Goal: Task Accomplishment & Management: Manage account settings

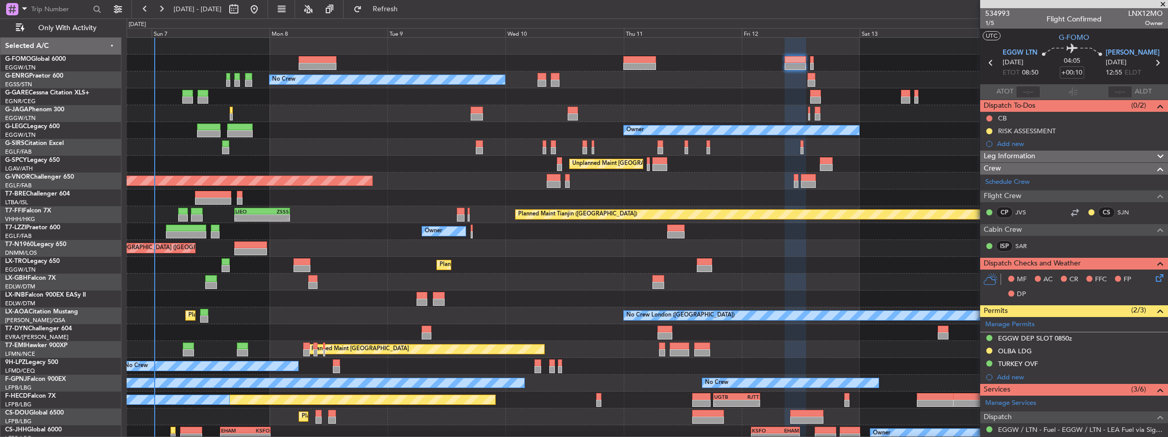
scroll to position [136, 0]
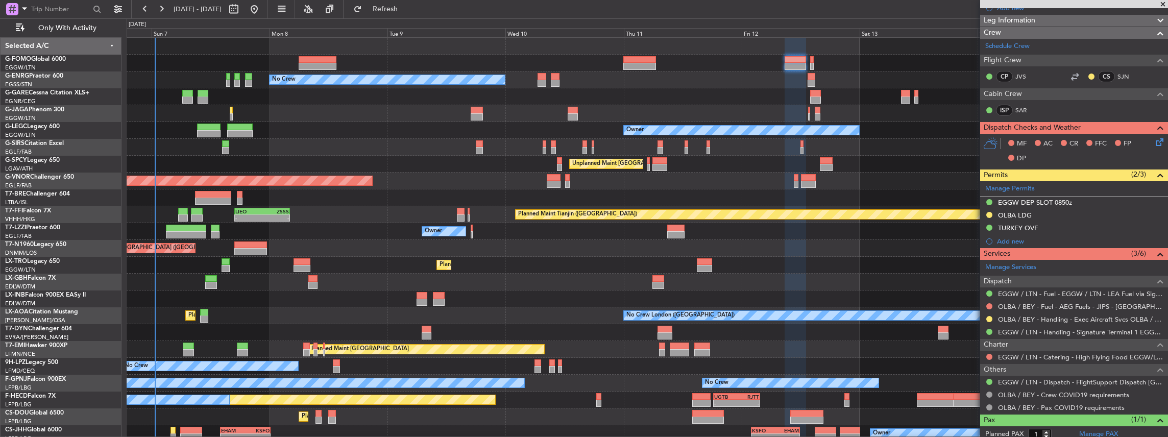
click at [964, 58] on div "Planned Maint [GEOGRAPHIC_DATA] ([GEOGRAPHIC_DATA])" at bounding box center [647, 63] width 1041 height 17
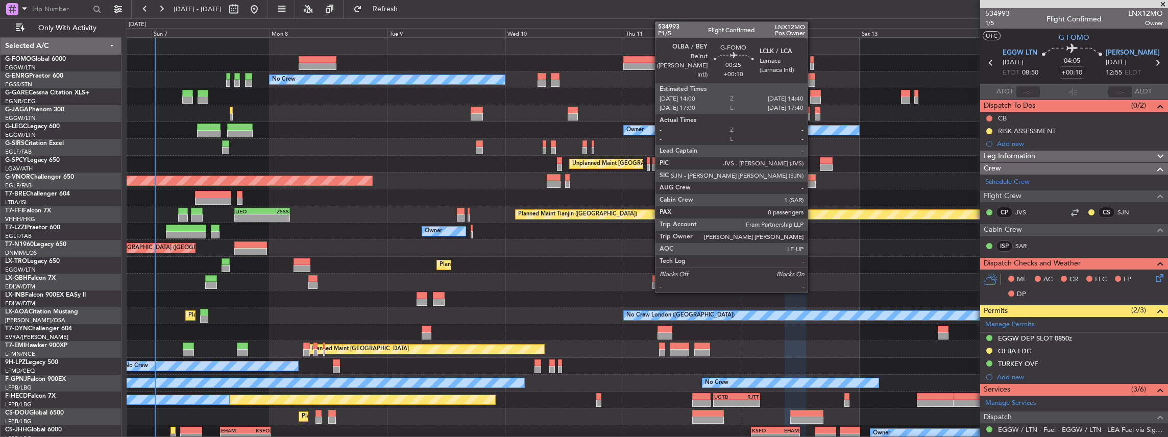
click at [813, 65] on div at bounding box center [812, 66] width 4 height 7
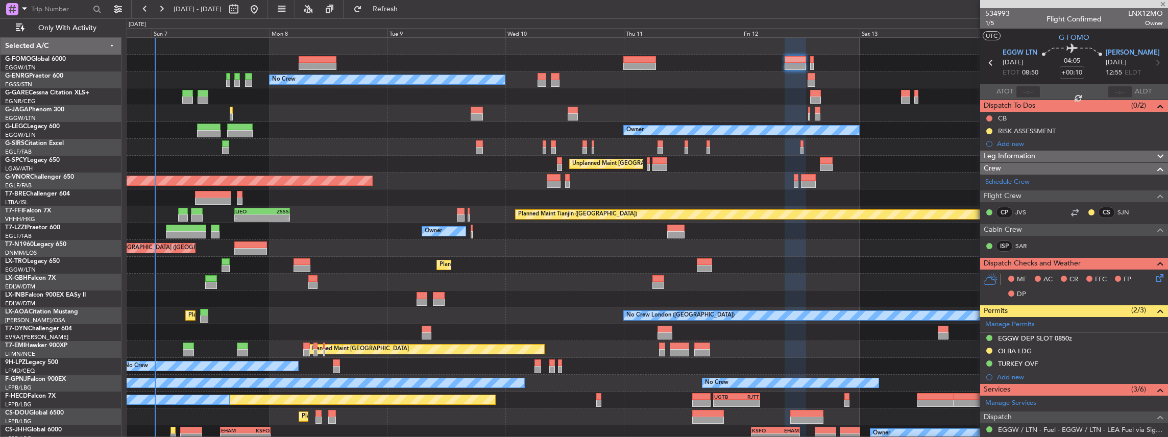
type input "0"
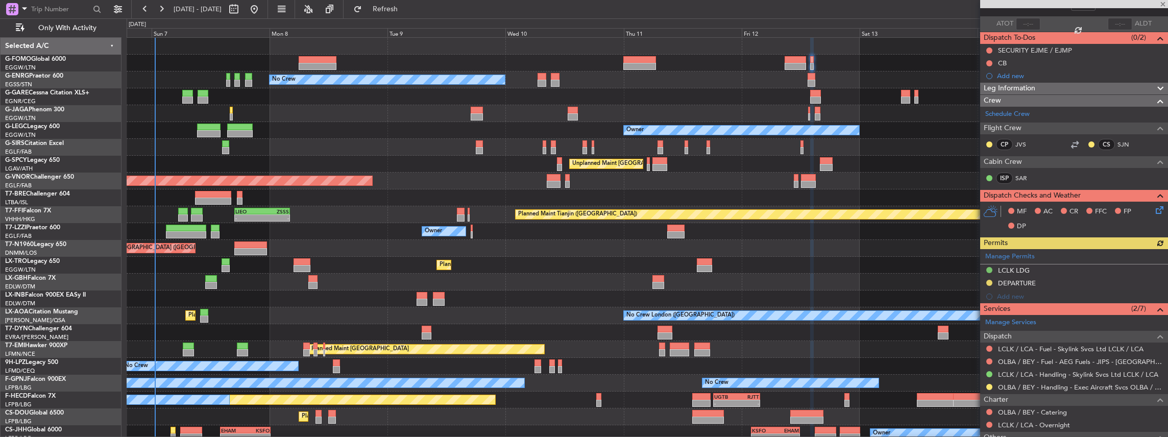
scroll to position [136, 0]
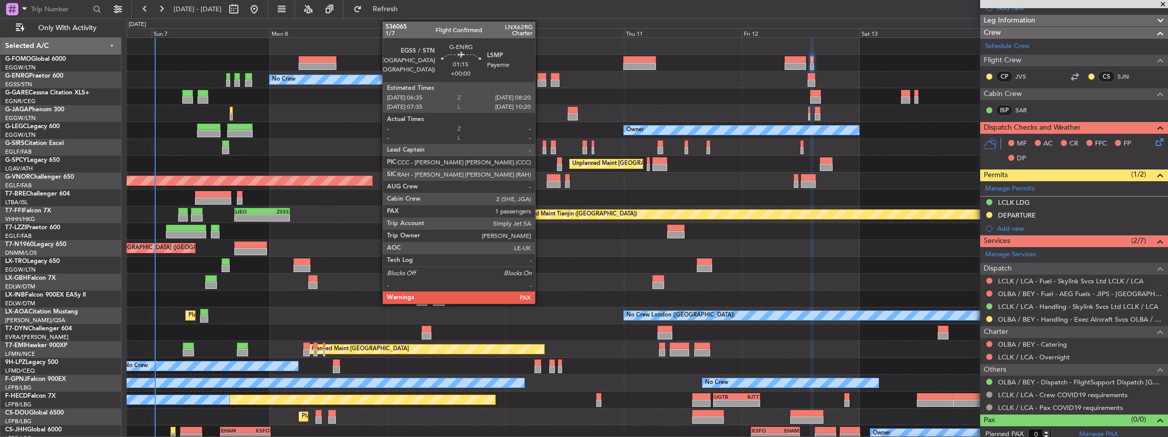
click at [540, 80] on div at bounding box center [542, 83] width 9 height 7
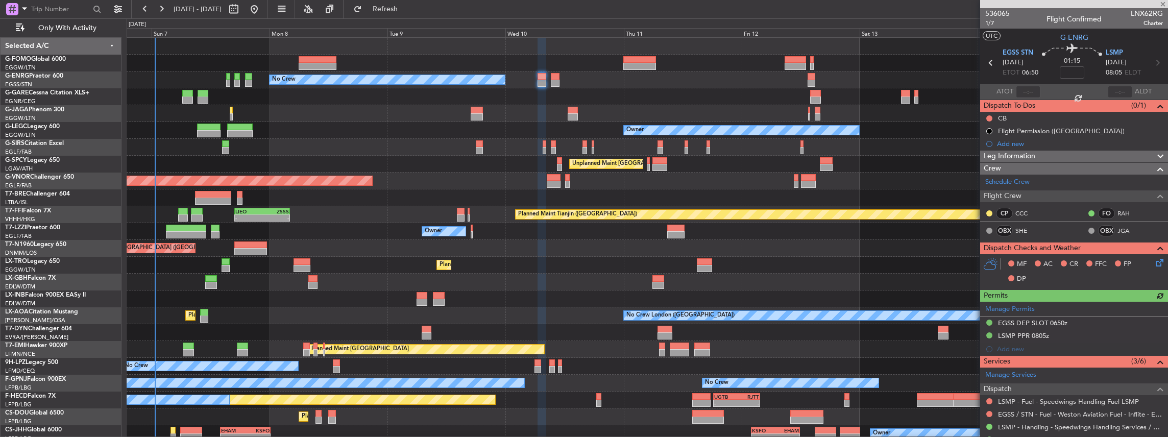
scroll to position [102, 0]
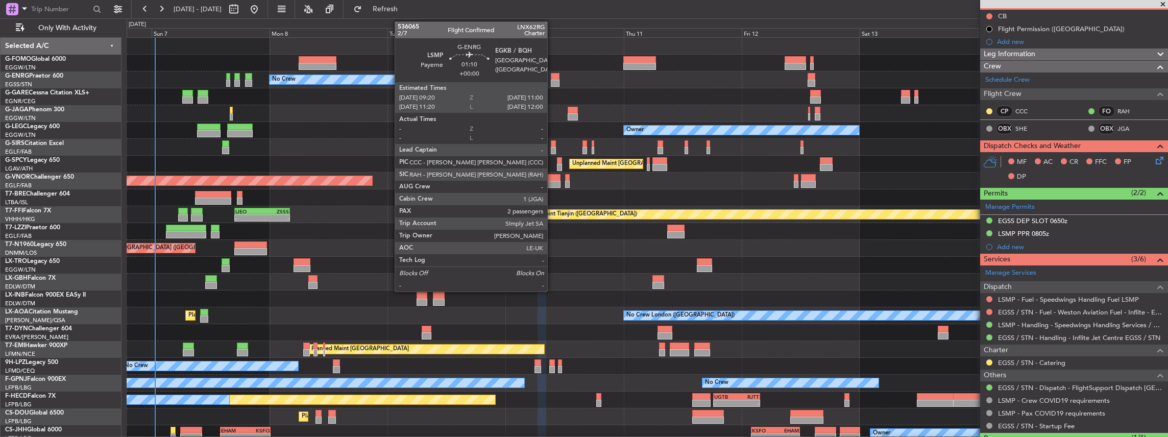
click at [552, 76] on div at bounding box center [555, 76] width 9 height 7
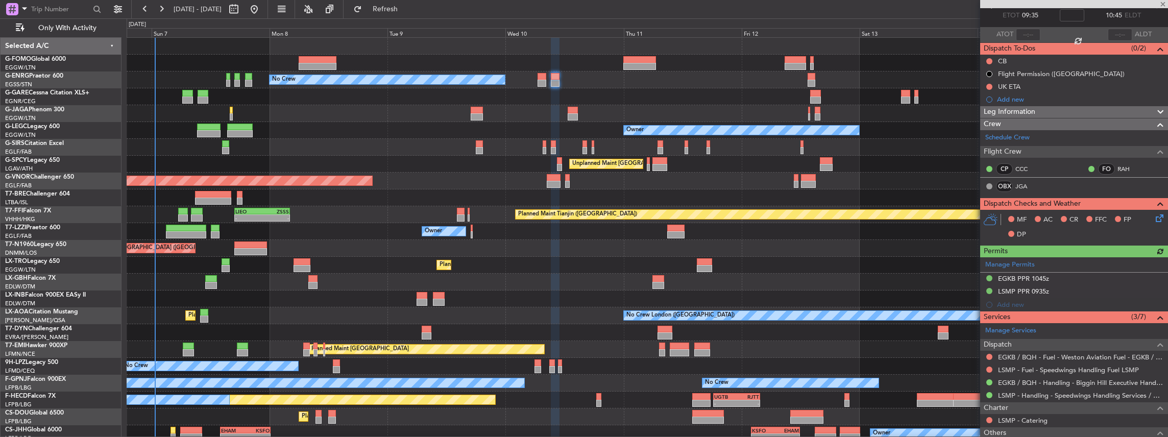
scroll to position [136, 0]
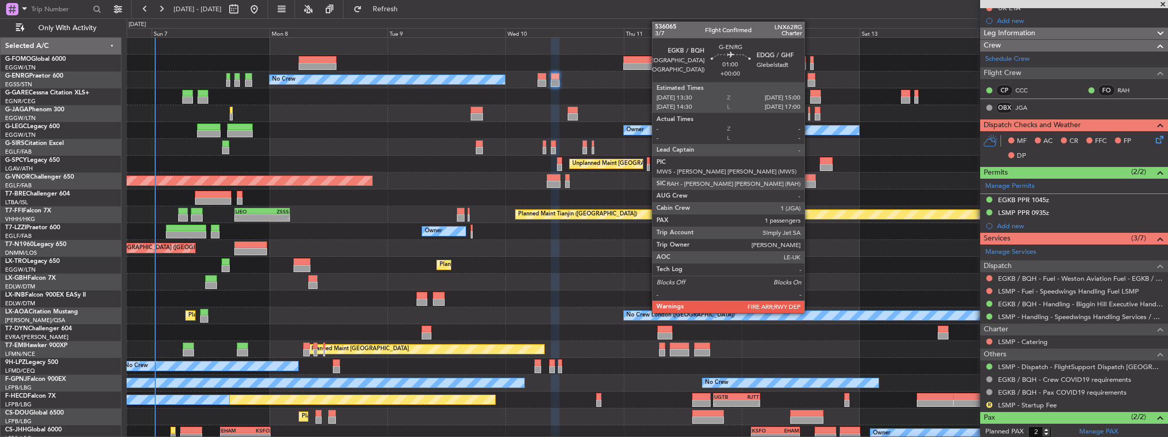
click at [810, 79] on div at bounding box center [812, 76] width 8 height 7
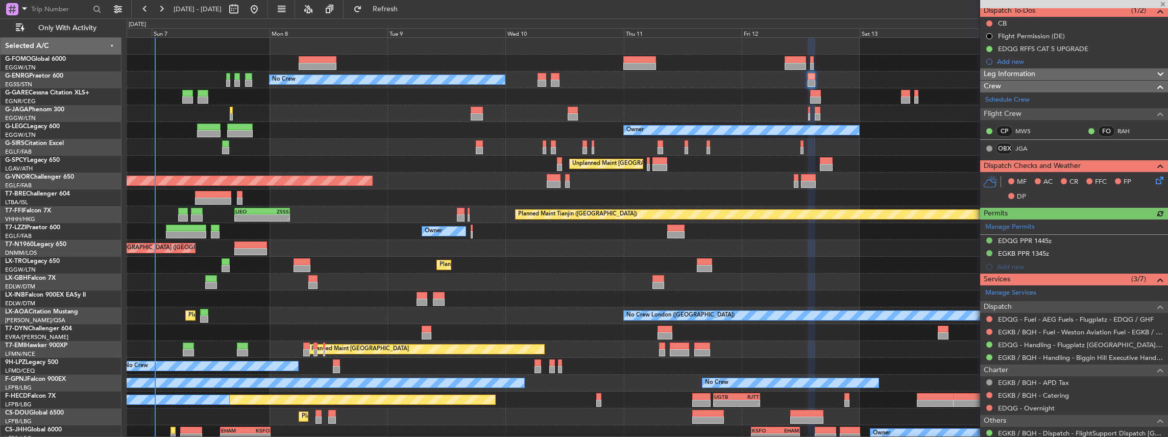
scroll to position [102, 0]
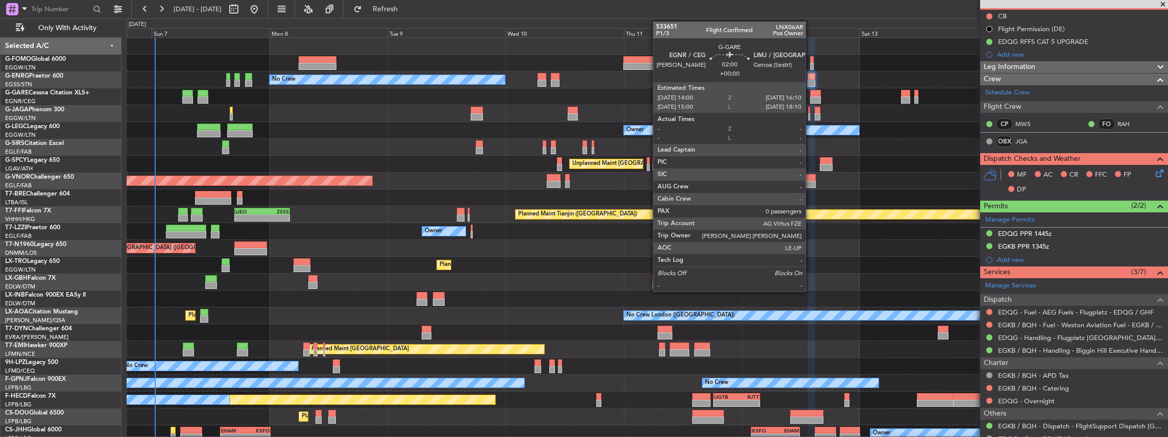
click at [811, 91] on div at bounding box center [815, 93] width 11 height 7
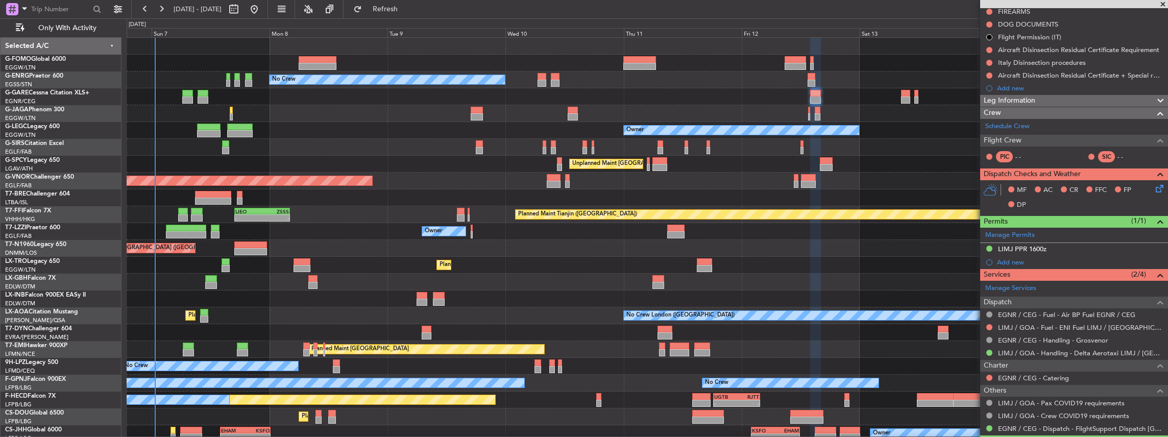
scroll to position [143, 0]
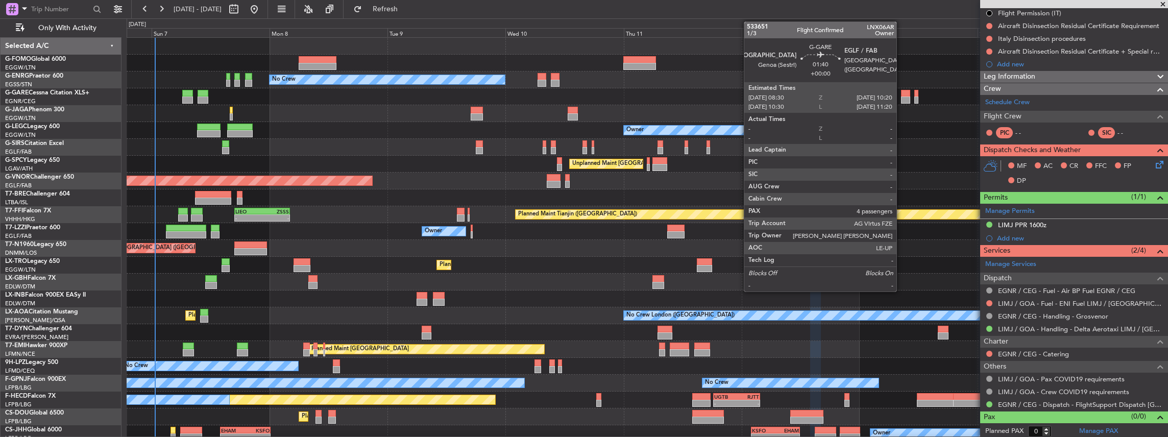
click at [902, 98] on div at bounding box center [905, 99] width 9 height 7
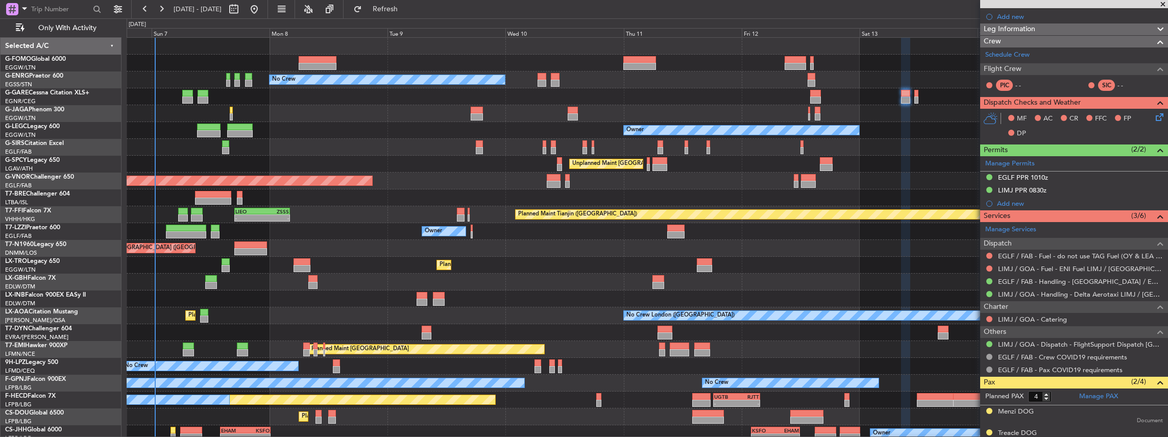
scroll to position [204, 0]
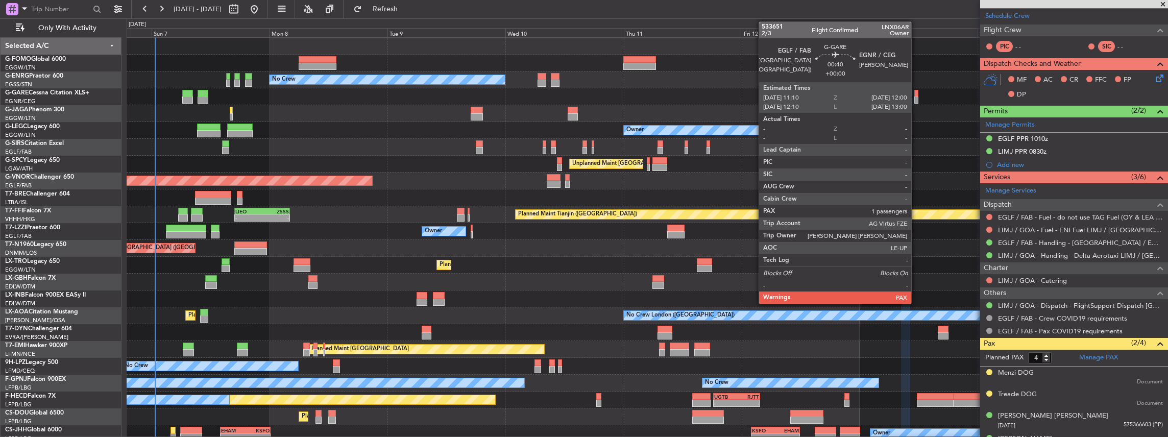
click at [916, 98] on div at bounding box center [916, 99] width 5 height 7
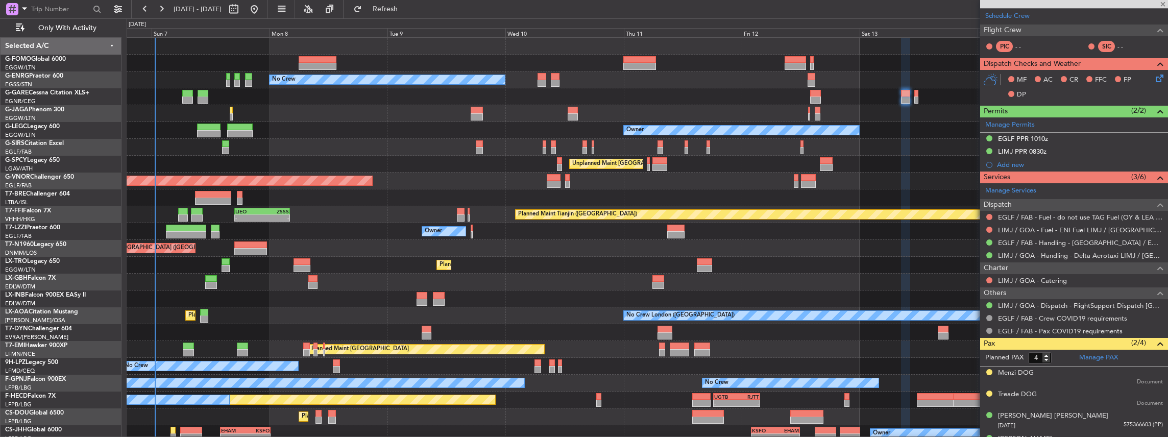
type input "1"
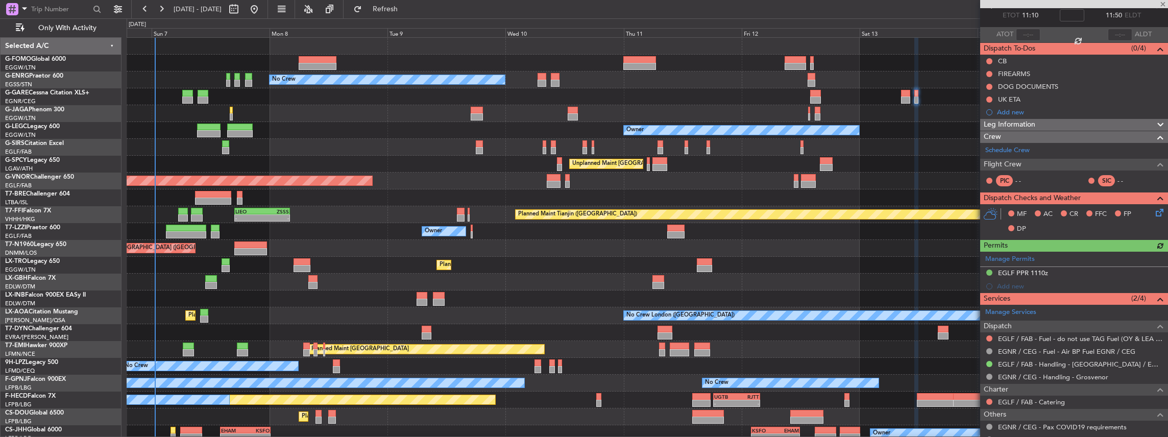
scroll to position [102, 0]
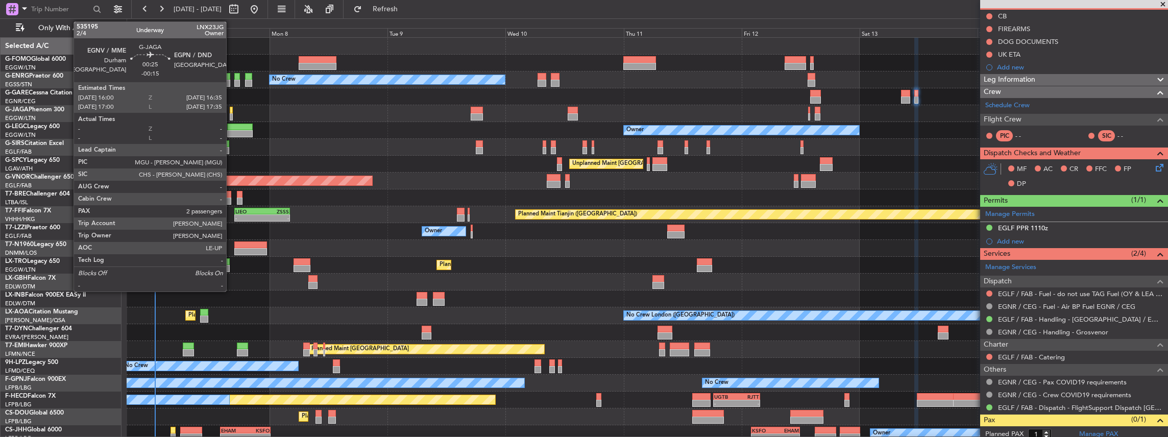
click at [231, 114] on div at bounding box center [231, 116] width 3 height 7
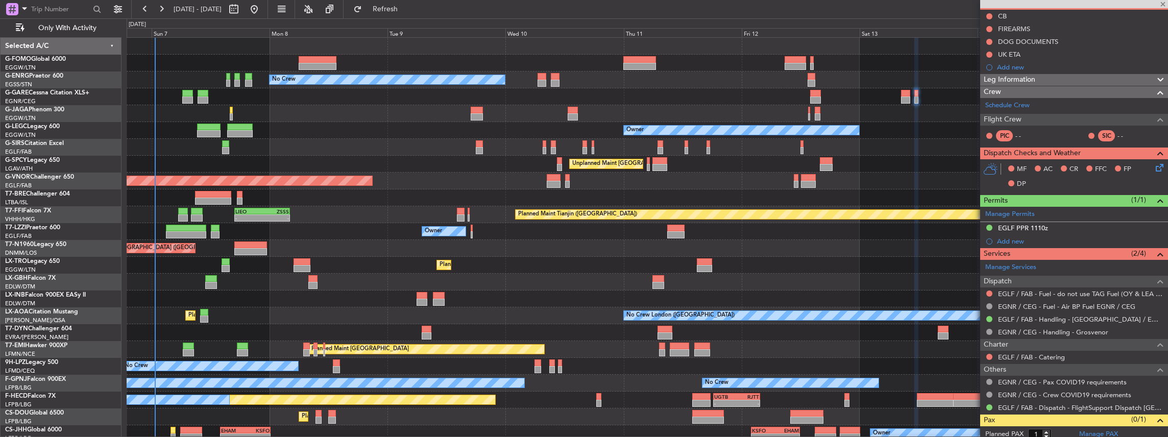
type input "-00:15"
type input "2"
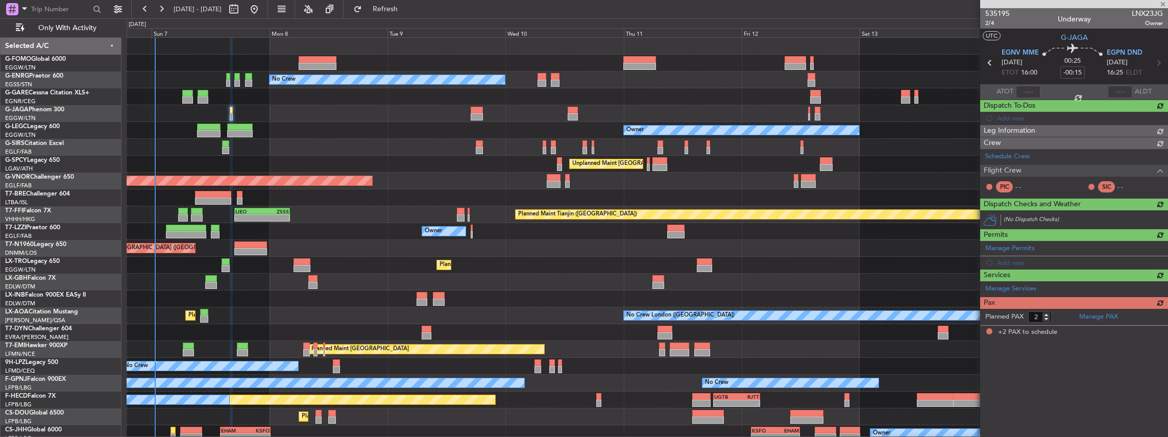
scroll to position [0, 0]
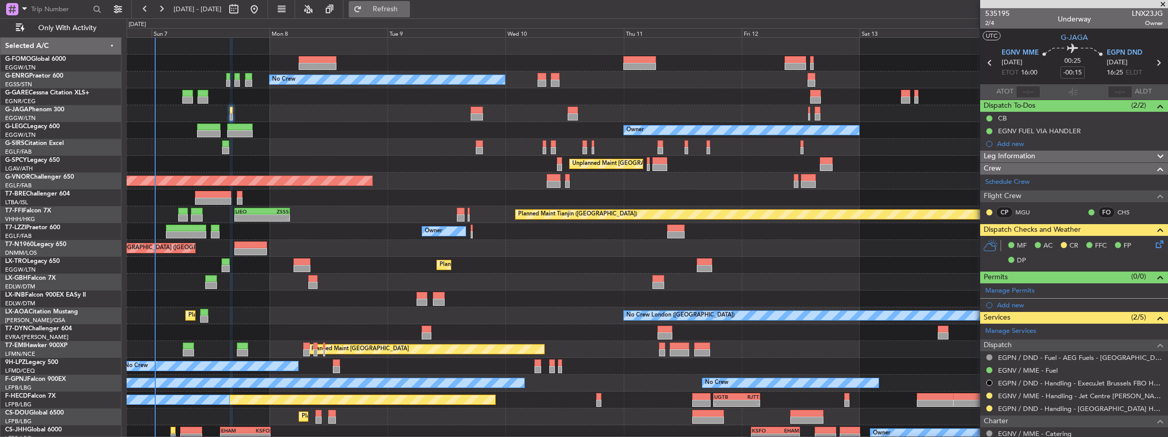
click at [399, 4] on button "Refresh" at bounding box center [379, 9] width 61 height 16
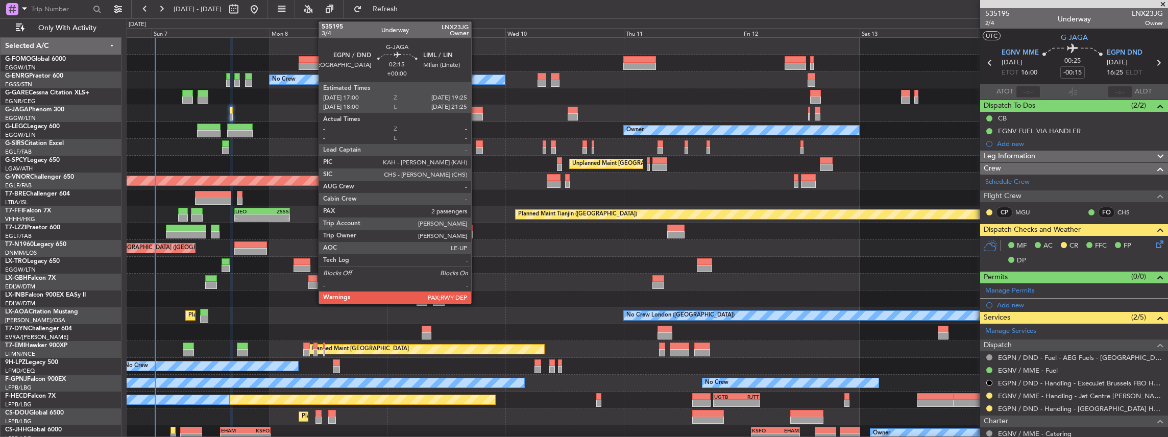
click at [476, 112] on div at bounding box center [477, 110] width 12 height 7
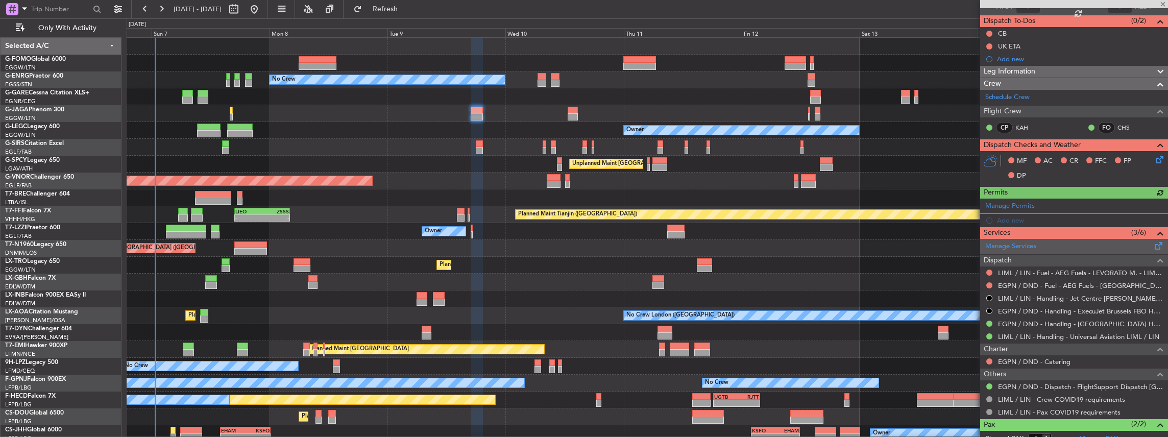
scroll to position [102, 0]
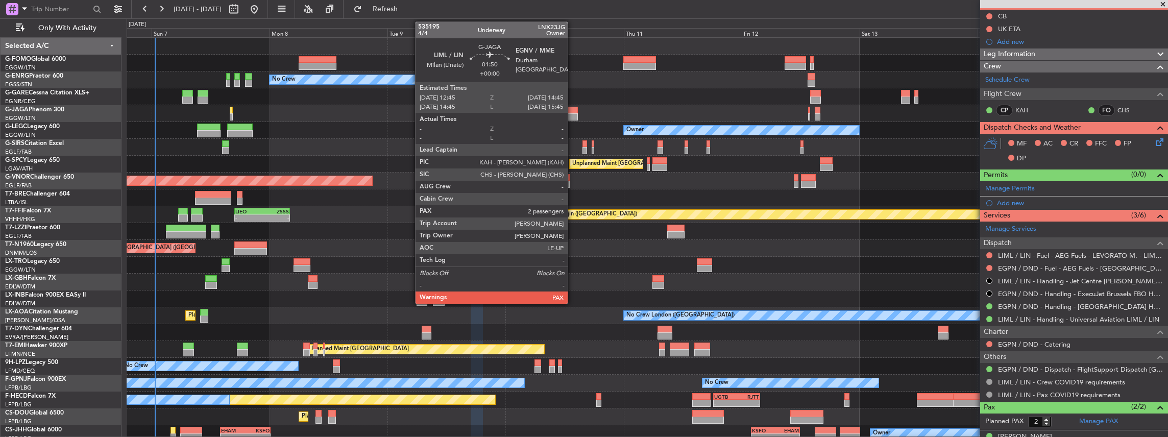
click at [573, 112] on div at bounding box center [573, 110] width 10 height 7
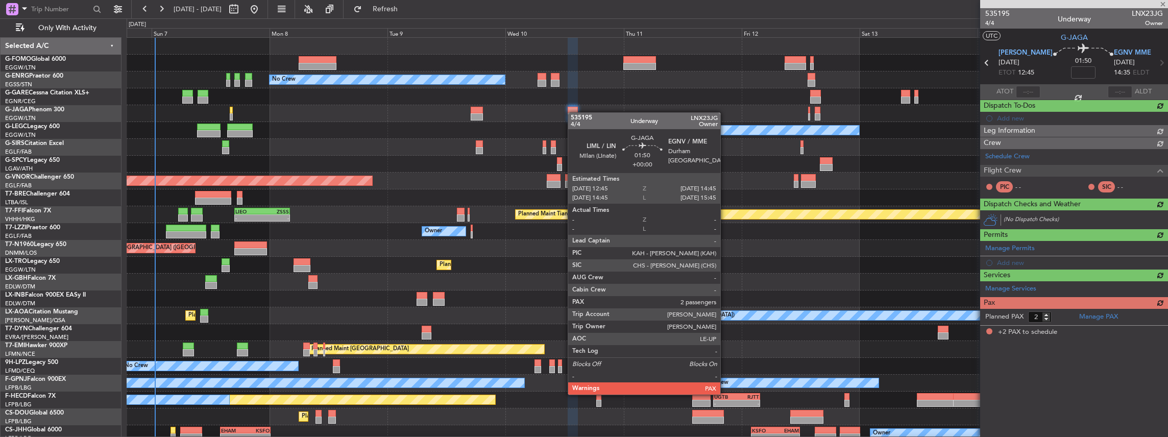
scroll to position [0, 0]
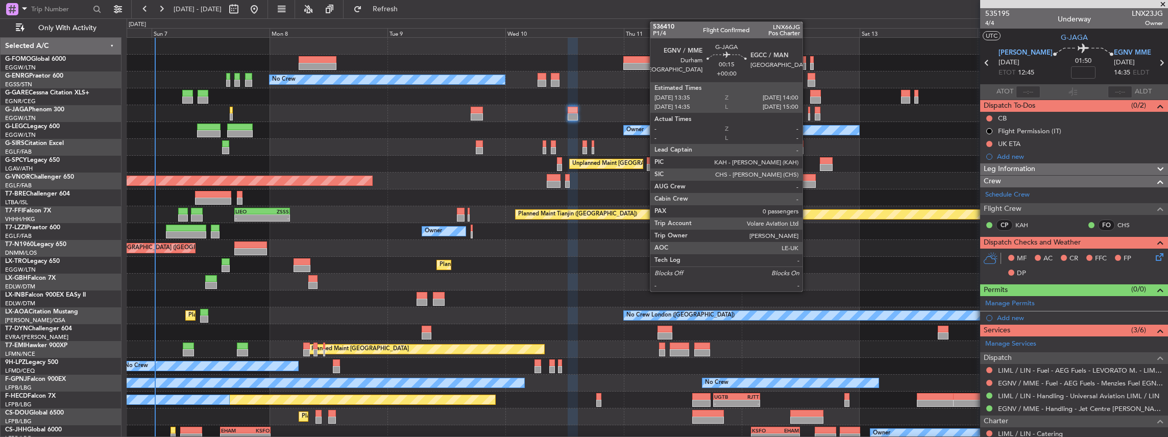
click at [808, 114] on div at bounding box center [809, 116] width 3 height 7
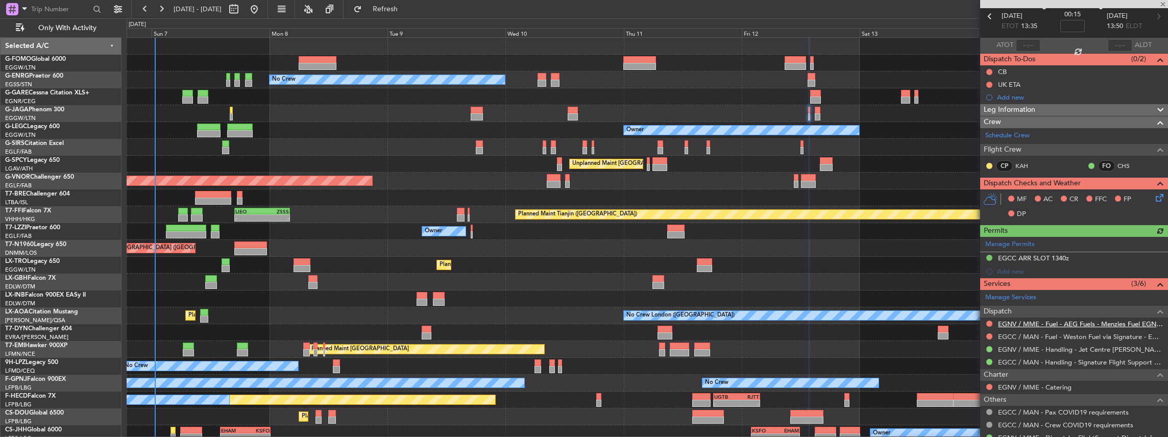
scroll to position [80, 0]
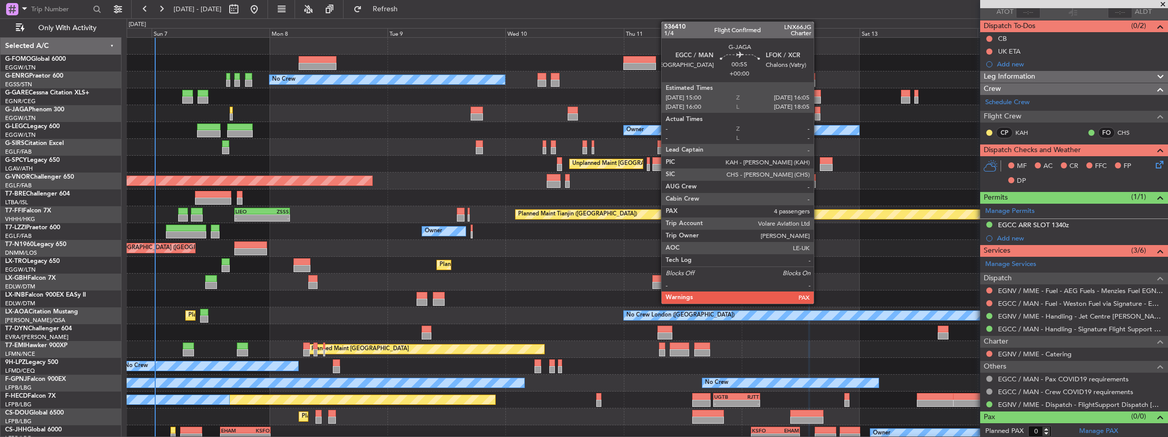
click at [819, 114] on div at bounding box center [818, 116] width 6 height 7
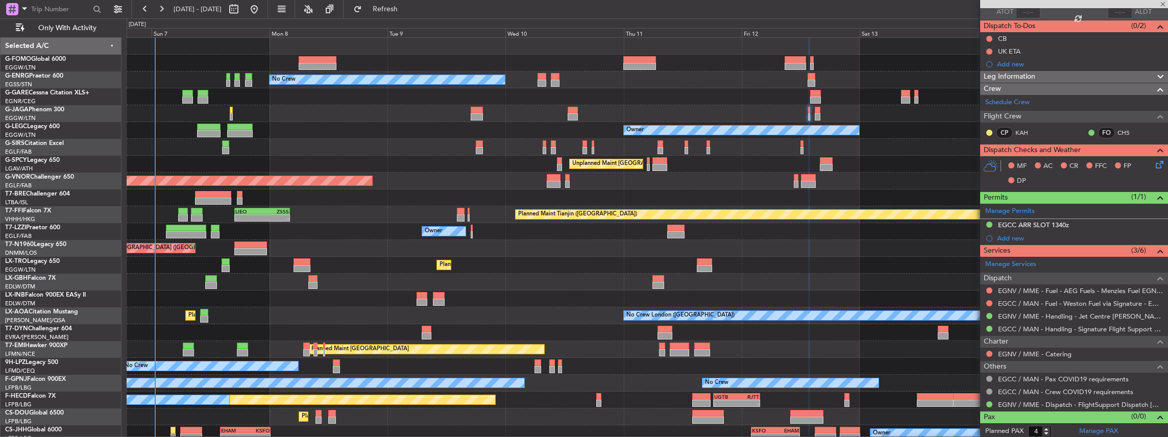
scroll to position [0, 0]
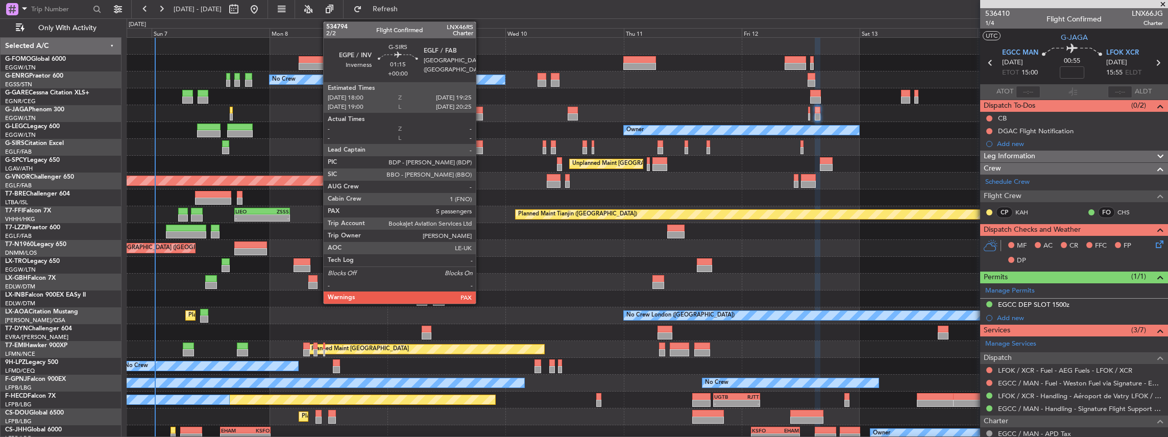
click at [481, 147] on div at bounding box center [479, 150] width 7 height 7
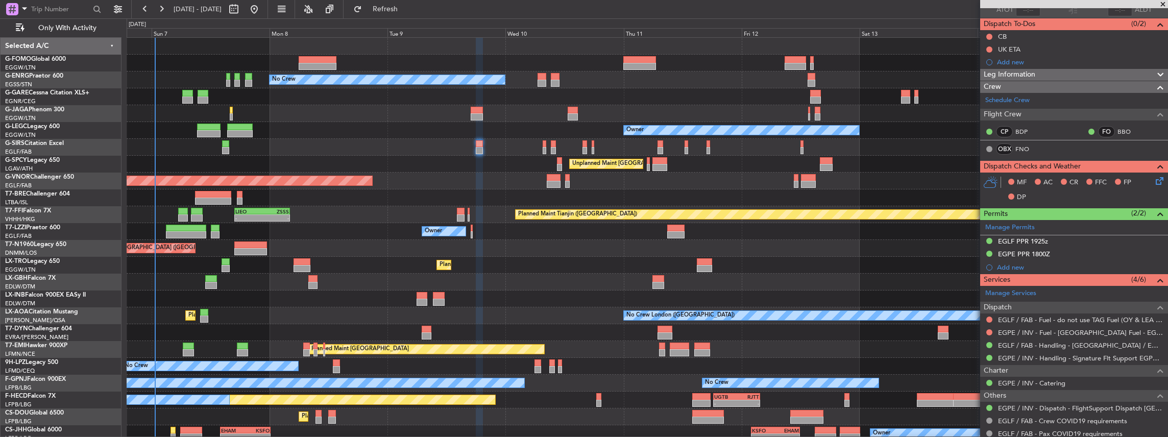
scroll to position [136, 0]
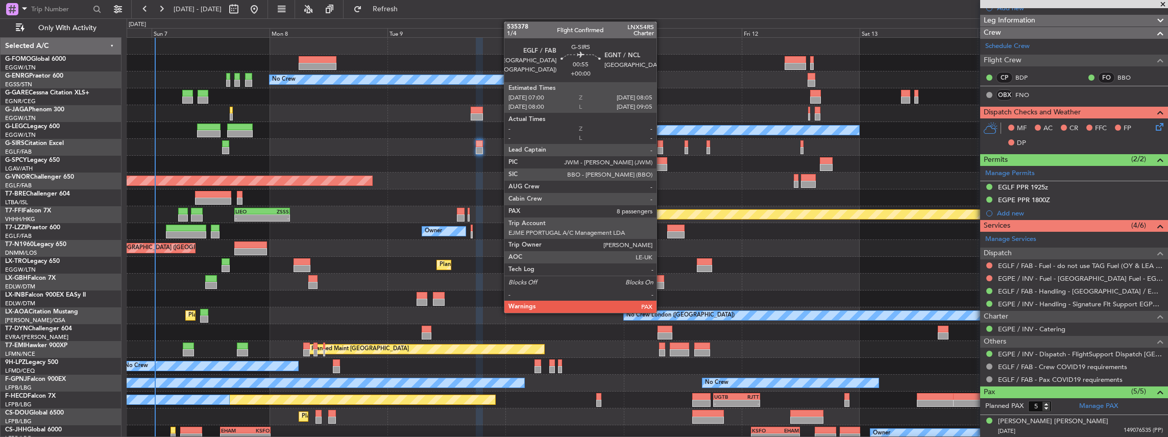
click at [662, 147] on div at bounding box center [661, 150] width 6 height 7
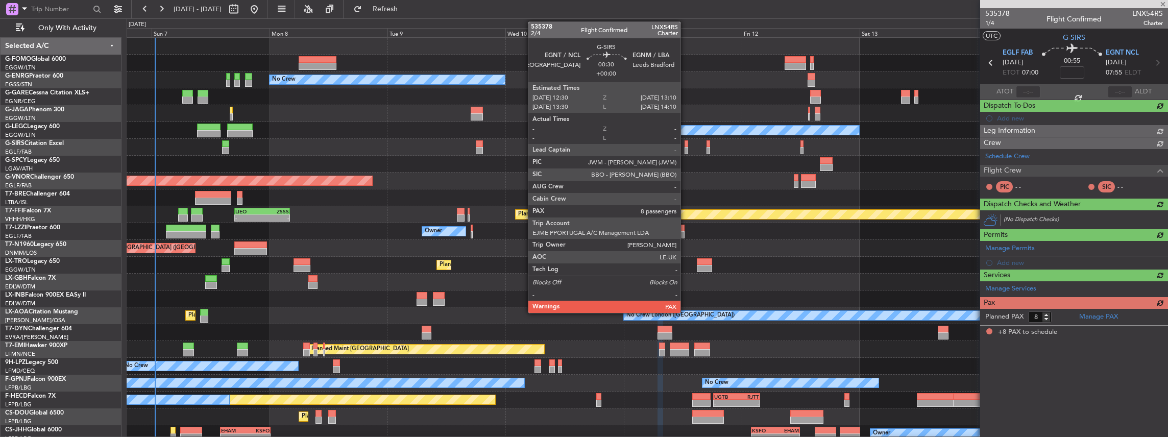
scroll to position [0, 0]
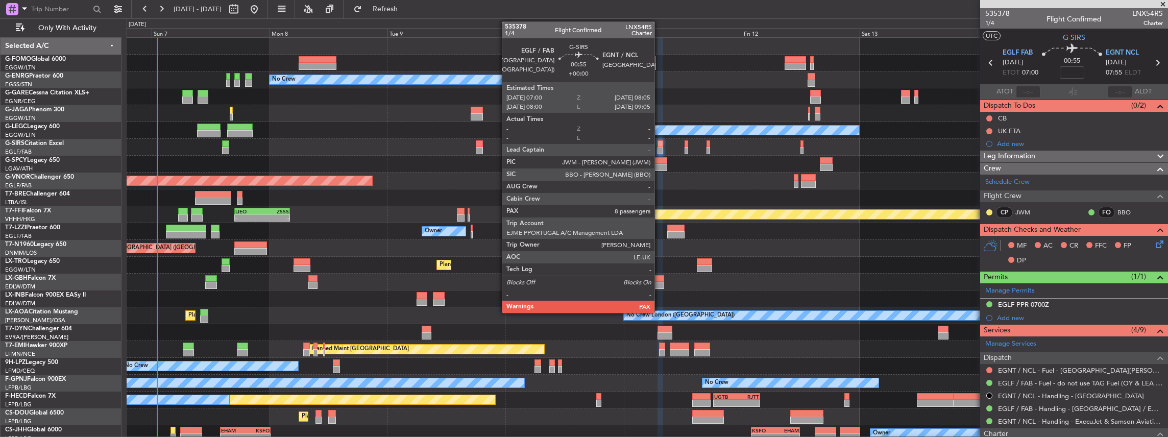
click at [660, 148] on div at bounding box center [661, 150] width 6 height 7
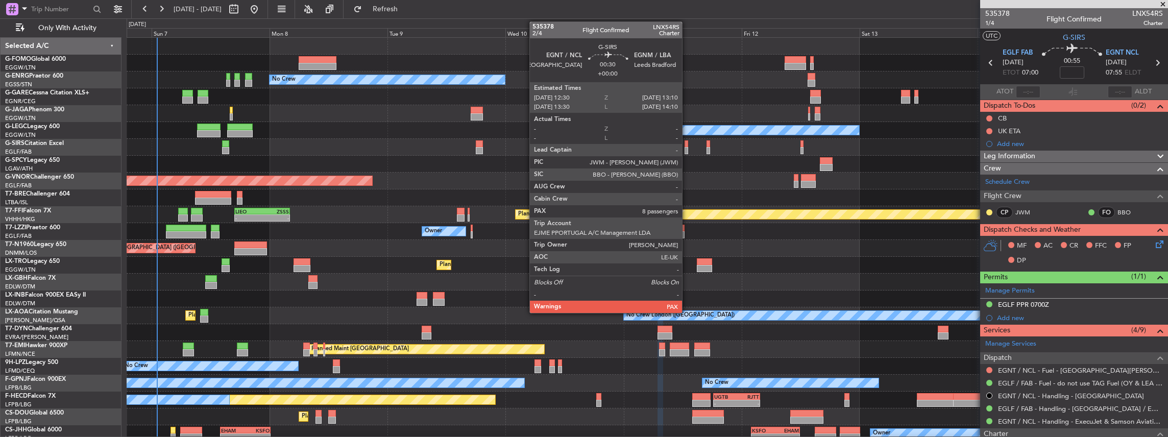
click at [687, 145] on div at bounding box center [687, 143] width 4 height 7
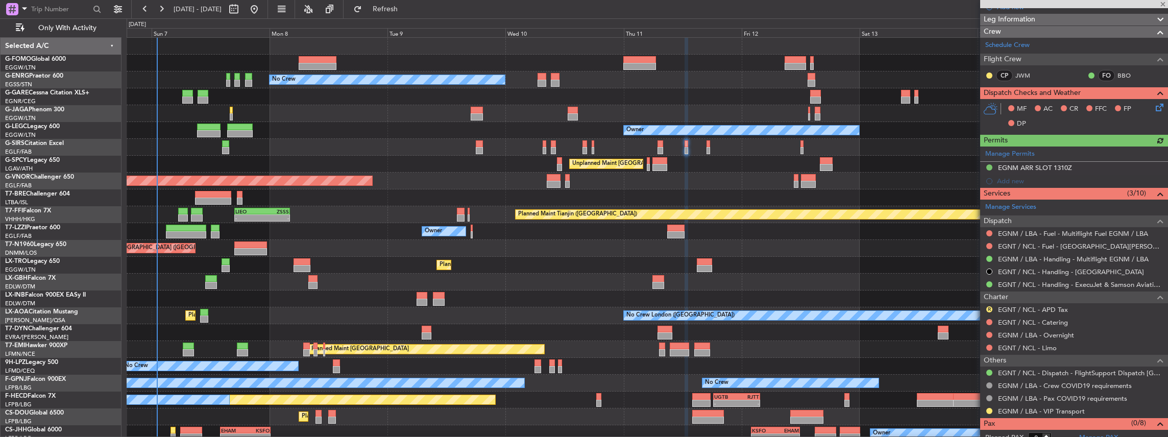
scroll to position [156, 0]
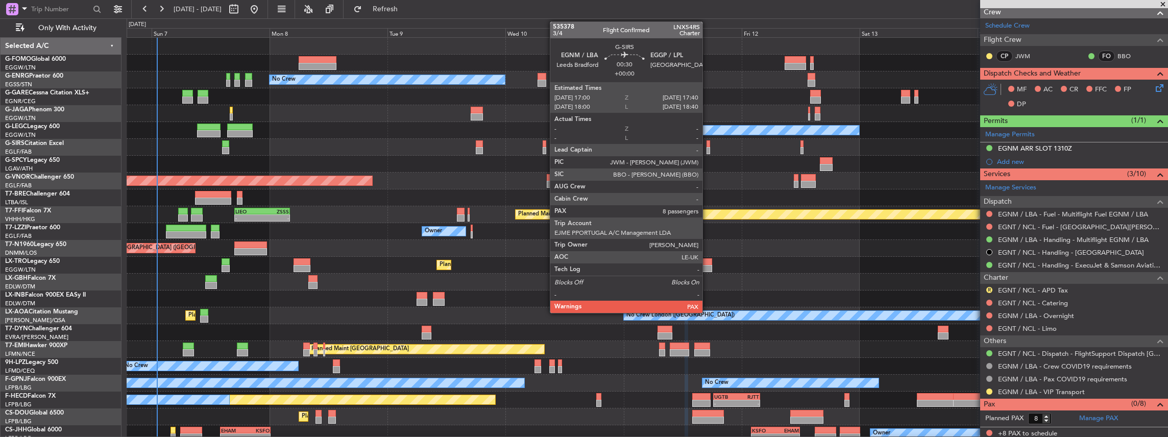
click at [708, 150] on div at bounding box center [709, 150] width 4 height 7
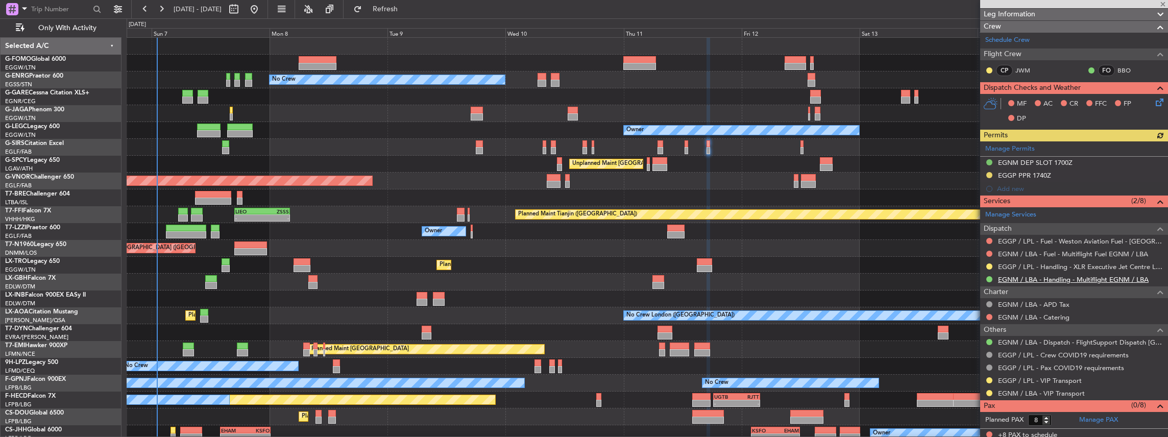
scroll to position [144, 0]
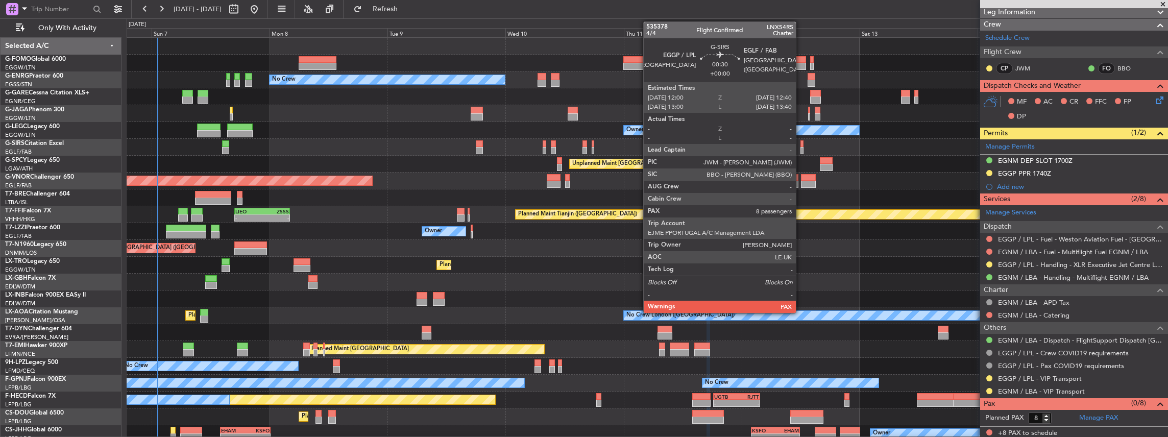
click at [801, 146] on div at bounding box center [802, 143] width 4 height 7
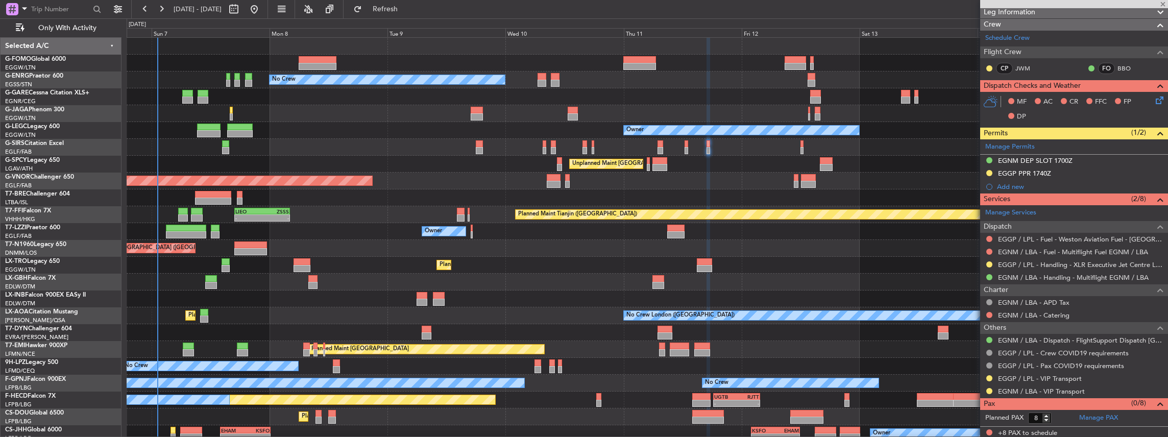
scroll to position [0, 0]
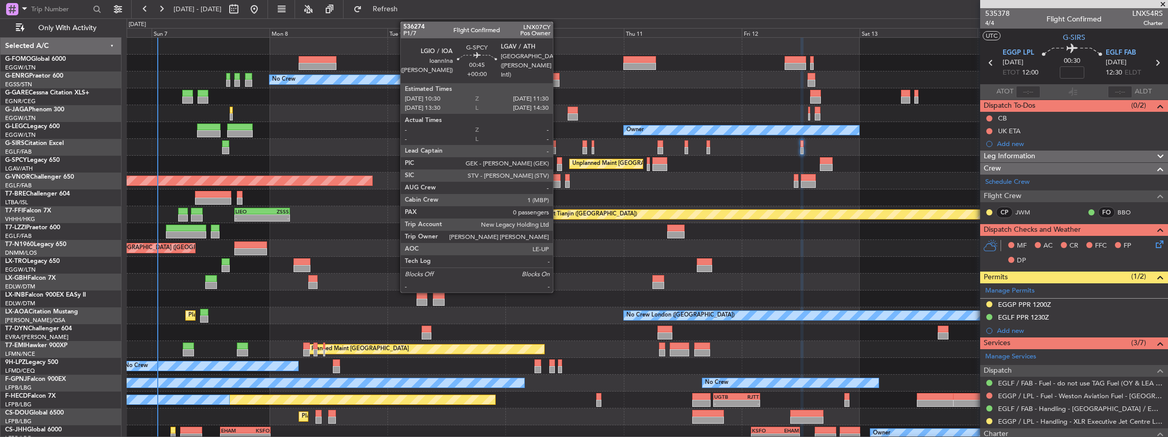
click at [558, 162] on div at bounding box center [559, 160] width 5 height 7
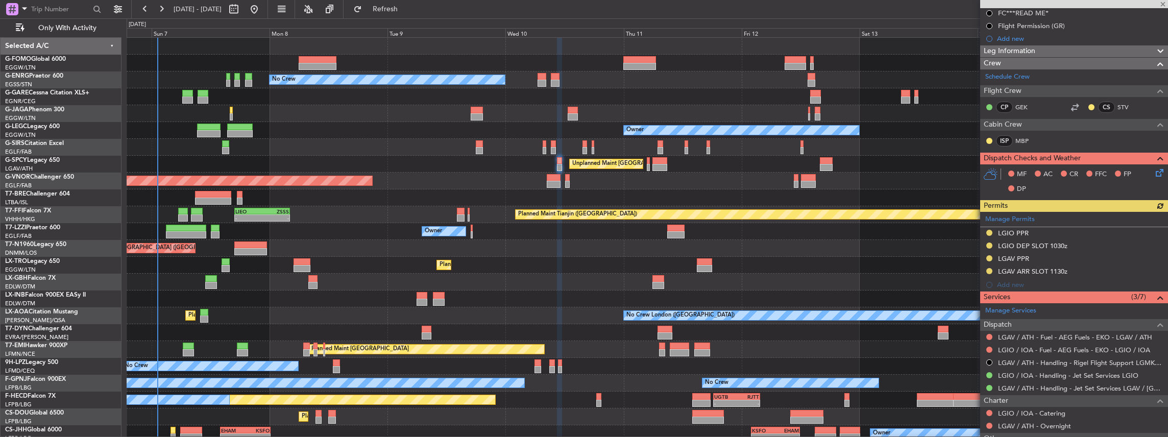
scroll to position [136, 0]
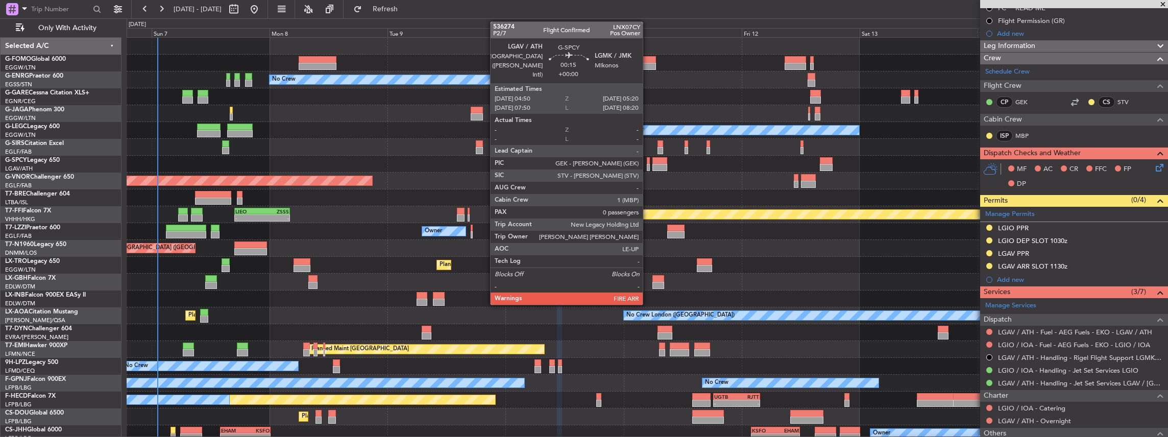
click at [648, 168] on div at bounding box center [648, 167] width 3 height 7
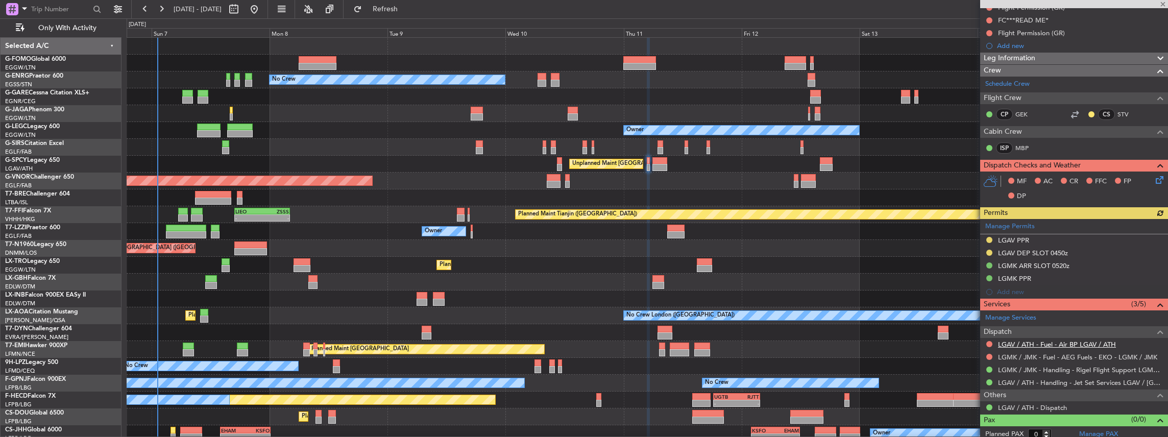
scroll to position [127, 0]
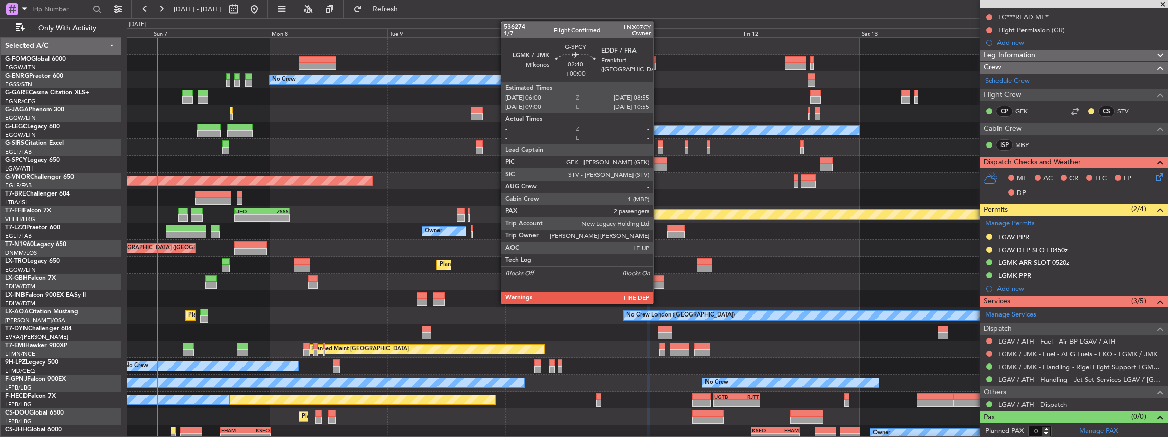
click at [659, 166] on div at bounding box center [659, 167] width 15 height 7
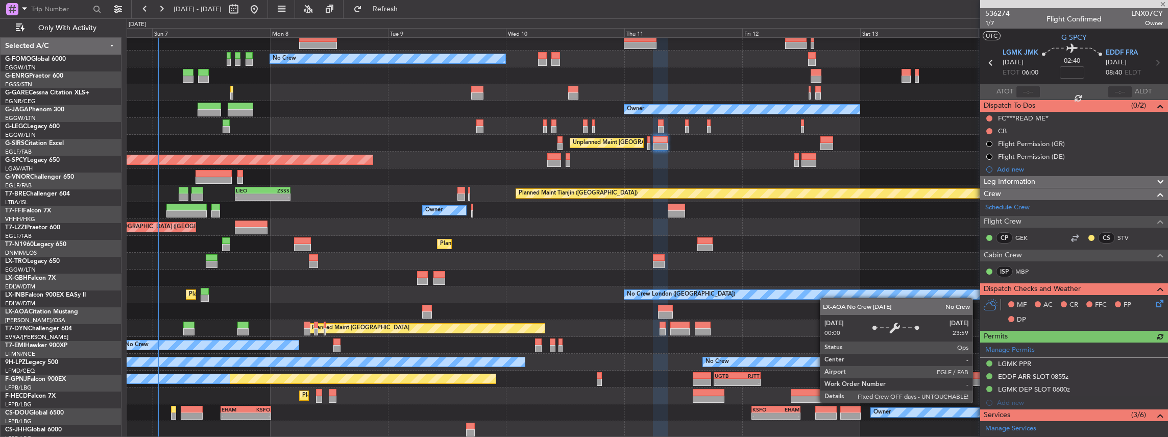
scroll to position [21, 0]
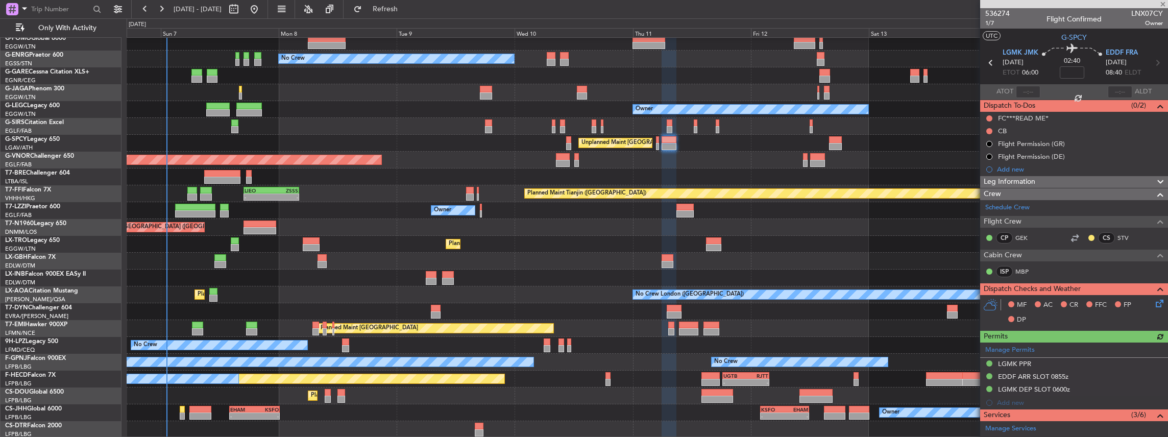
click at [832, 273] on div "Planned Maint [GEOGRAPHIC_DATA] ([GEOGRAPHIC_DATA]) No Crew Owner Planned Maint…" at bounding box center [647, 227] width 1041 height 421
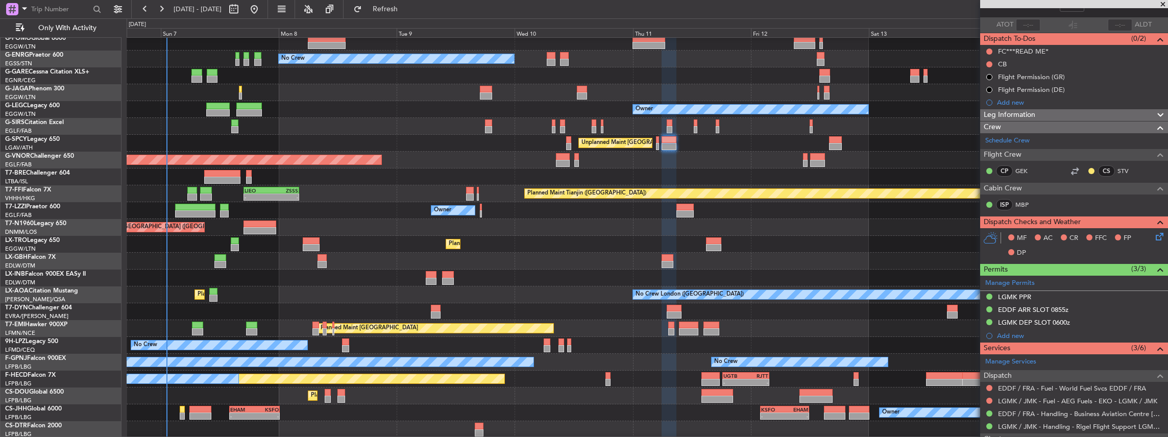
scroll to position [136, 0]
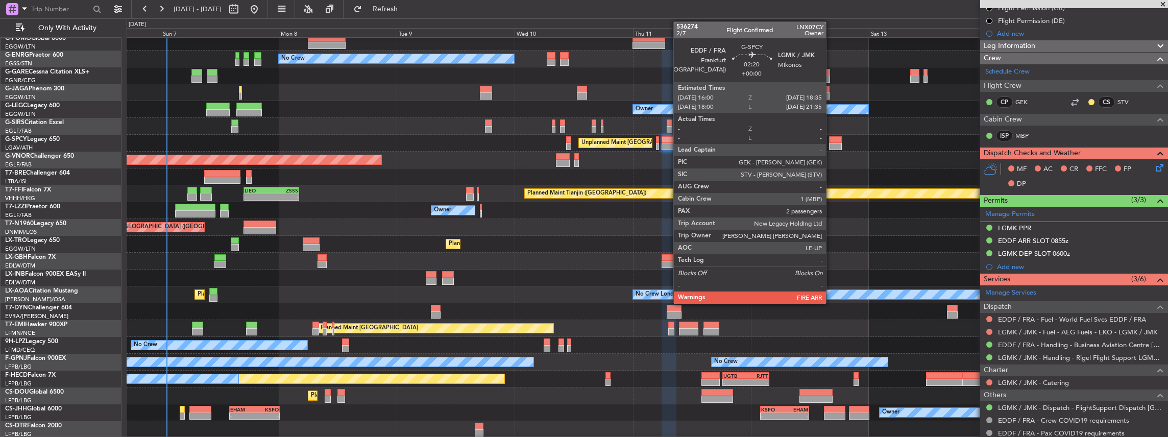
click at [831, 139] on div at bounding box center [835, 139] width 13 height 7
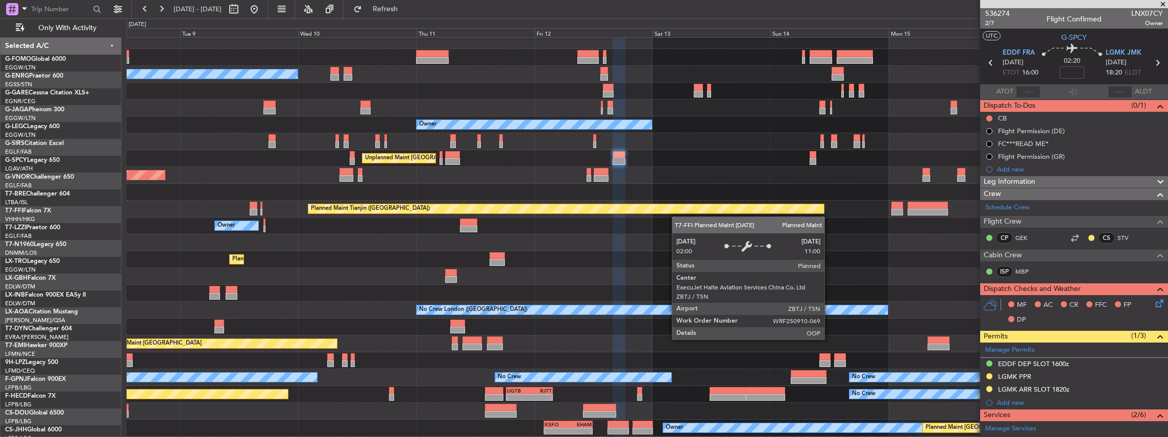
scroll to position [6, 0]
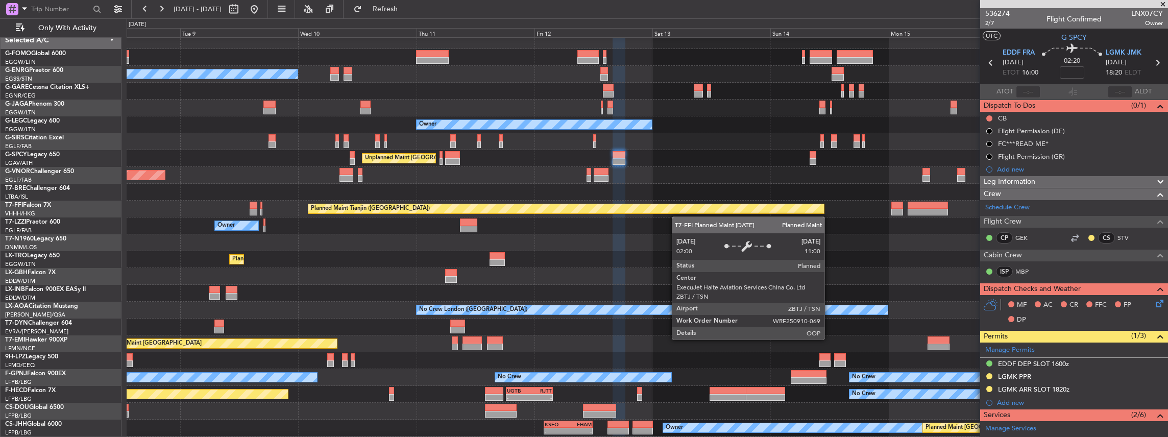
click at [668, 207] on div "Planned Maint Tianjin ([GEOGRAPHIC_DATA])" at bounding box center [566, 208] width 516 height 9
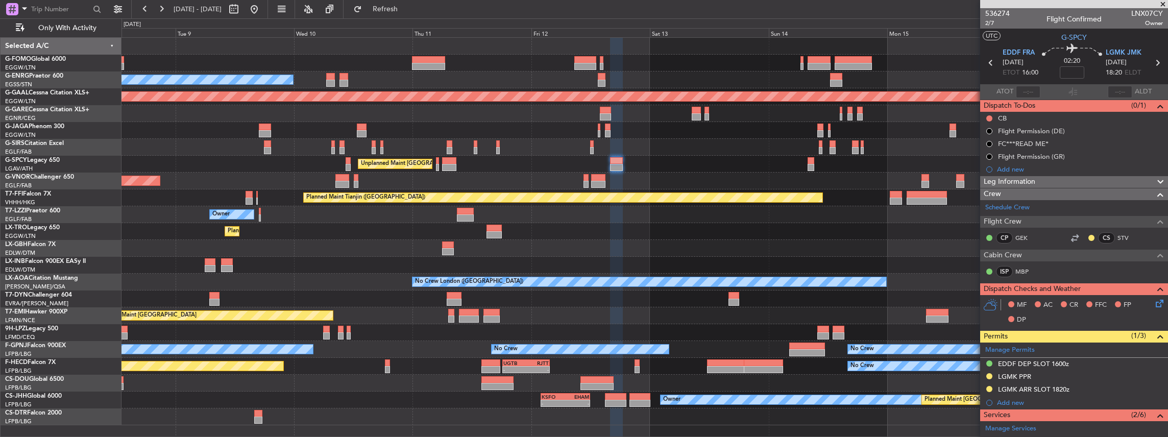
scroll to position [0, 0]
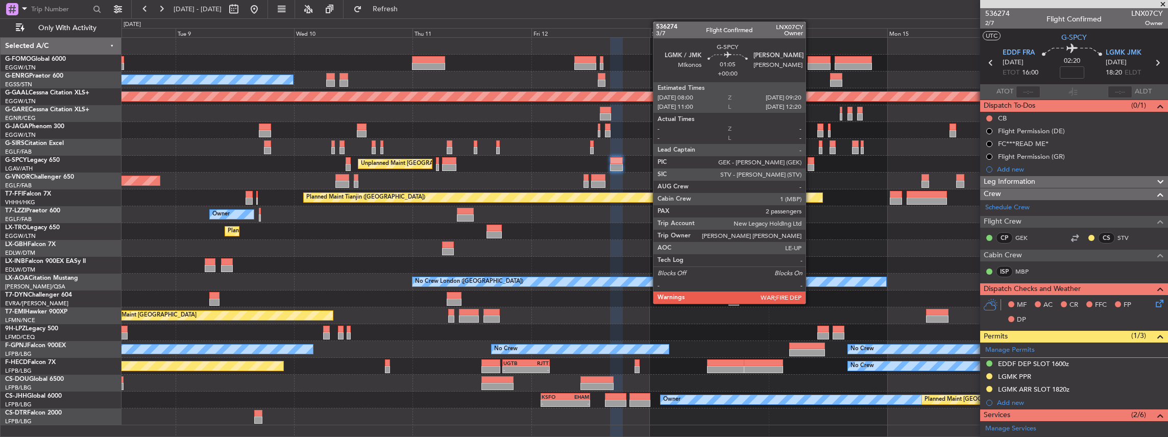
click at [811, 168] on div at bounding box center [811, 167] width 7 height 7
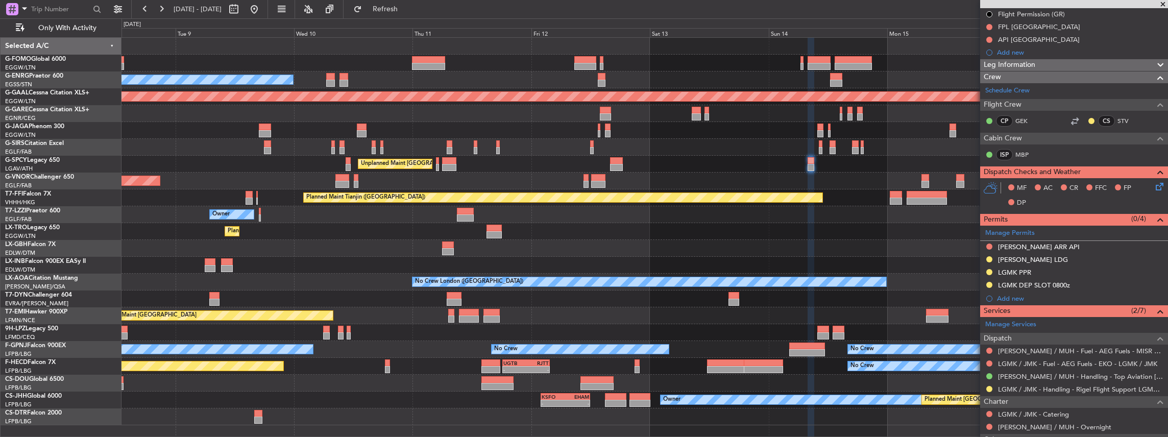
scroll to position [112, 0]
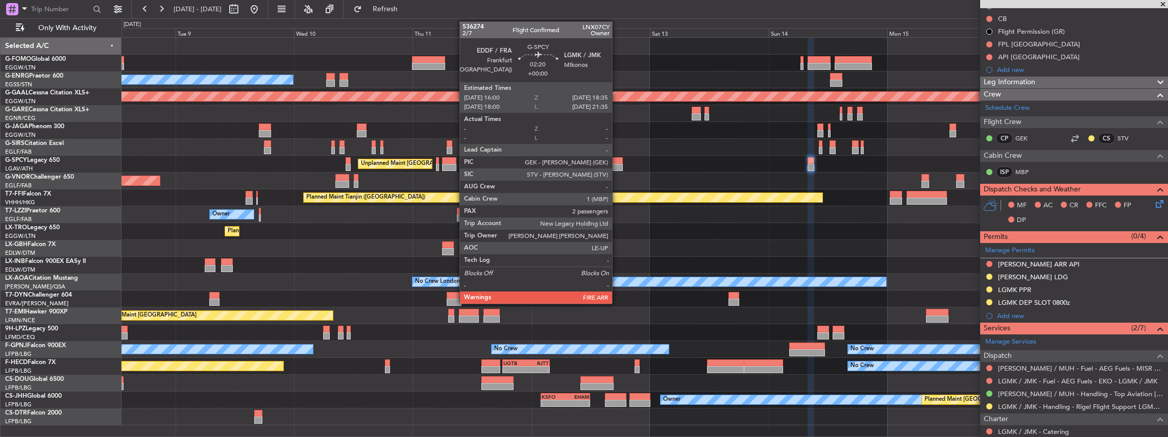
click at [617, 162] on div at bounding box center [616, 160] width 13 height 7
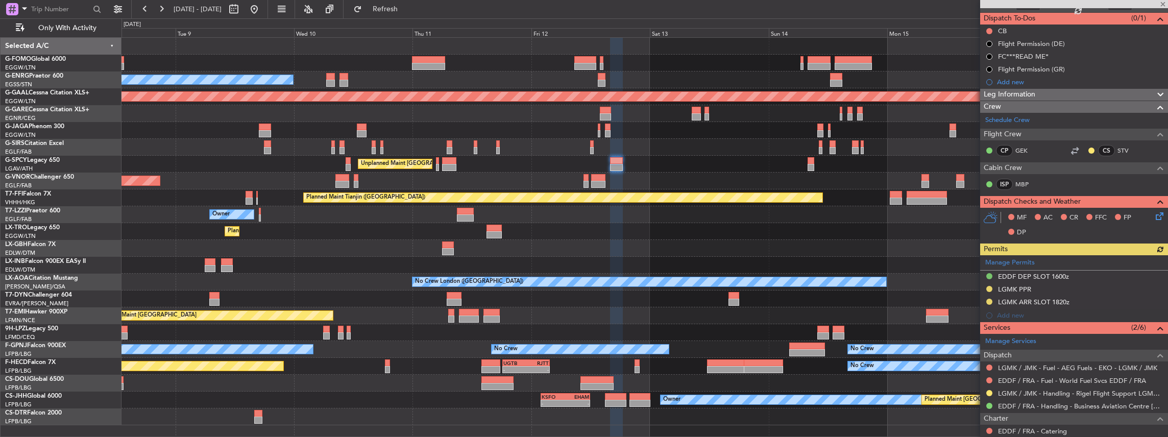
scroll to position [136, 0]
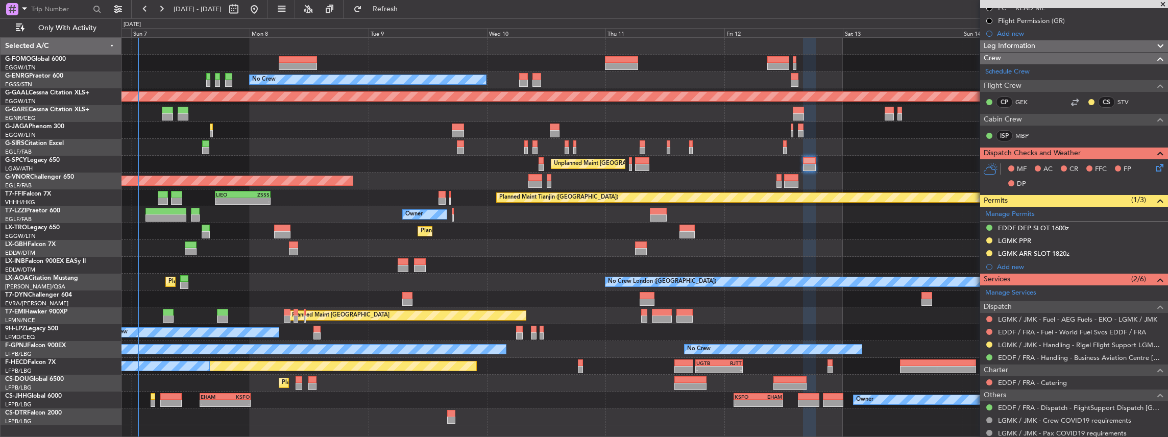
click at [747, 319] on div "Planned Maint Zurich Planned Maint Zurich" at bounding box center [644, 315] width 1046 height 17
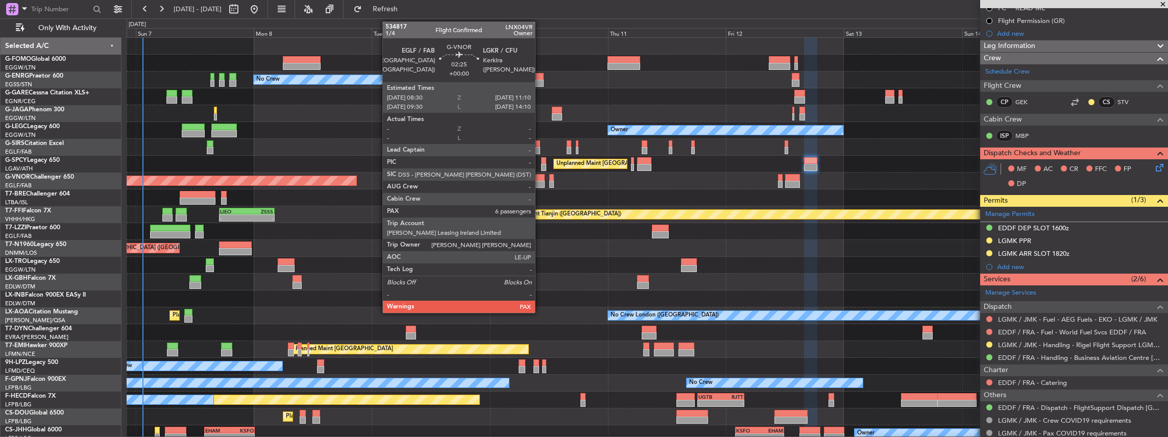
click at [540, 179] on div at bounding box center [537, 177] width 13 height 7
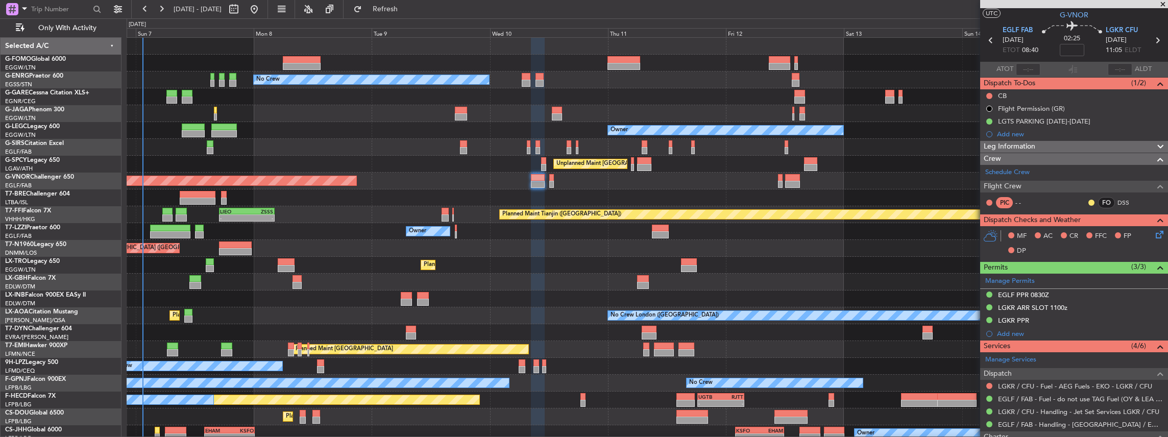
scroll to position [102, 0]
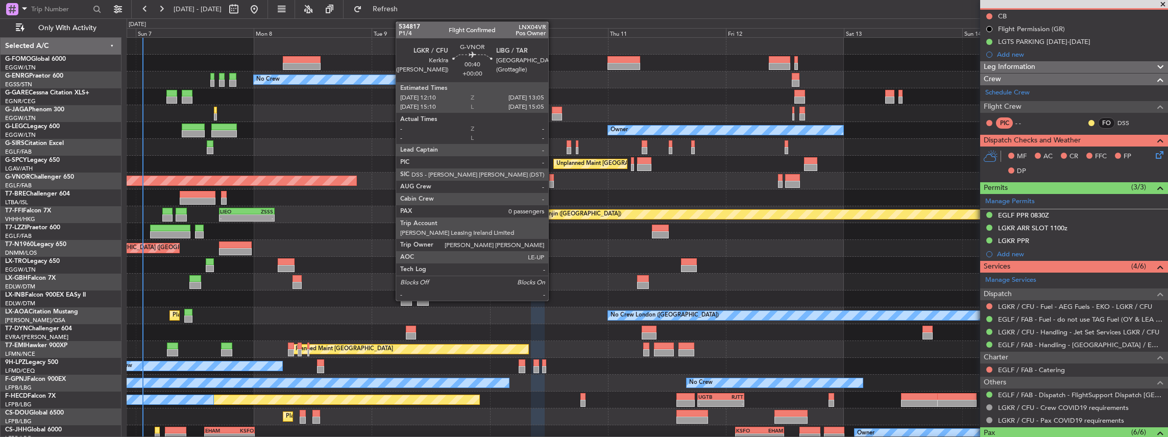
click at [553, 182] on div at bounding box center [551, 184] width 5 height 7
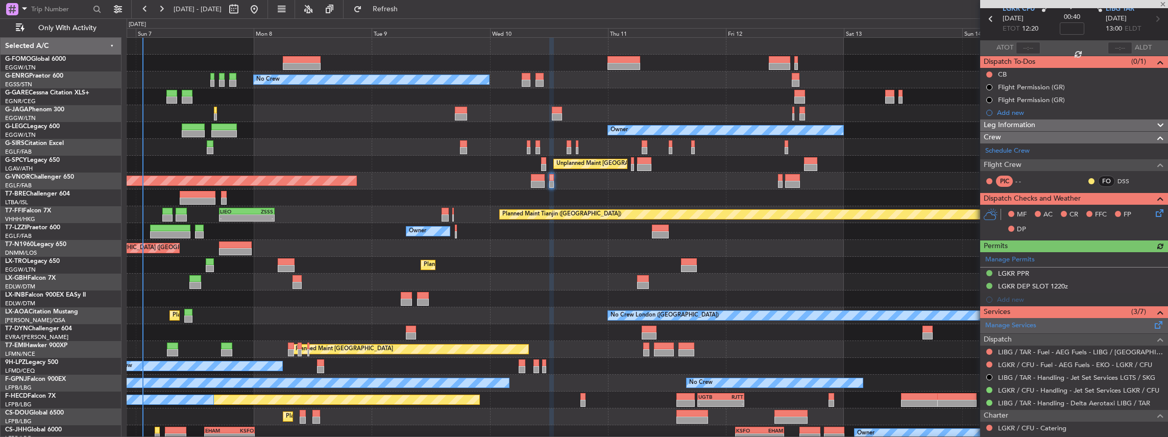
scroll to position [131, 0]
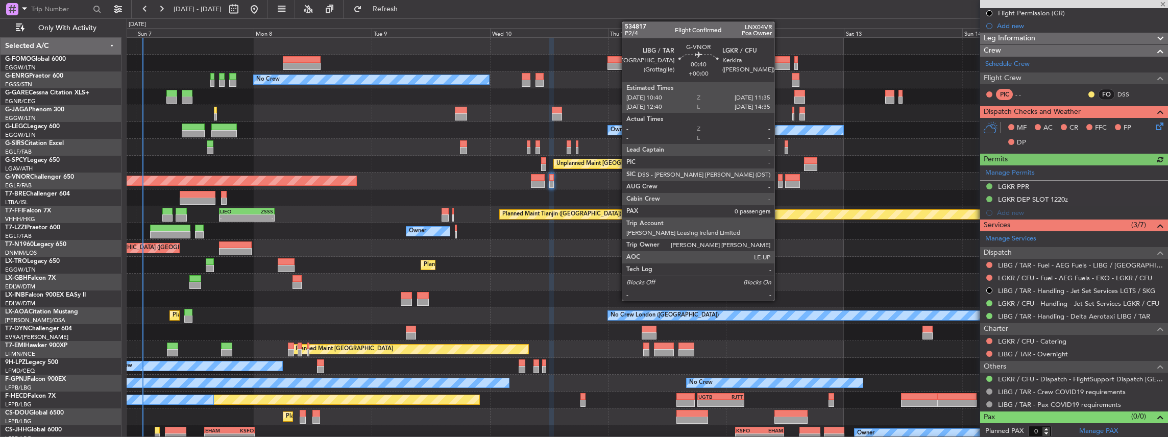
click at [780, 182] on div at bounding box center [780, 184] width 5 height 7
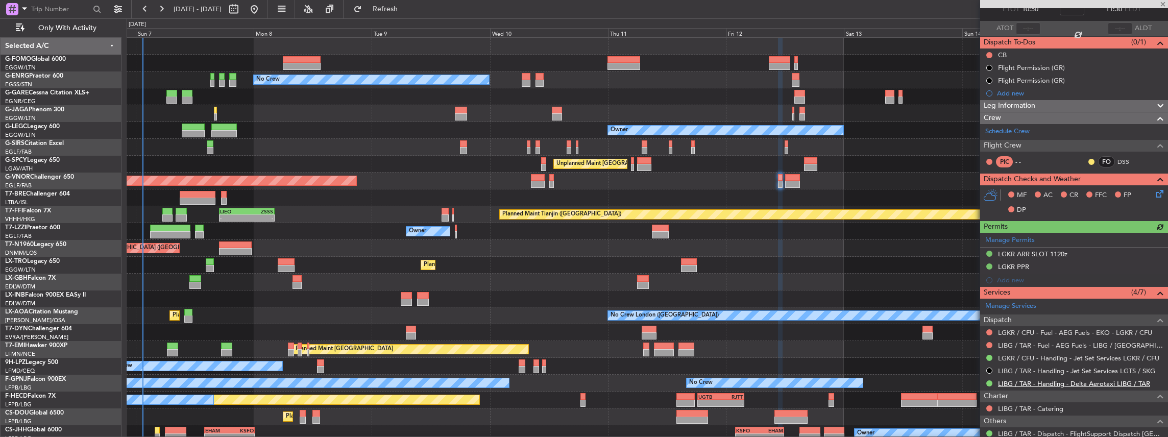
scroll to position [102, 0]
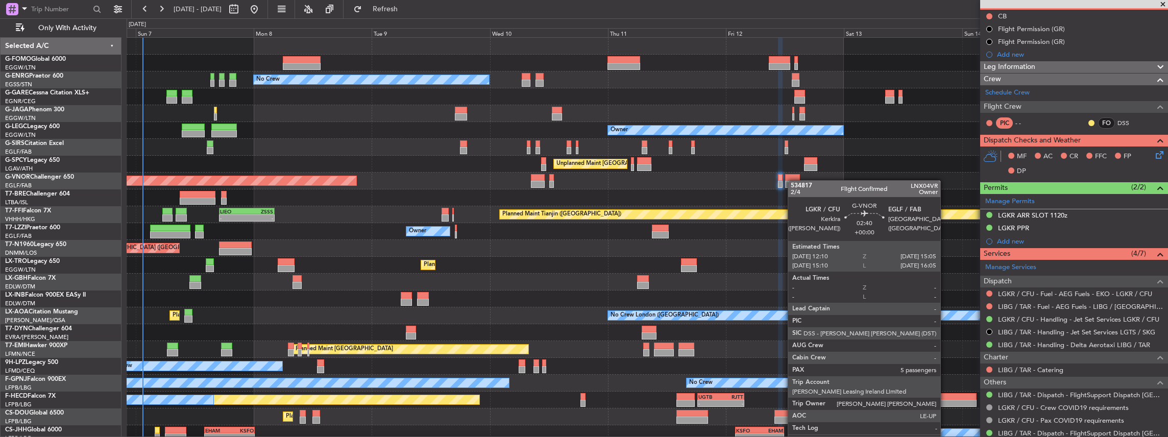
click at [793, 180] on div "Planned Maint [GEOGRAPHIC_DATA] ([GEOGRAPHIC_DATA])" at bounding box center [647, 181] width 1041 height 17
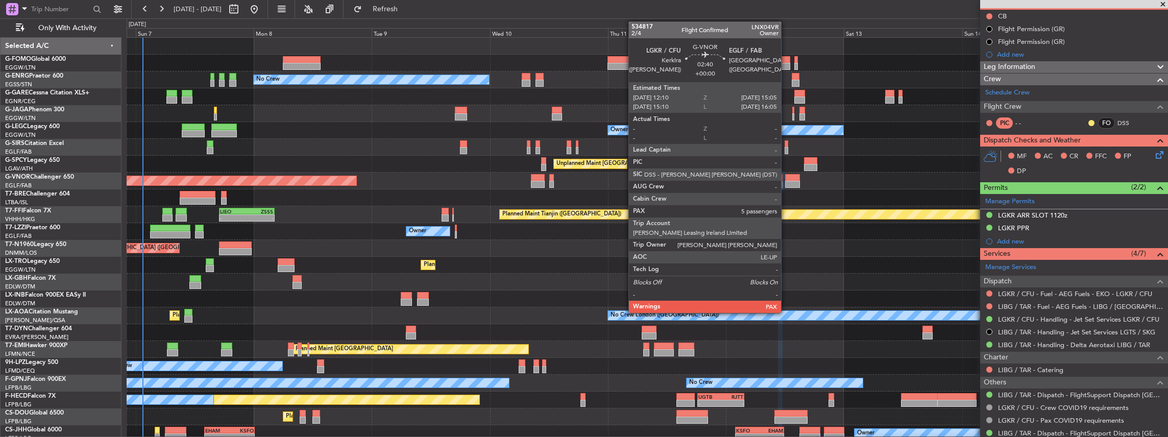
click at [786, 181] on div at bounding box center [792, 184] width 15 height 7
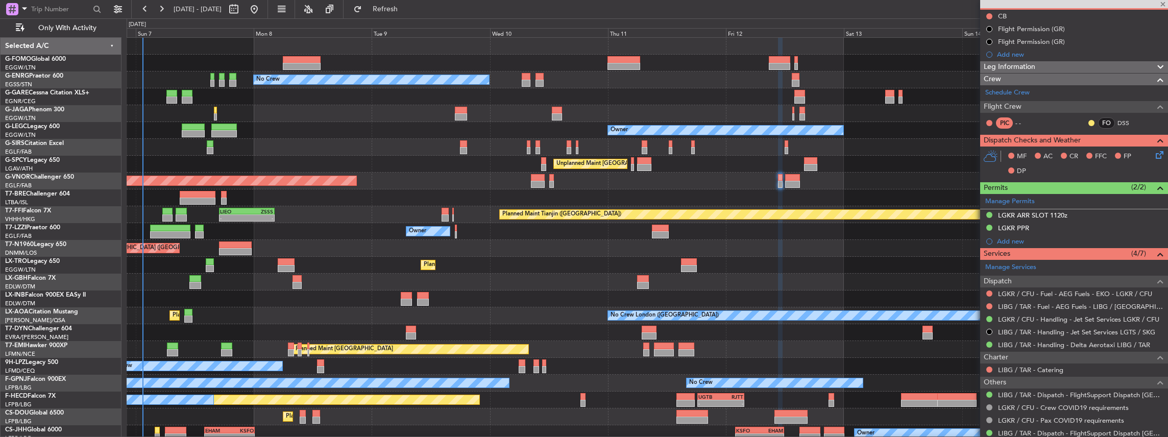
type input "5"
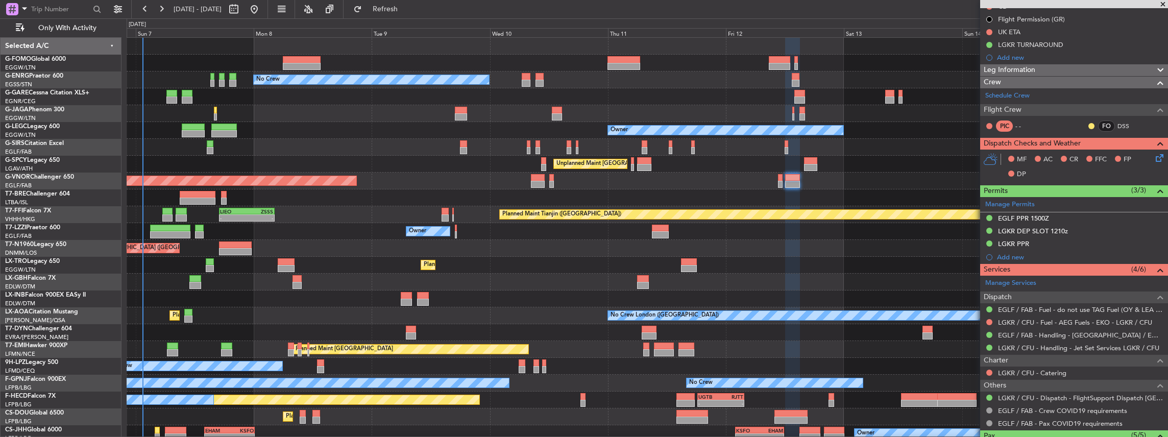
scroll to position [136, 0]
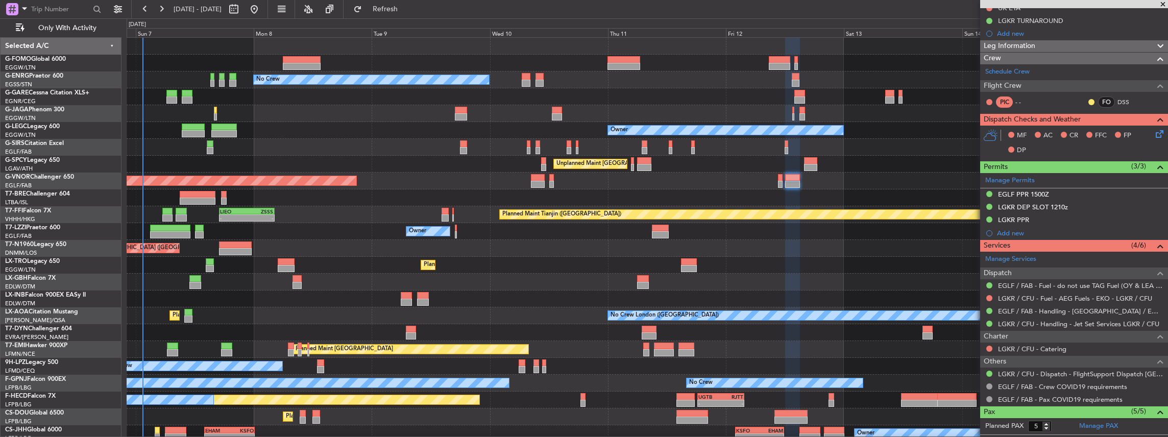
click at [188, 190] on div at bounding box center [647, 197] width 1041 height 17
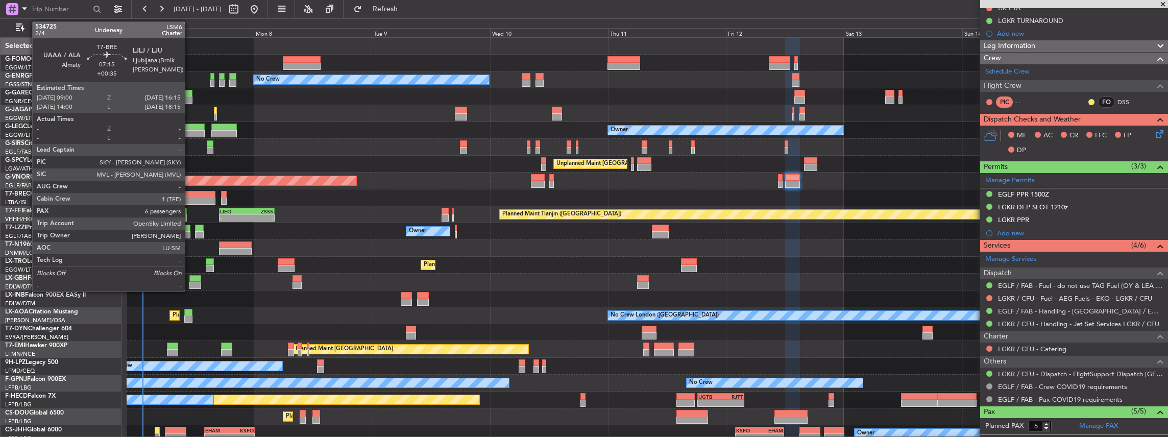
click at [190, 198] on div at bounding box center [198, 201] width 36 height 7
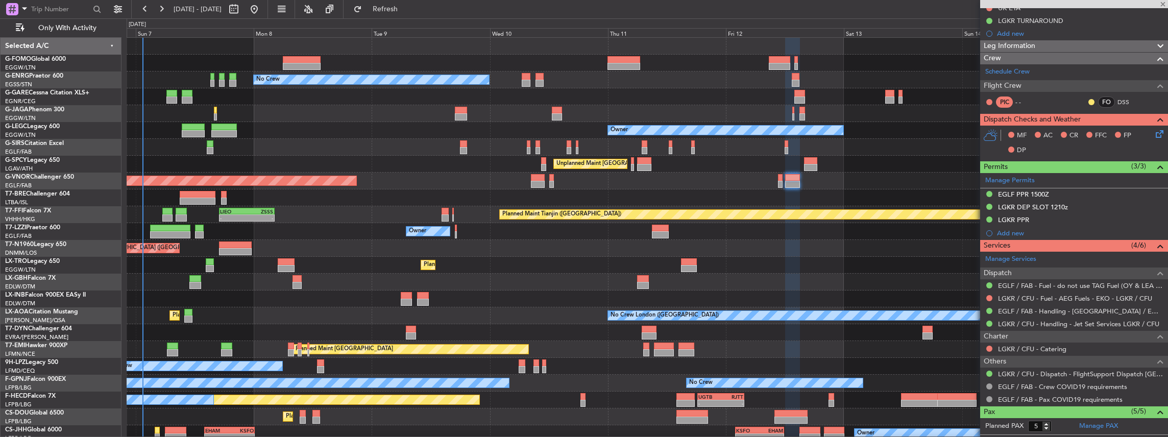
type input "+00:35"
type input "6"
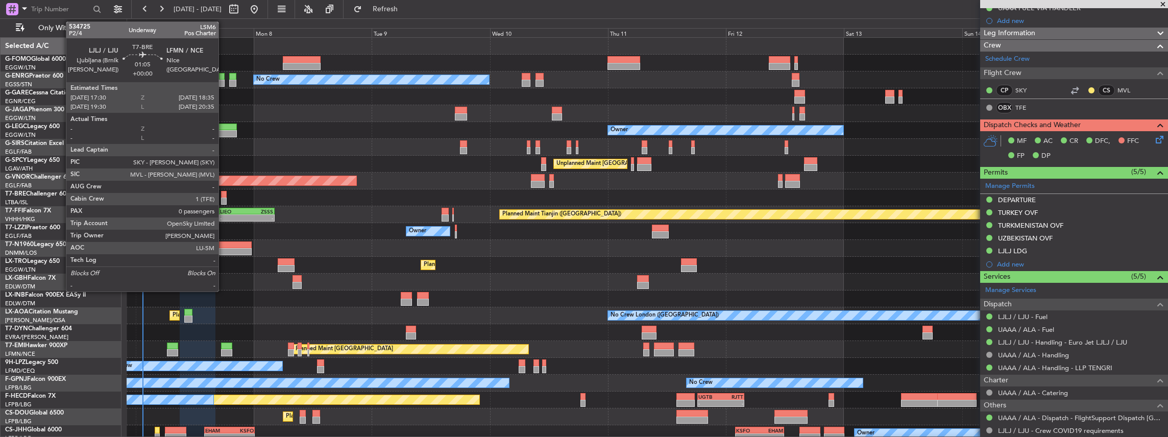
click at [224, 198] on div at bounding box center [224, 201] width 6 height 7
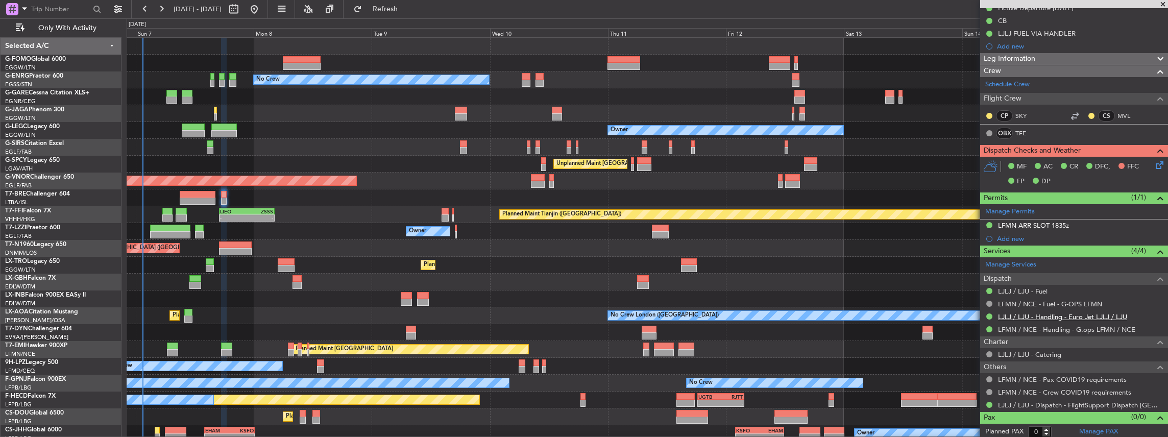
scroll to position [110, 0]
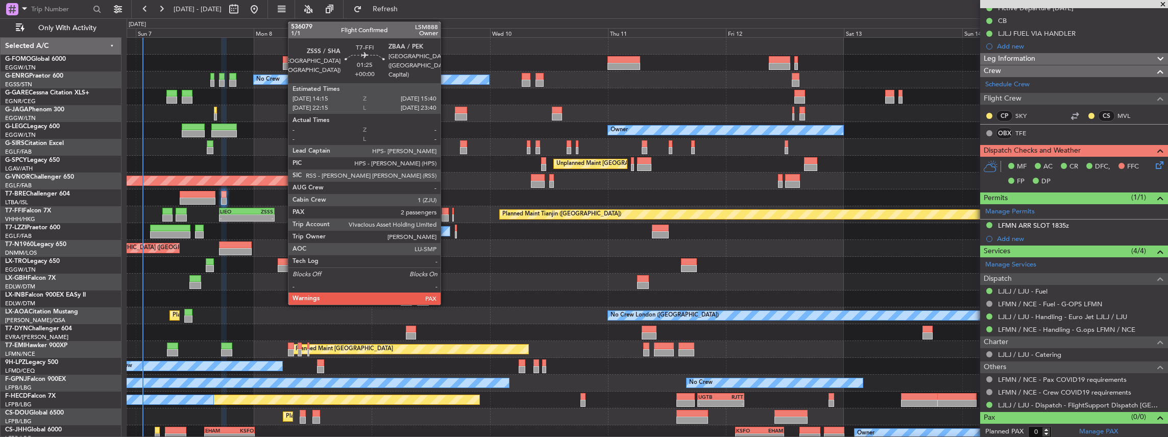
click at [444, 211] on div at bounding box center [445, 211] width 7 height 7
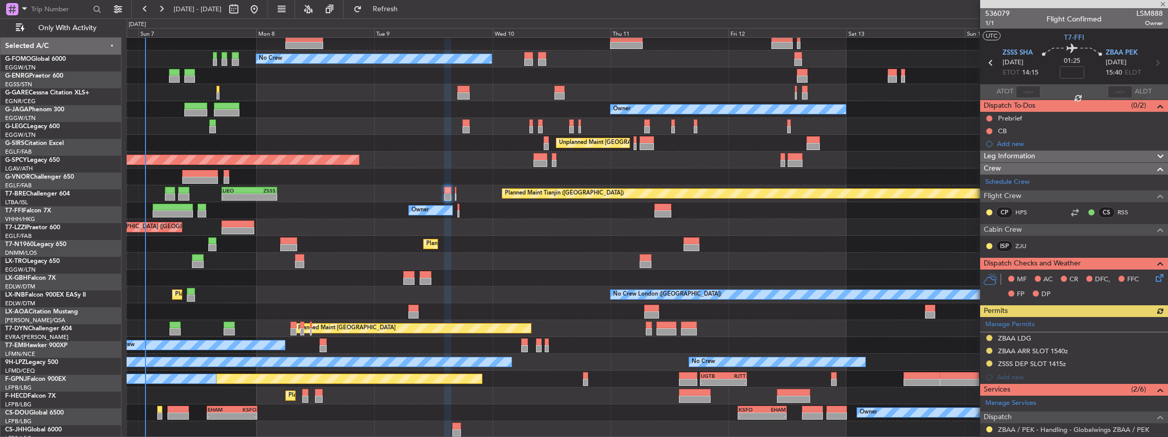
scroll to position [21, 0]
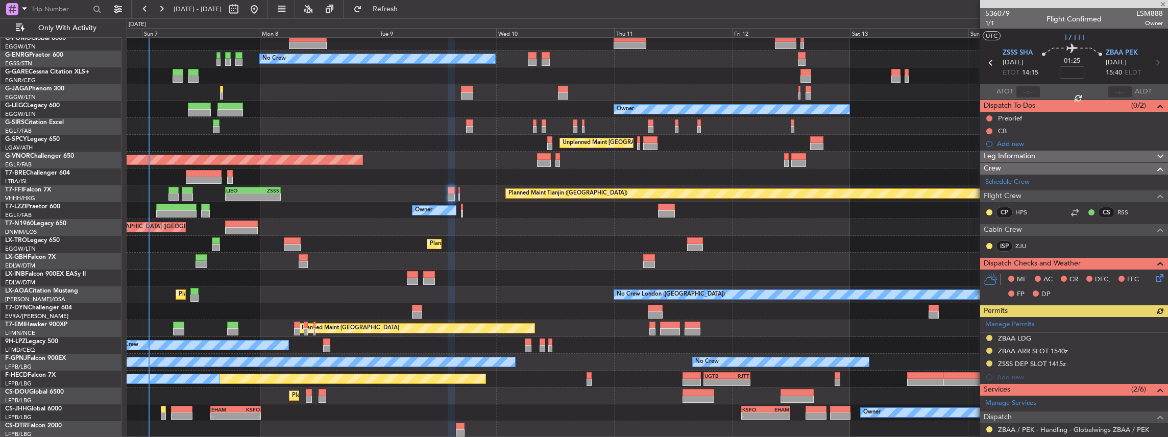
click at [488, 192] on div "Planned Maint [GEOGRAPHIC_DATA] ([GEOGRAPHIC_DATA]) No Crew Owner Planned Maint…" at bounding box center [647, 227] width 1041 height 421
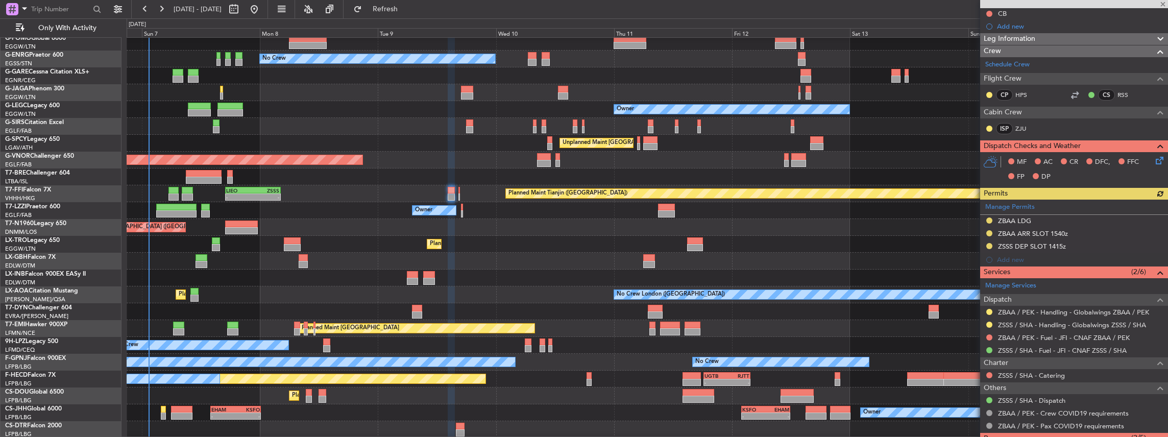
scroll to position [136, 0]
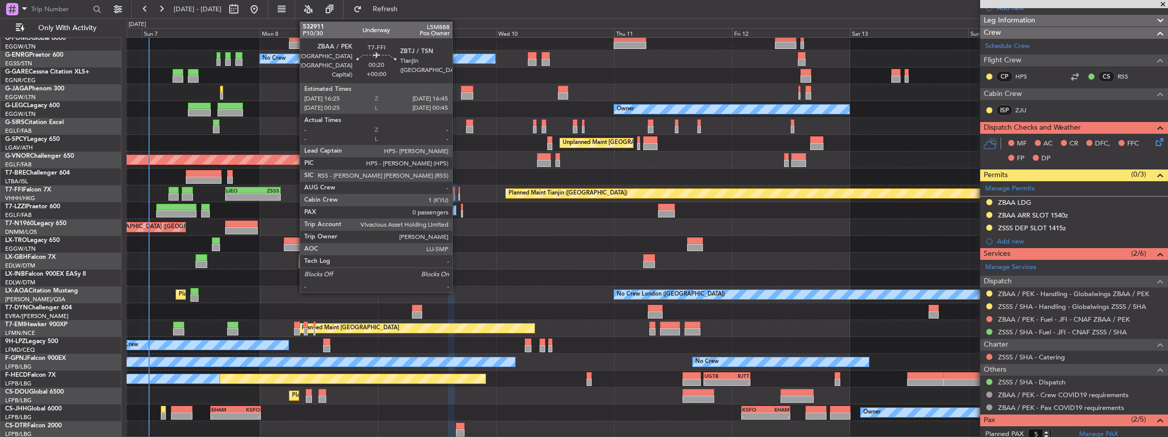
click at [458, 190] on div at bounding box center [459, 190] width 2 height 7
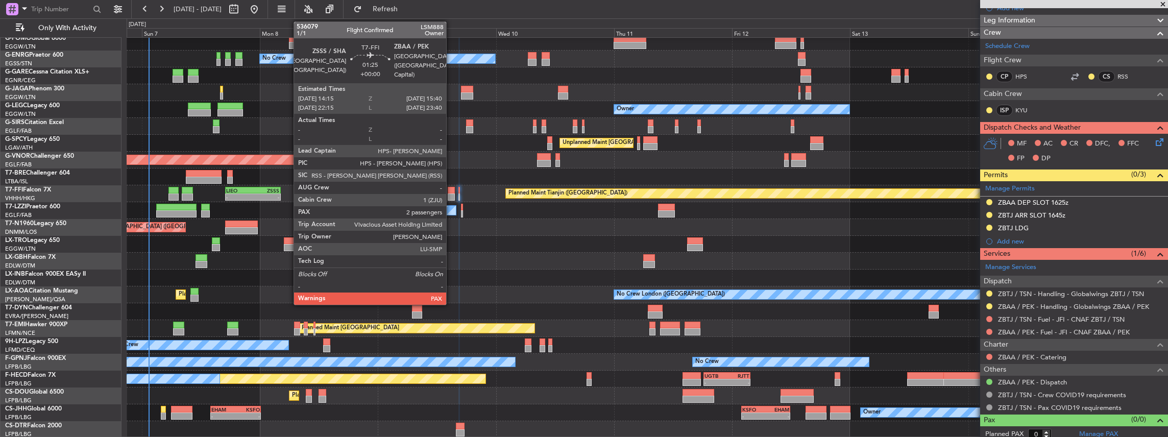
click at [451, 187] on div at bounding box center [451, 190] width 7 height 7
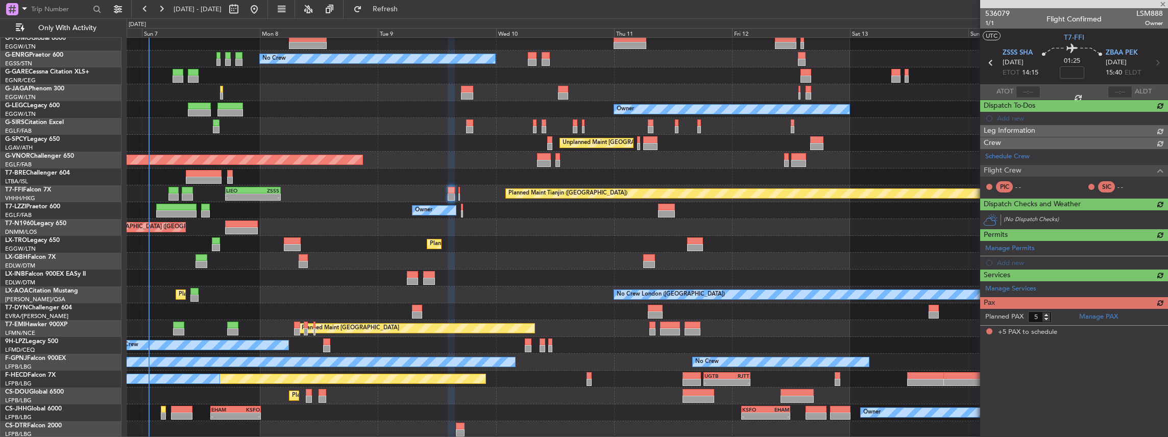
scroll to position [0, 0]
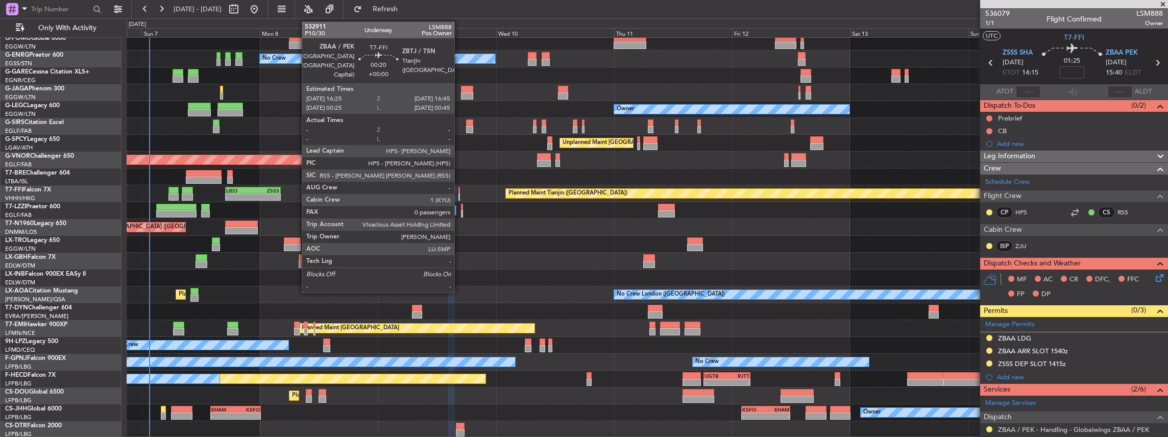
click at [459, 191] on div at bounding box center [459, 190] width 2 height 7
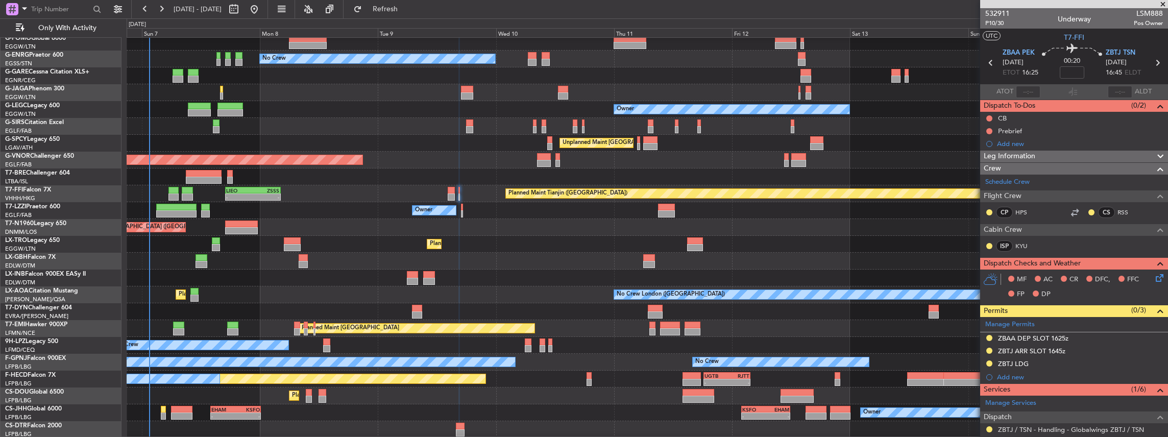
click at [459, 210] on div "Owner" at bounding box center [647, 210] width 1041 height 17
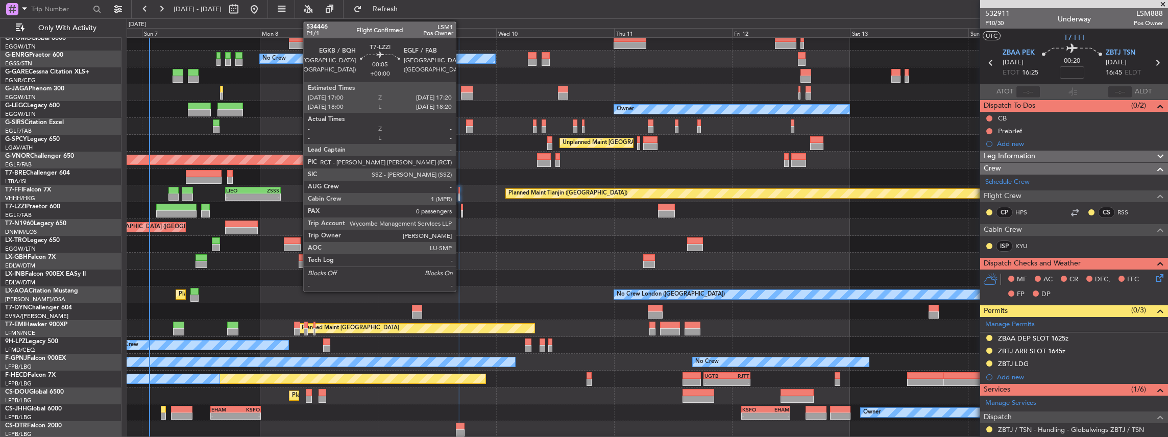
click at [461, 211] on div at bounding box center [462, 213] width 2 height 7
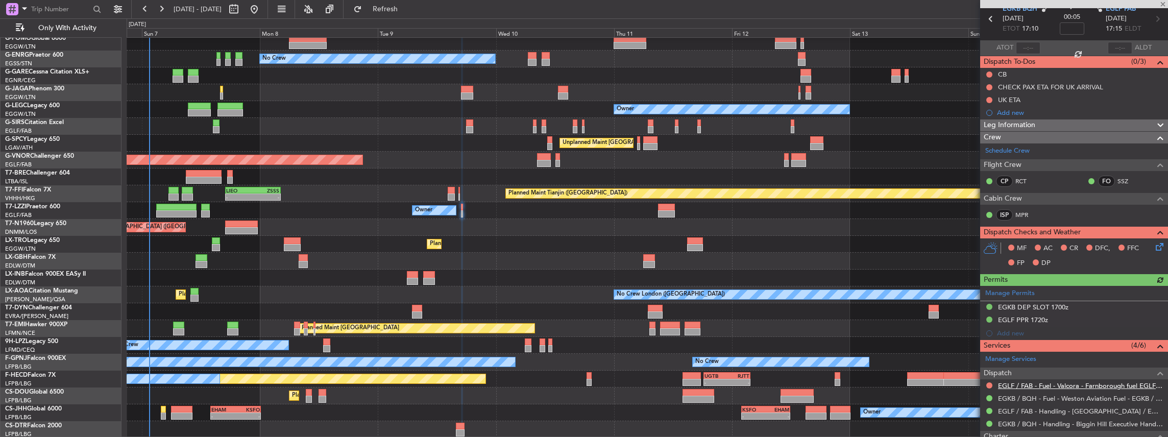
scroll to position [136, 0]
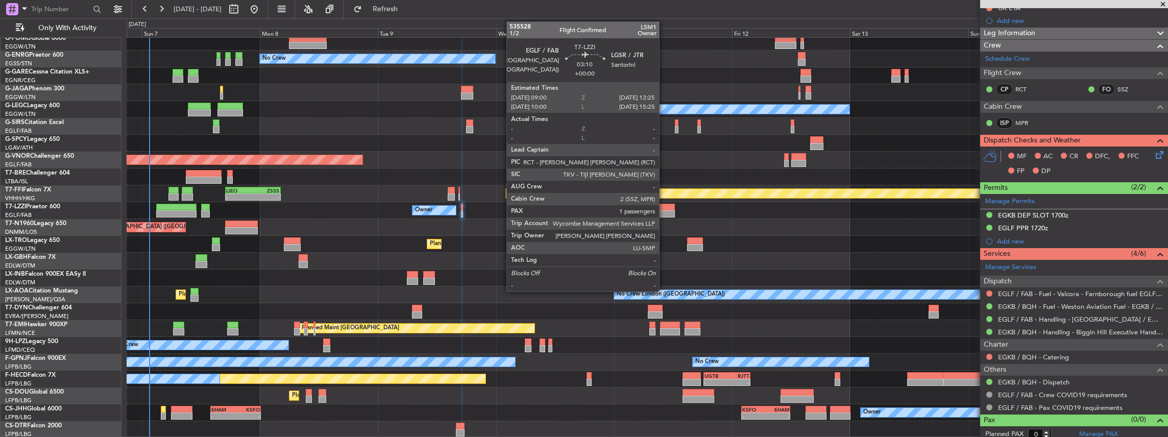
click at [664, 212] on div at bounding box center [666, 213] width 17 height 7
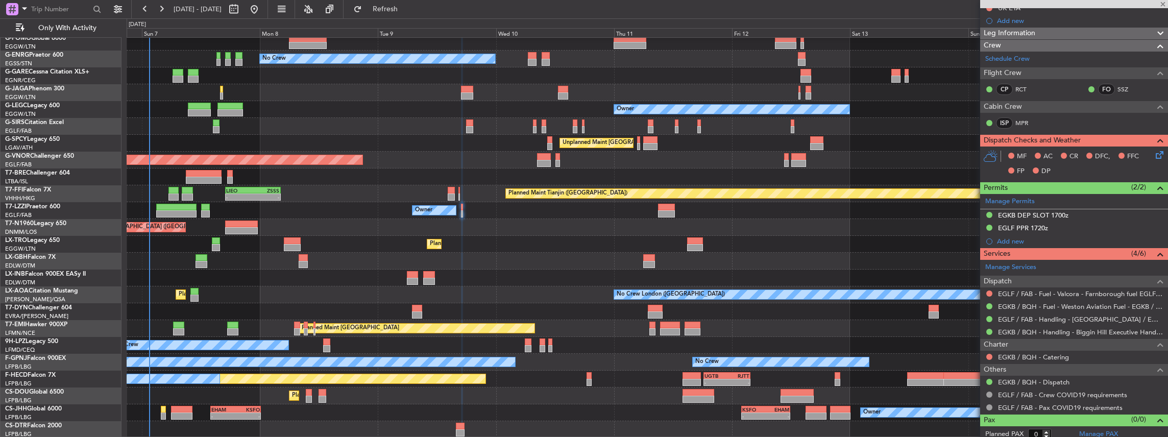
type input "1"
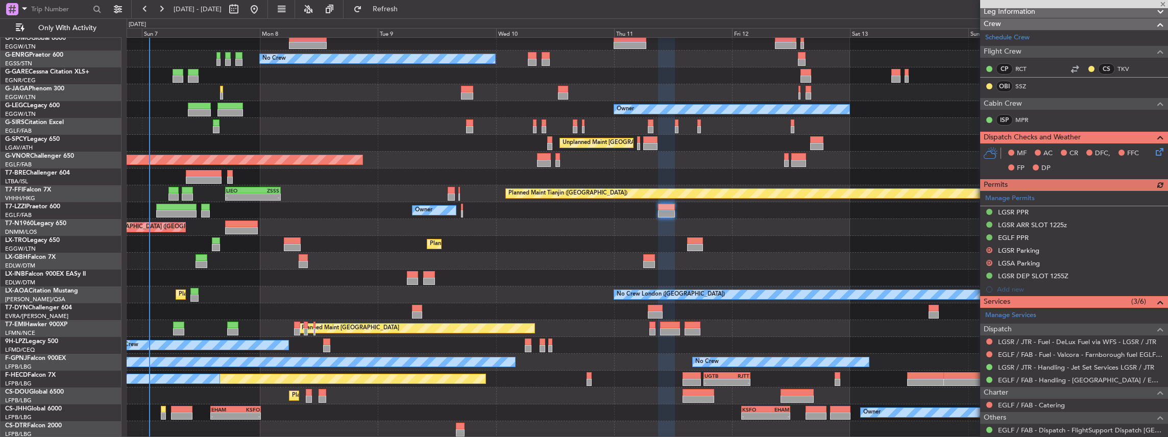
scroll to position [204, 0]
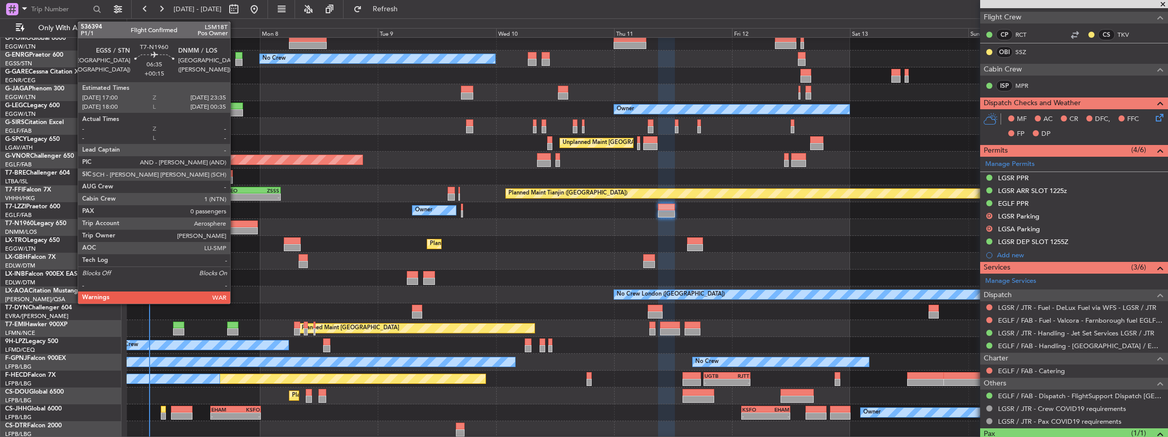
click at [235, 226] on div at bounding box center [241, 224] width 33 height 7
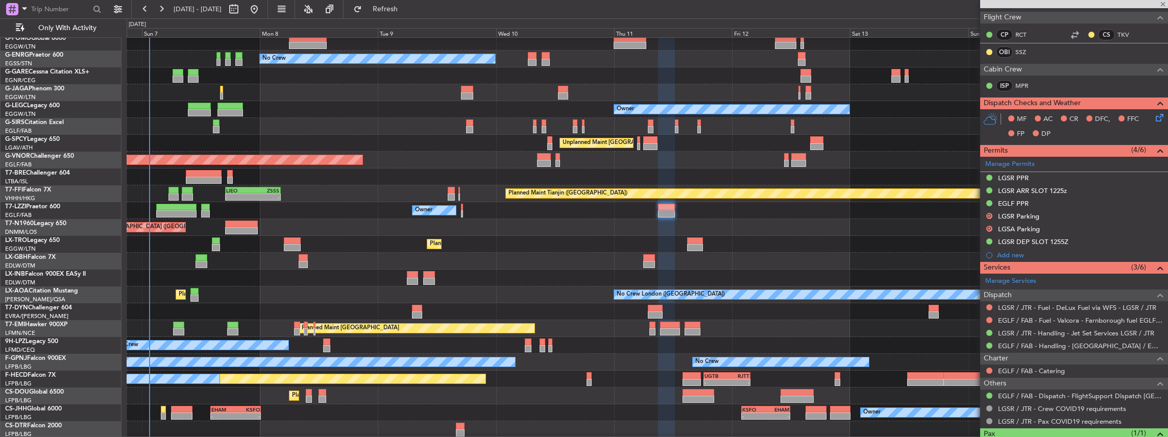
type input "+00:15"
type input "0"
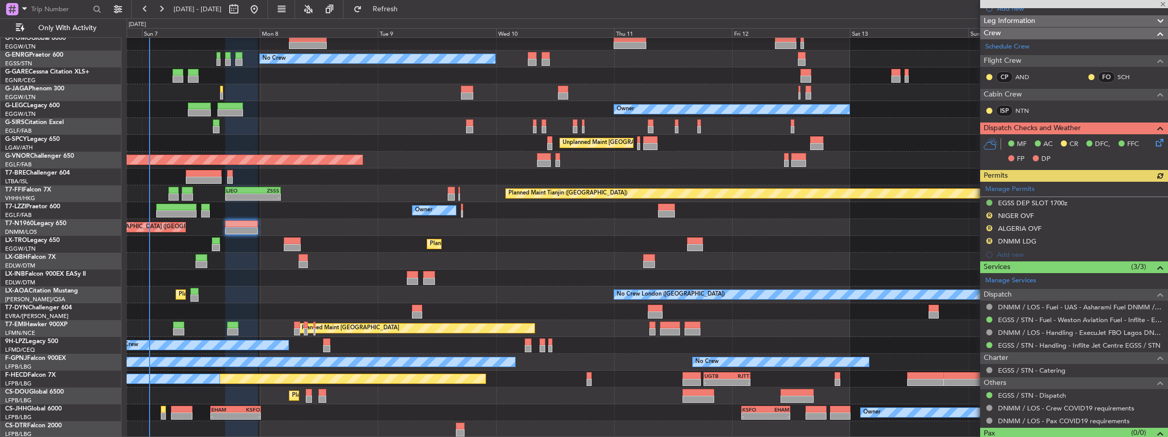
scroll to position [136, 0]
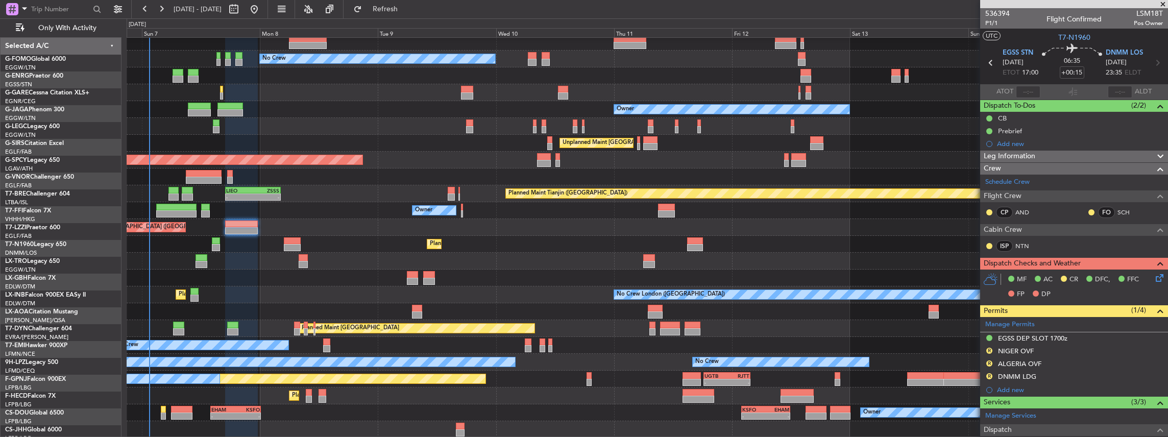
scroll to position [136, 0]
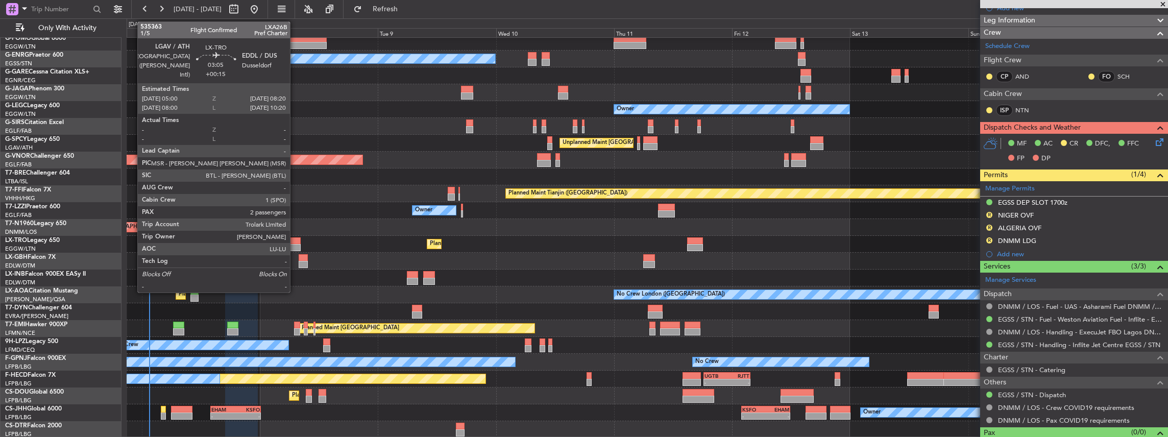
click at [294, 242] on div at bounding box center [292, 240] width 17 height 7
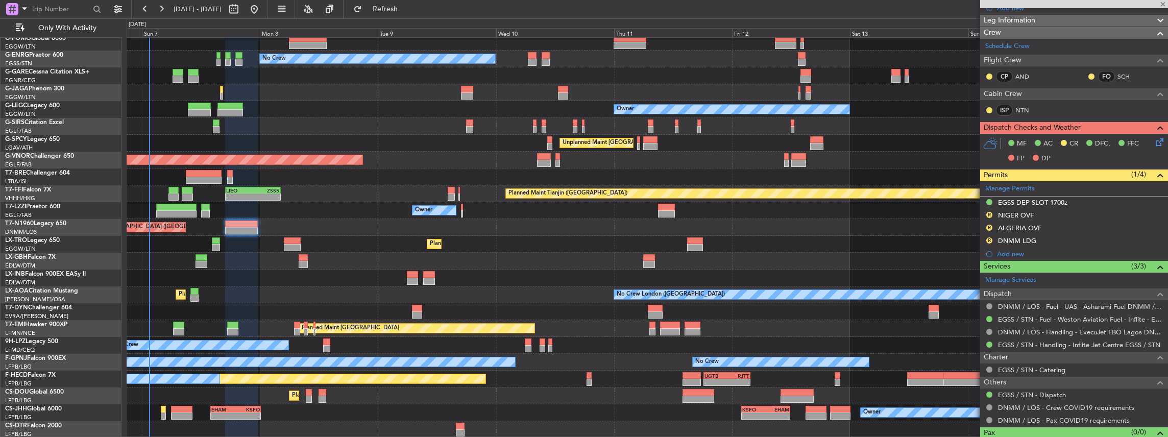
type input "2"
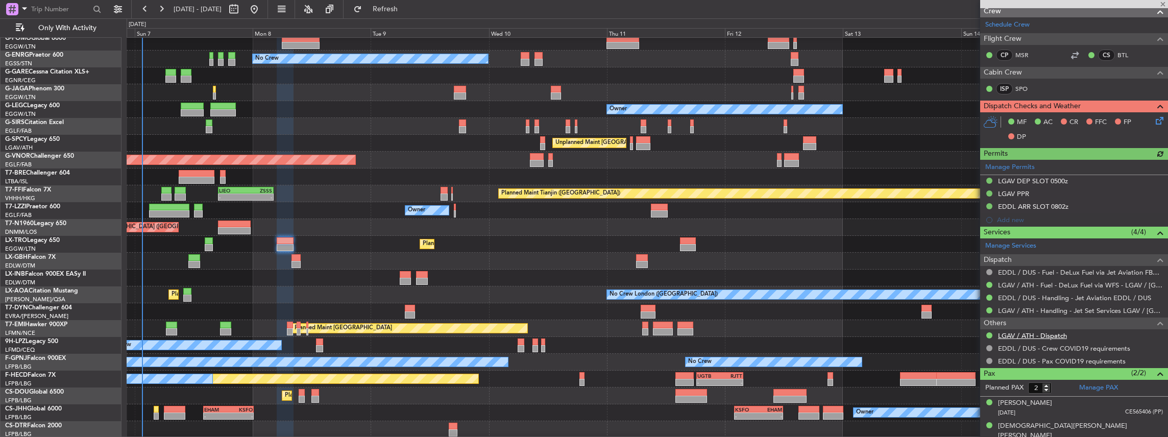
scroll to position [160, 0]
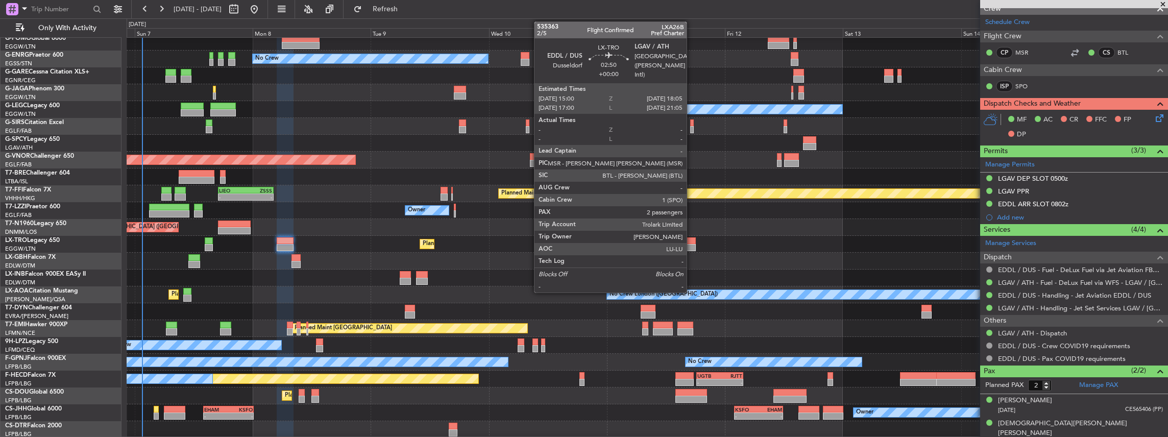
click at [692, 249] on div at bounding box center [687, 247] width 15 height 7
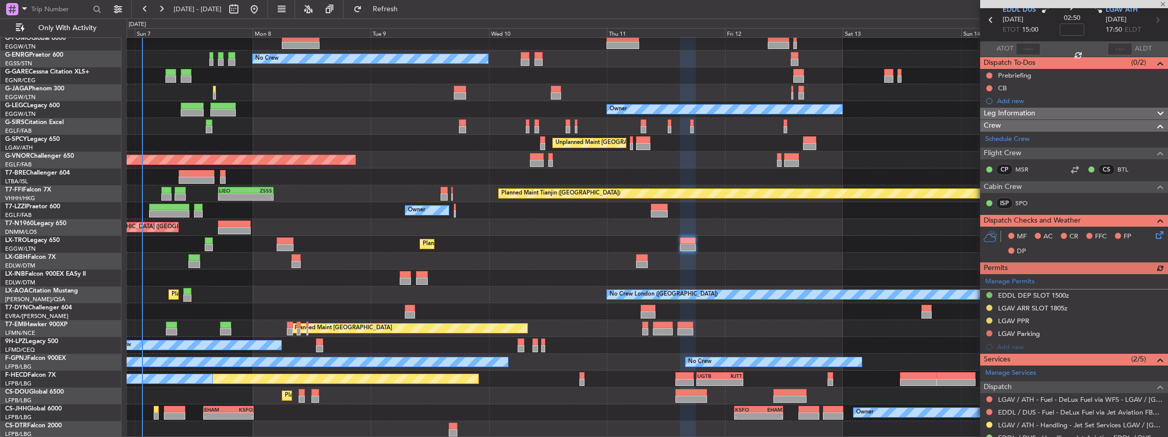
scroll to position [170, 0]
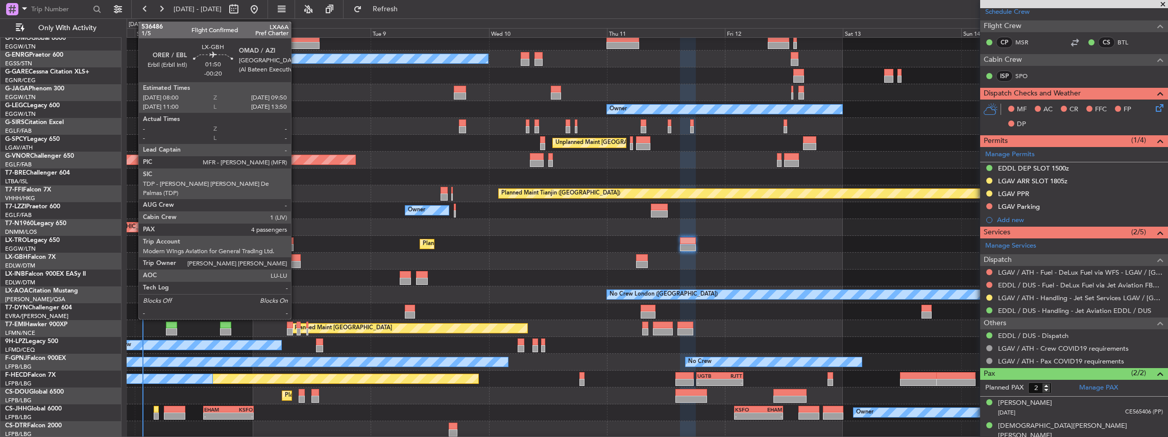
click at [296, 261] on div at bounding box center [295, 264] width 9 height 7
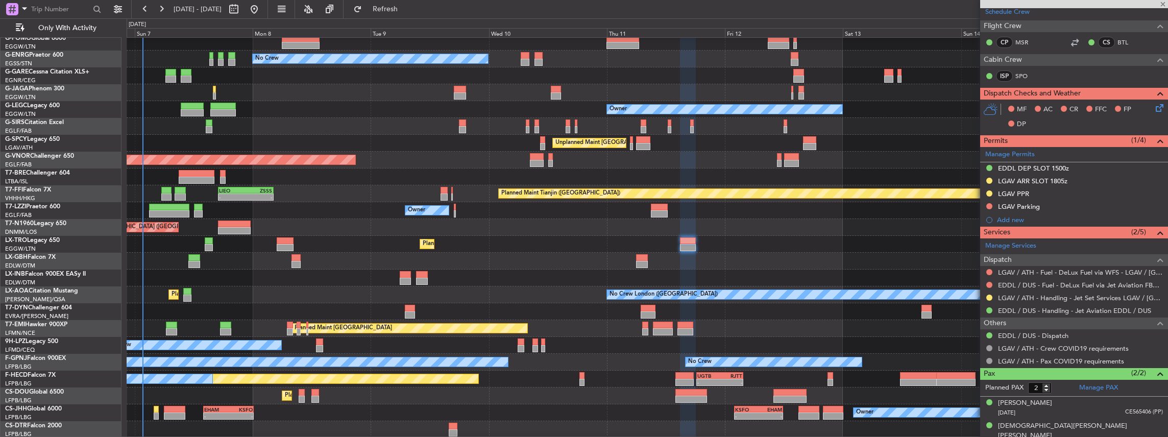
type input "-00:20"
type input "4"
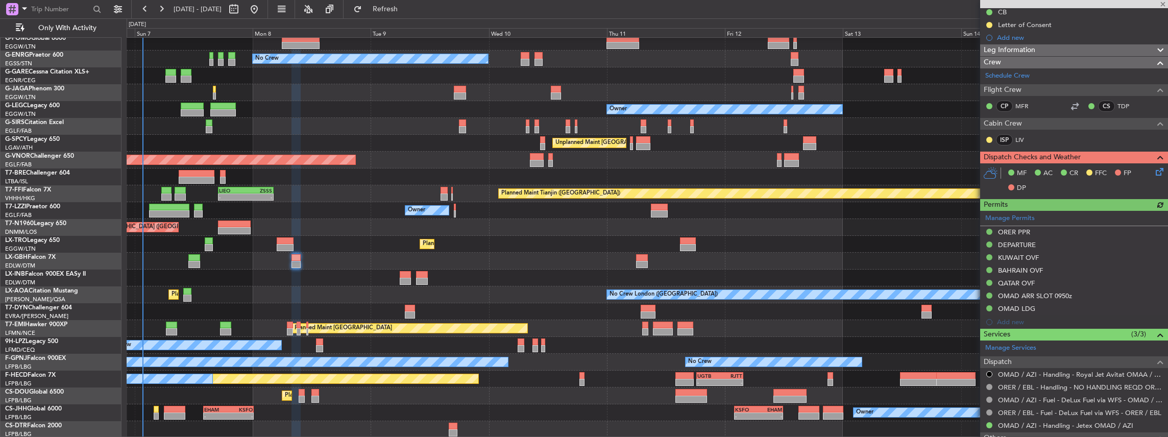
scroll to position [238, 0]
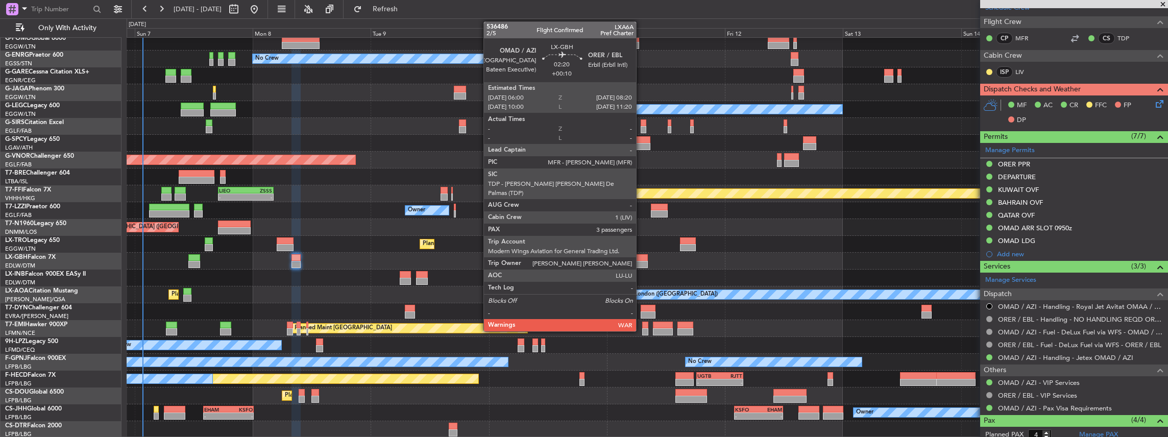
click at [642, 261] on div at bounding box center [642, 264] width 12 height 7
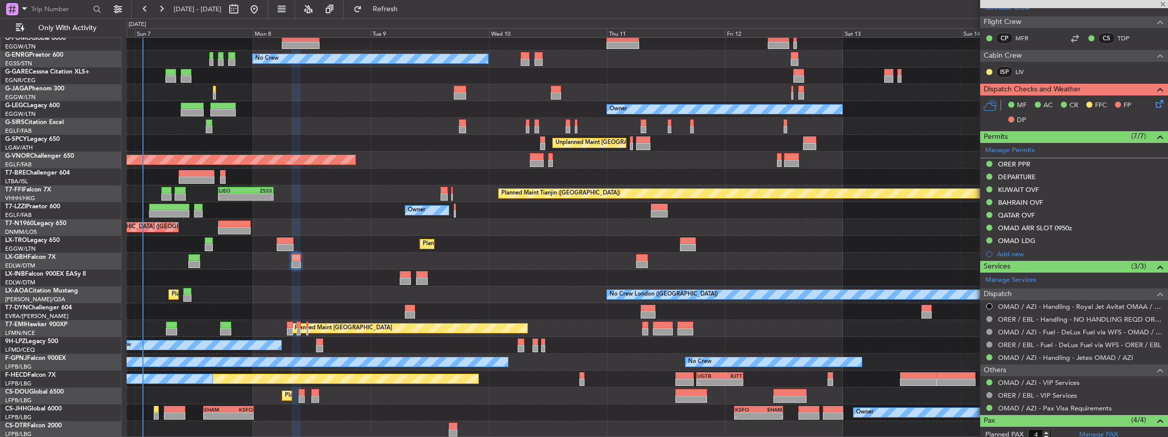
type input "+00:10"
type input "3"
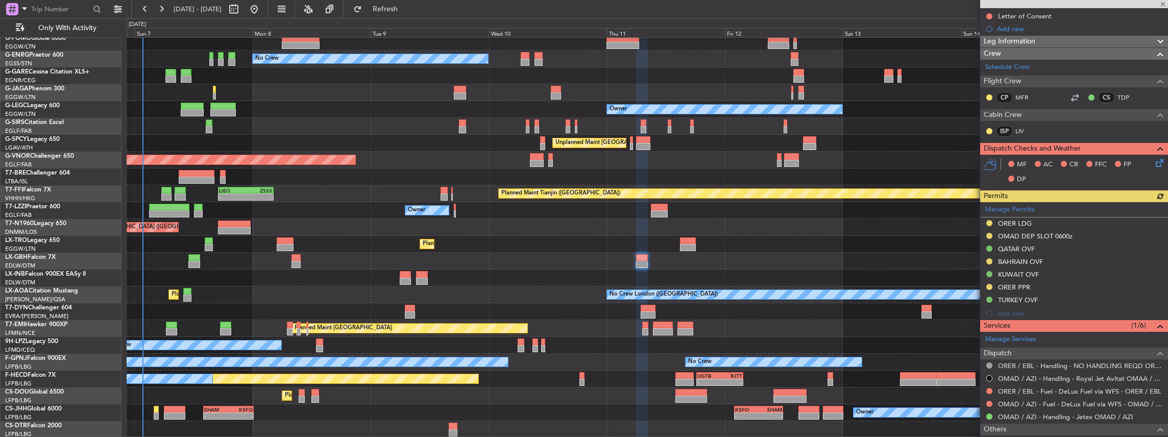
scroll to position [204, 0]
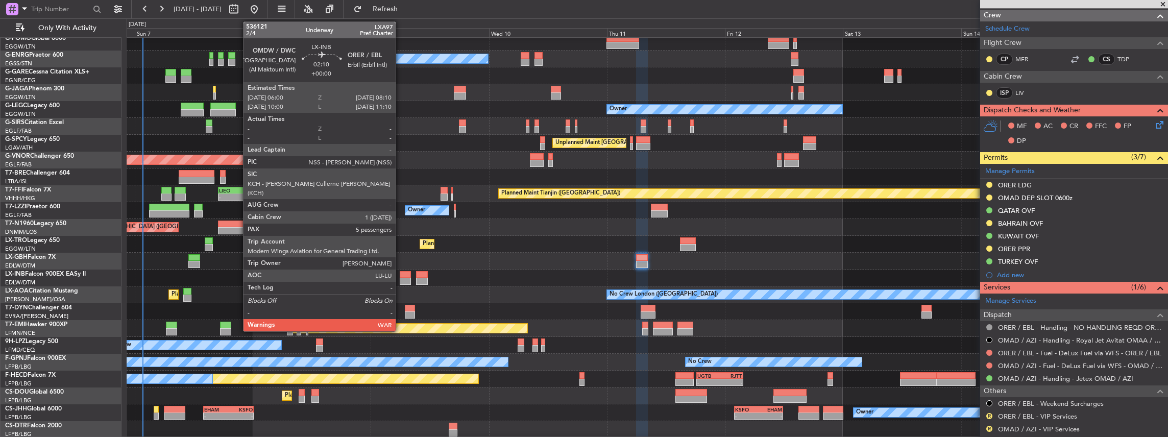
click at [401, 281] on div at bounding box center [405, 281] width 11 height 7
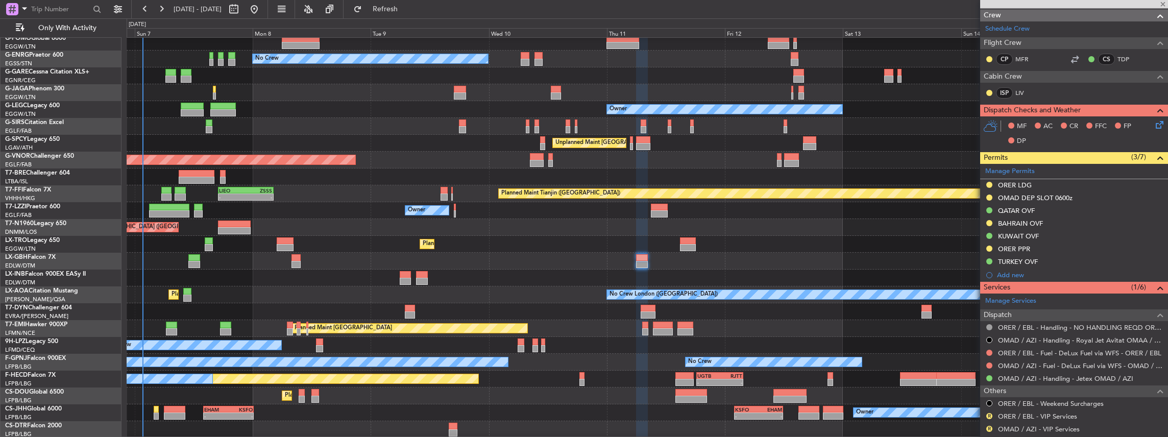
type input "5"
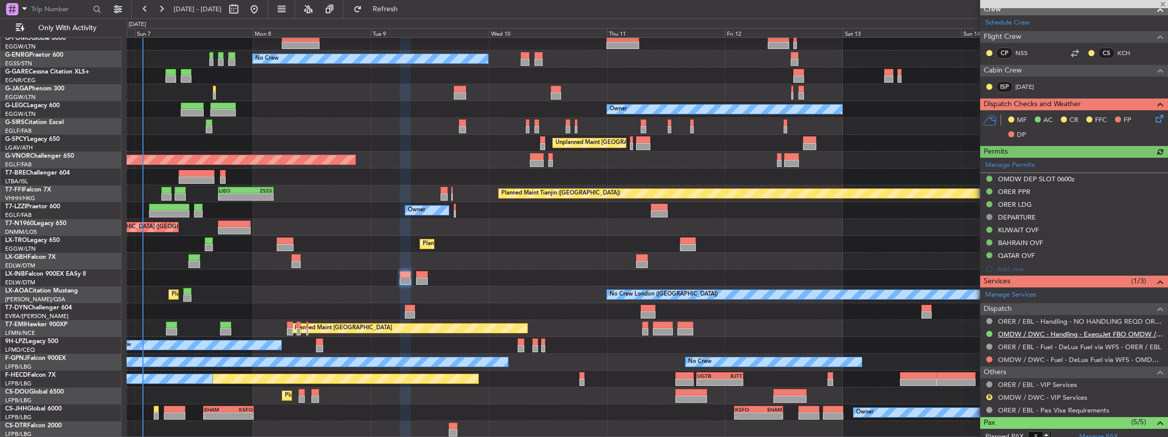
scroll to position [238, 0]
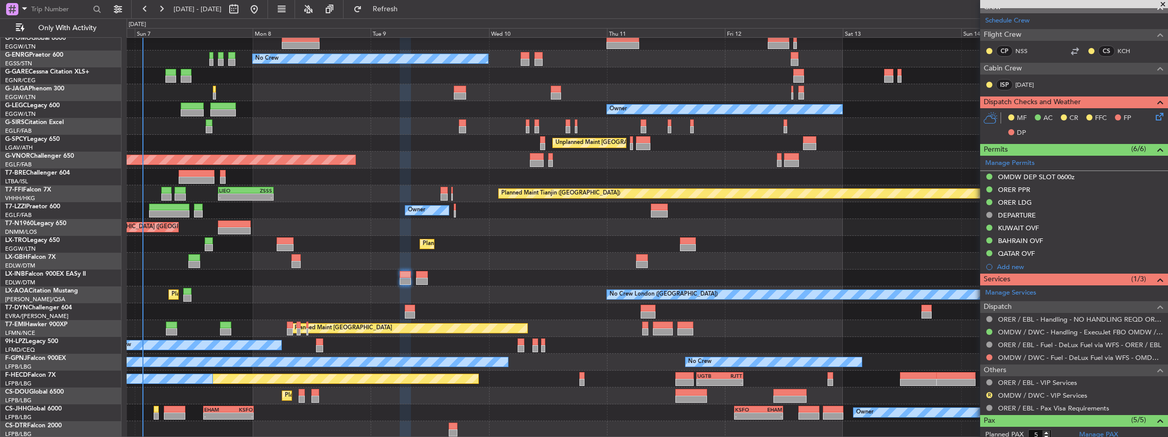
click at [428, 273] on div at bounding box center [647, 278] width 1041 height 17
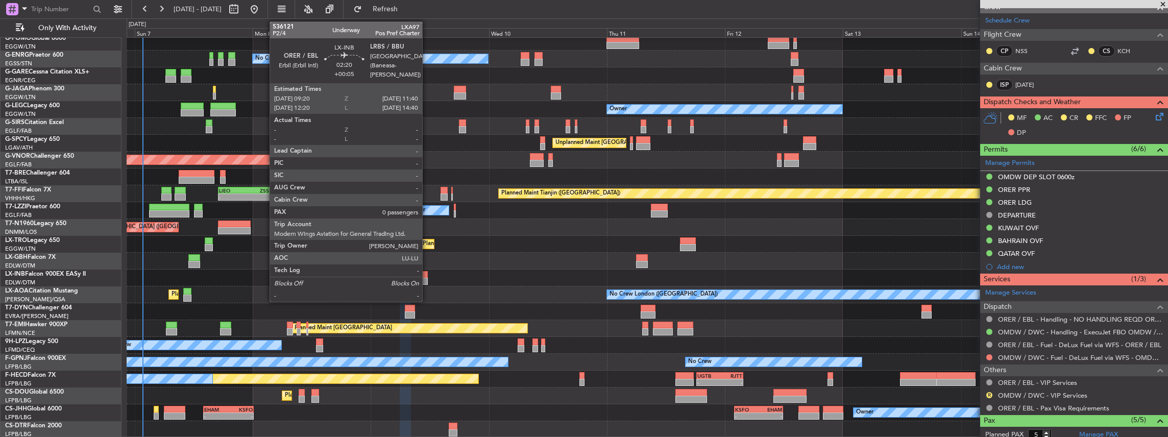
click at [427, 276] on div at bounding box center [422, 274] width 12 height 7
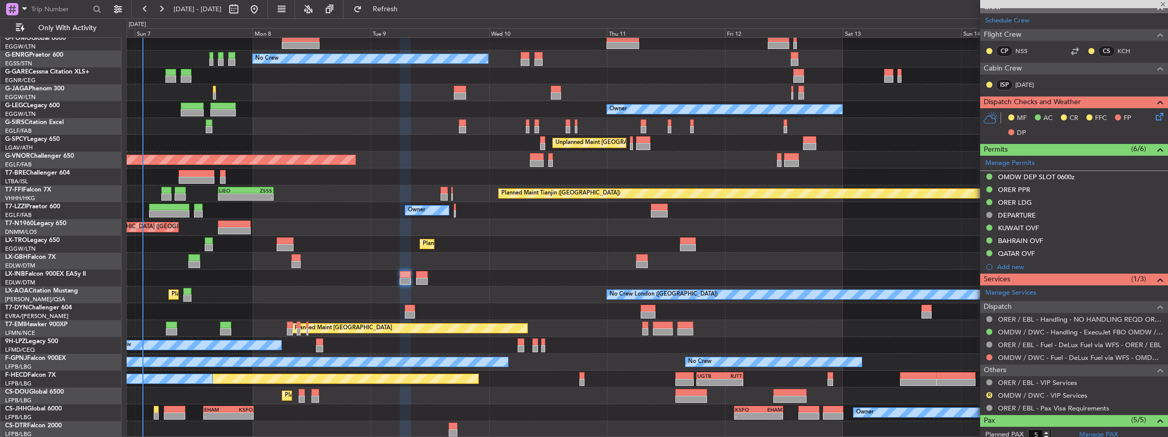
type input "+00:05"
type input "0"
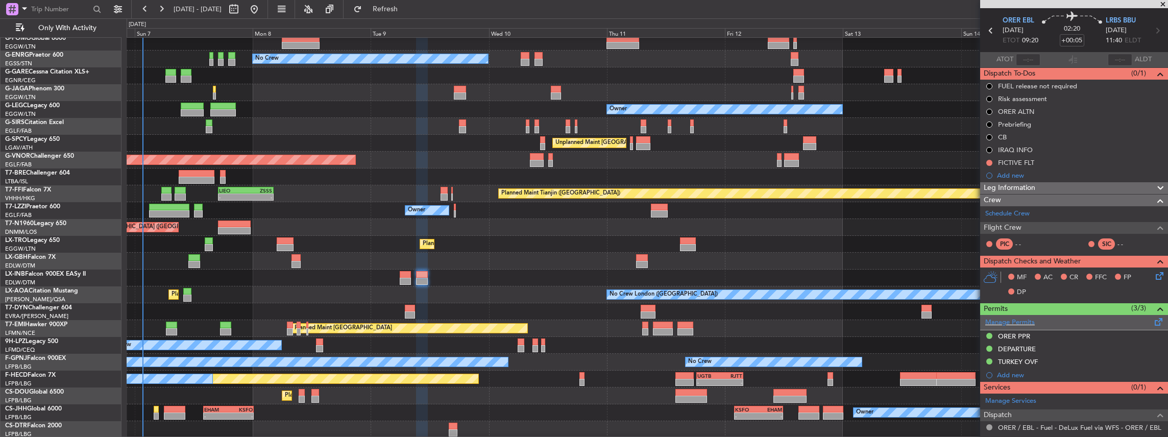
scroll to position [0, 0]
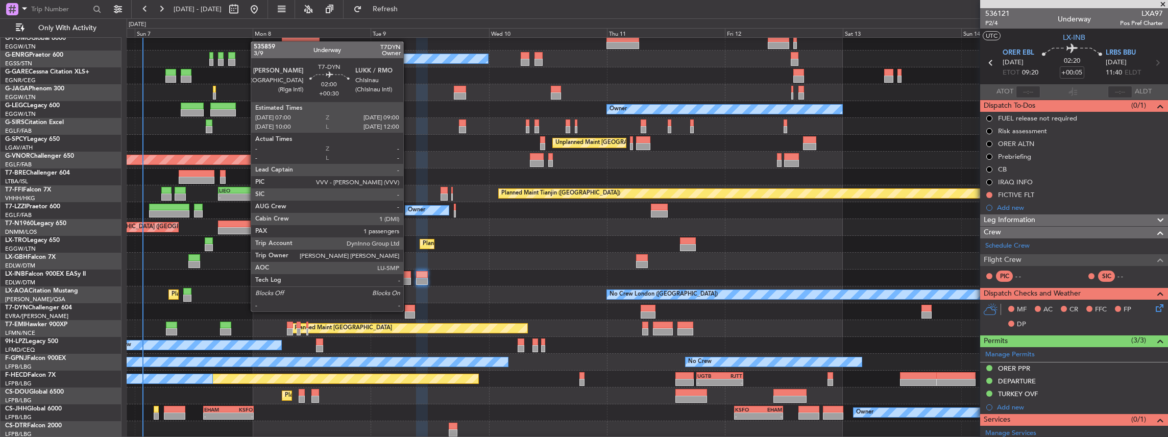
click at [408, 311] on div at bounding box center [647, 311] width 1041 height 17
click at [408, 312] on div at bounding box center [410, 314] width 10 height 7
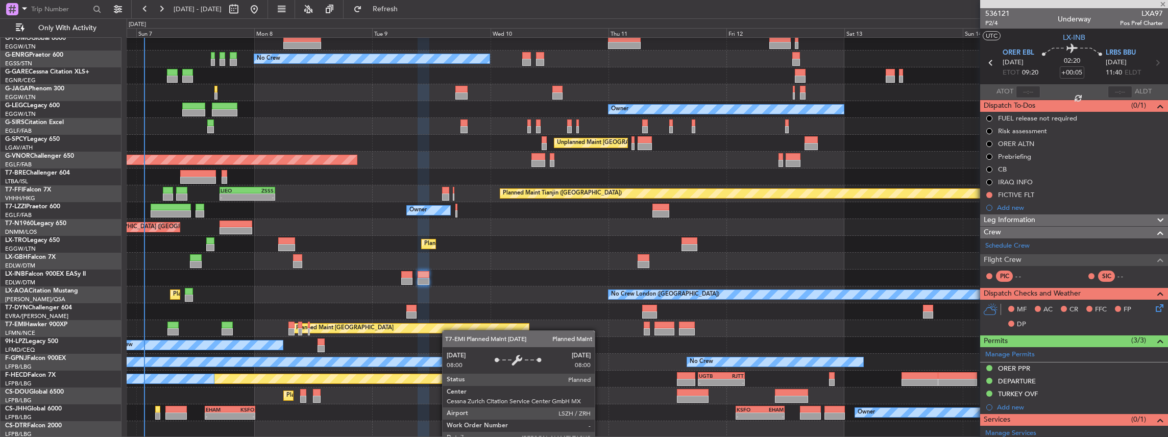
click at [448, 326] on div "Planned Maint [GEOGRAPHIC_DATA] ([GEOGRAPHIC_DATA]) No Crew Owner Unplanned Mai…" at bounding box center [647, 227] width 1041 height 421
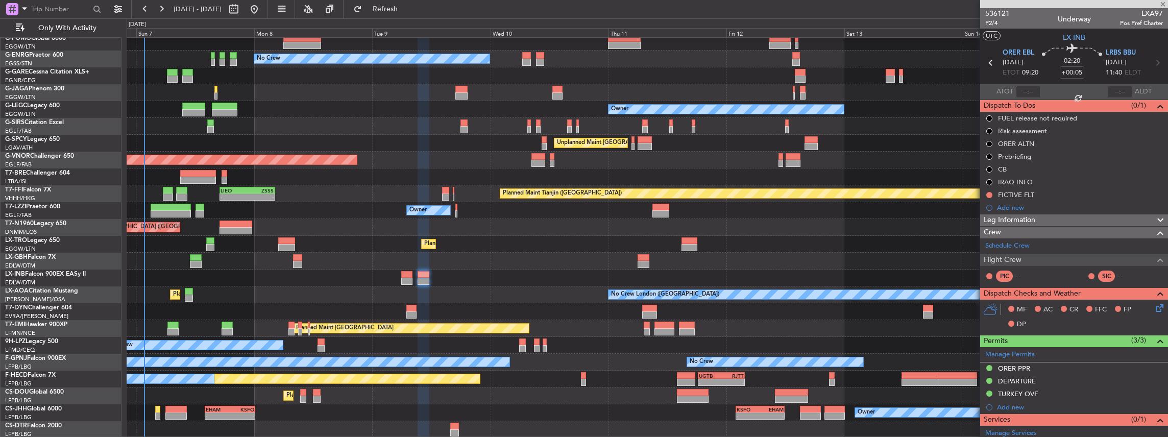
type input "+00:30"
type input "1"
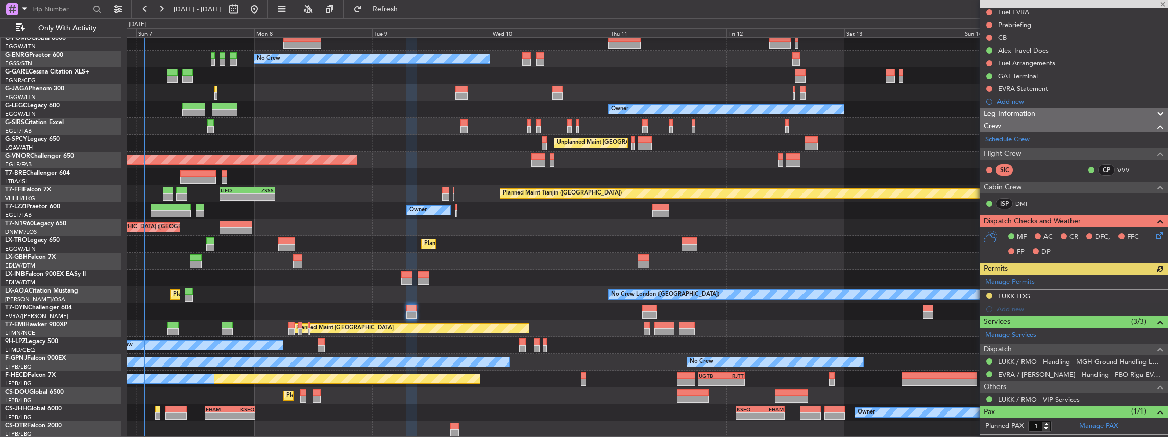
scroll to position [124, 0]
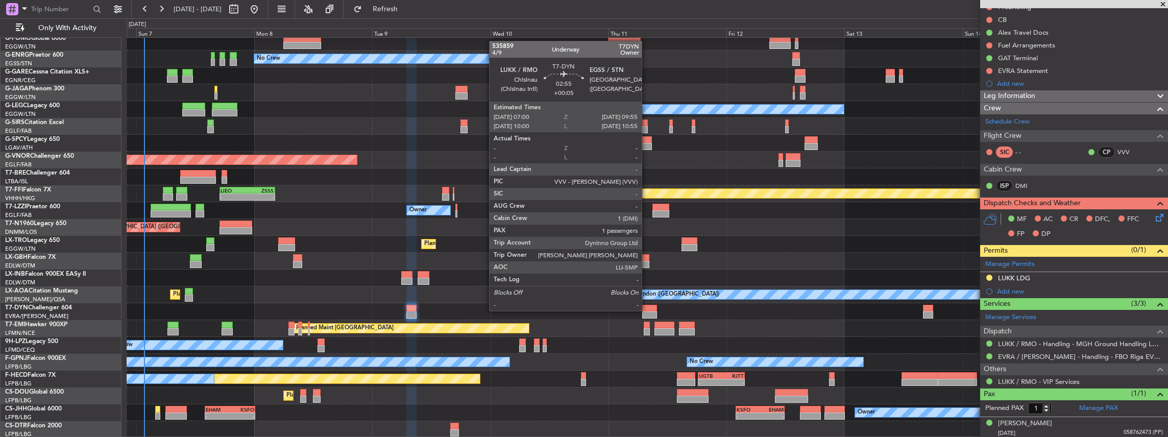
click at [647, 310] on div at bounding box center [649, 308] width 15 height 7
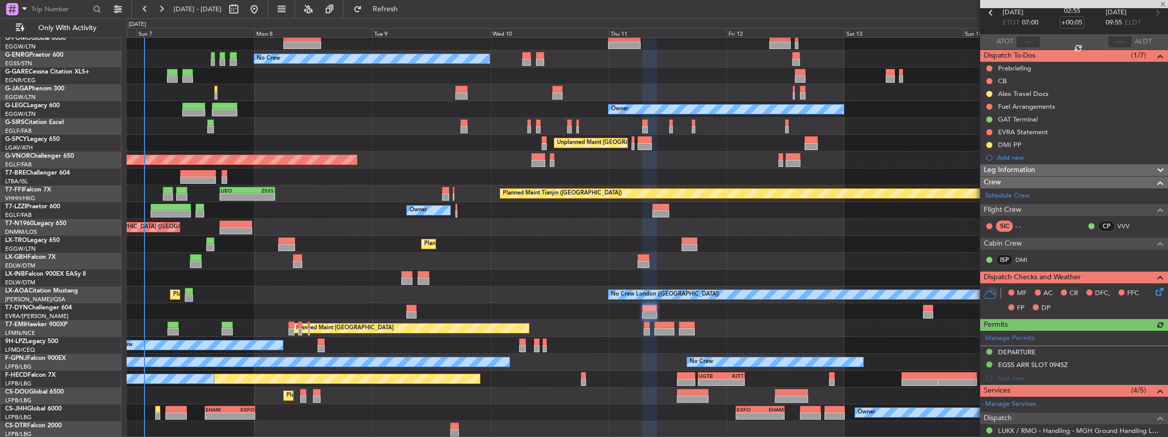
scroll to position [204, 0]
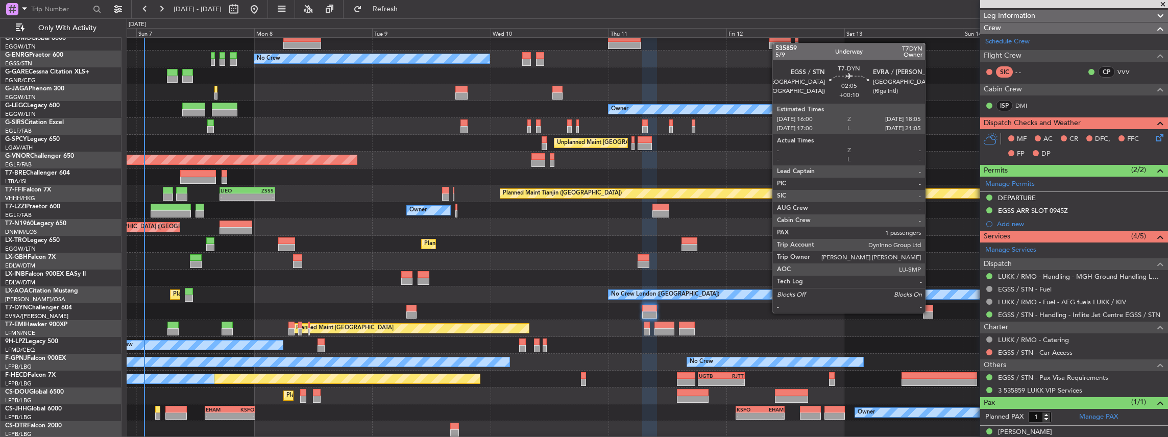
click at [930, 312] on div at bounding box center [928, 314] width 11 height 7
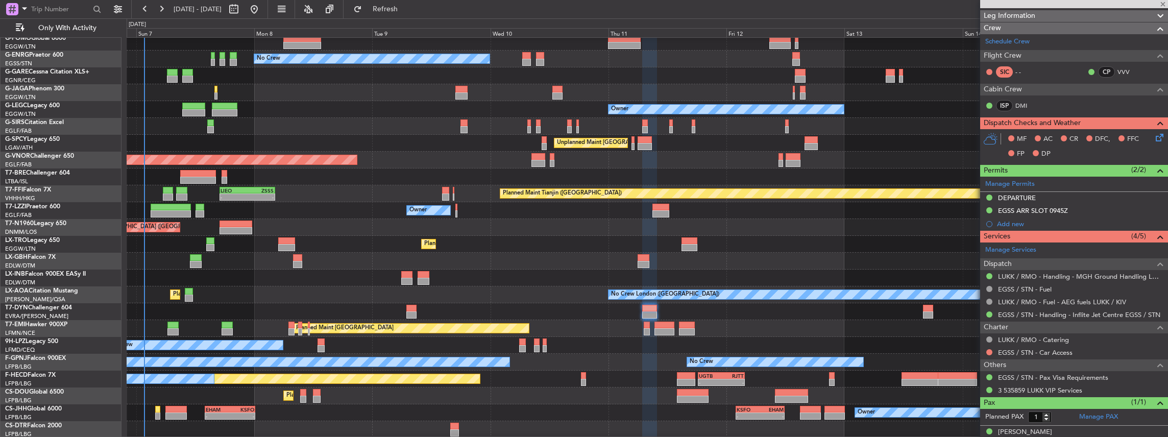
type input "+00:10"
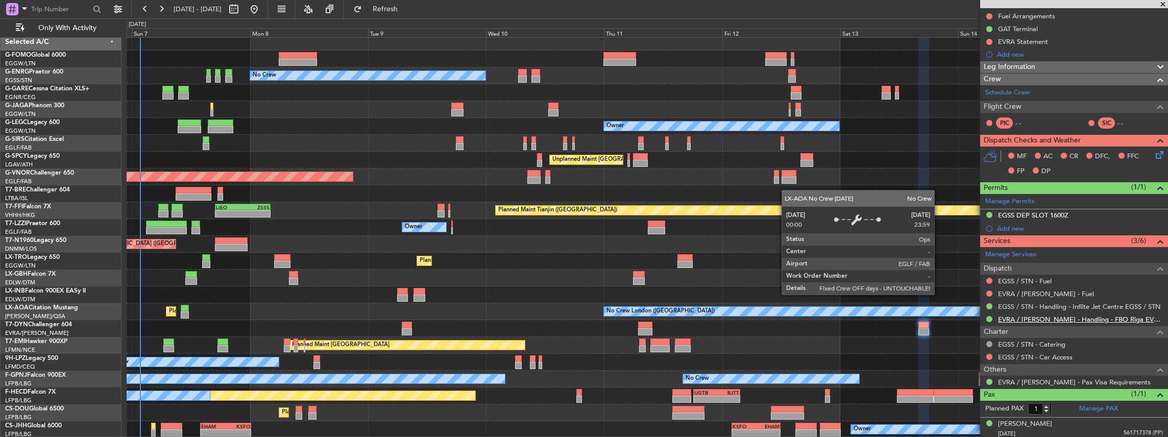
scroll to position [141, 0]
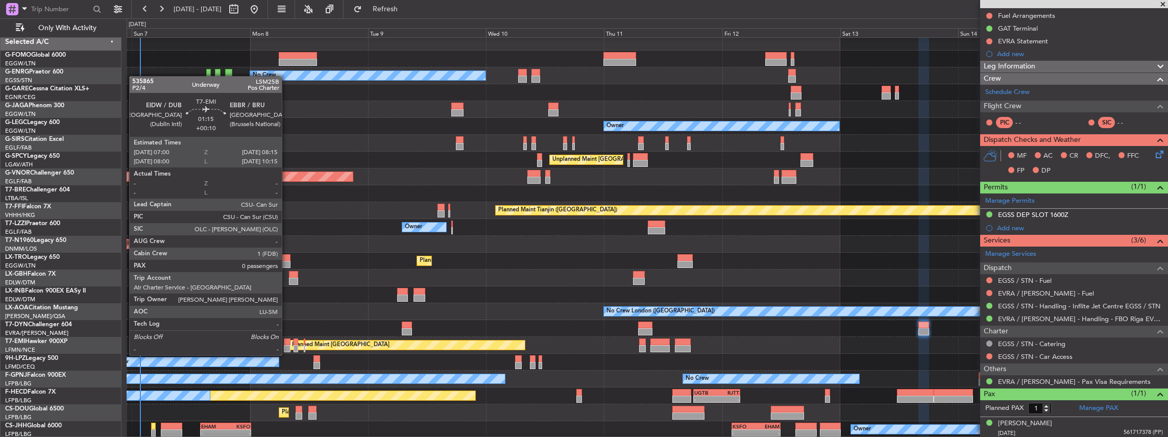
click at [287, 346] on div at bounding box center [287, 348] width 7 height 7
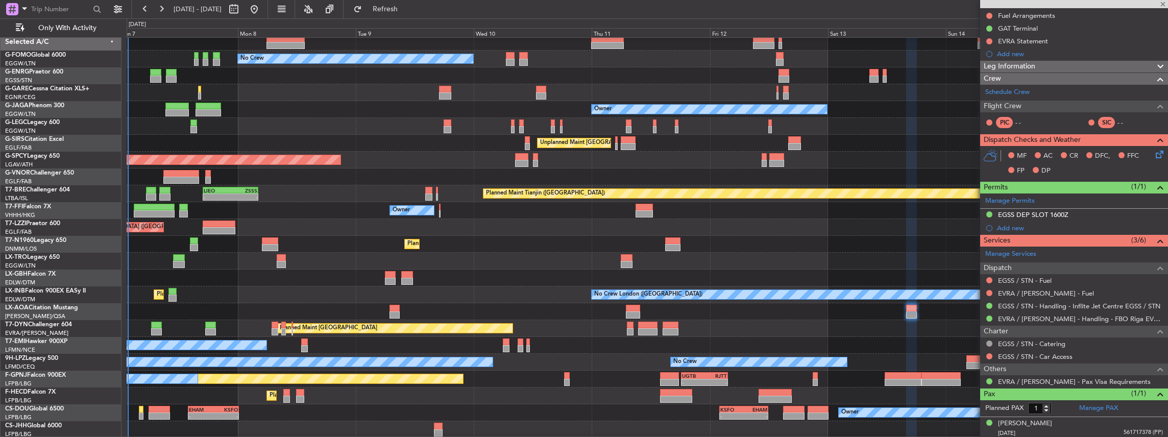
scroll to position [21, 0]
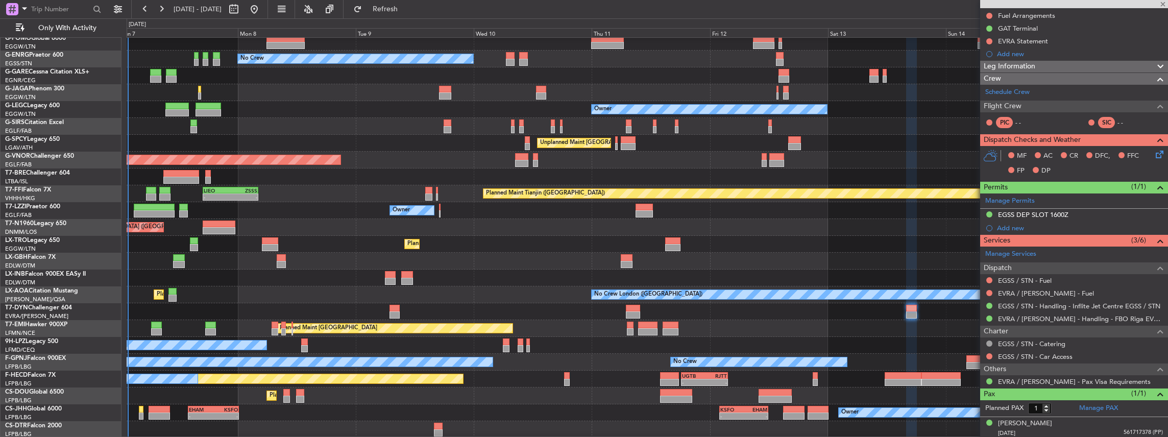
click at [323, 317] on div "Planned Maint [GEOGRAPHIC_DATA] ([GEOGRAPHIC_DATA]) No Crew Owner Unplanned Mai…" at bounding box center [647, 227] width 1041 height 421
type input "0"
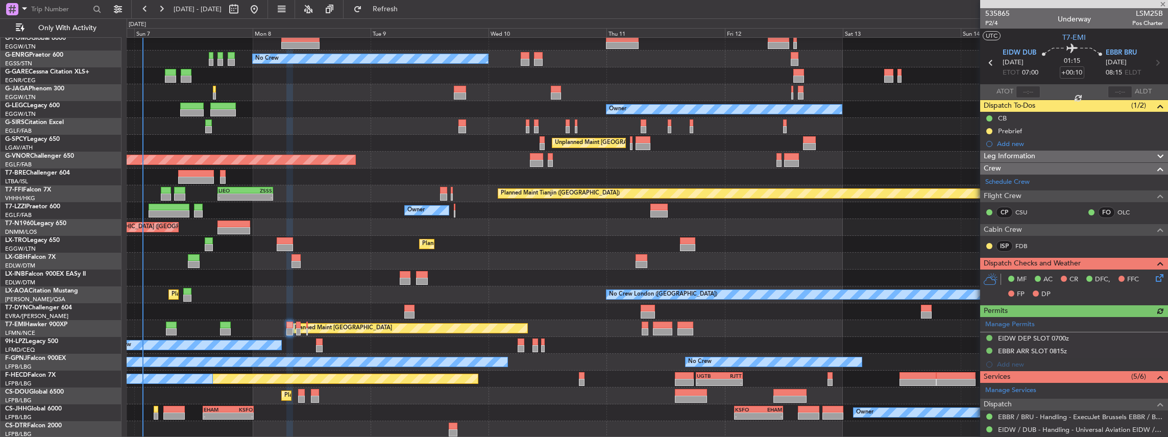
click at [343, 313] on div "Planned Maint [GEOGRAPHIC_DATA] ([GEOGRAPHIC_DATA]) No Crew Owner Unplanned Mai…" at bounding box center [647, 227] width 1041 height 421
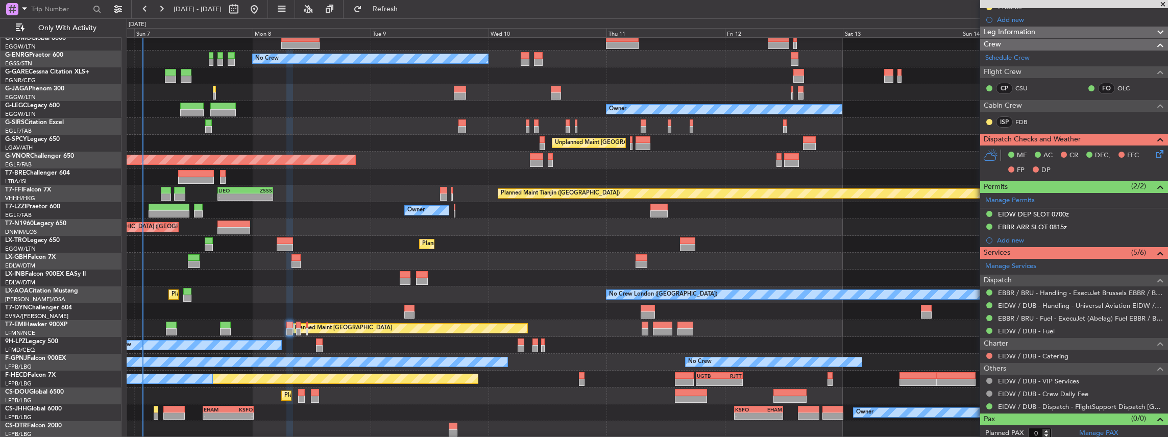
scroll to position [126, 0]
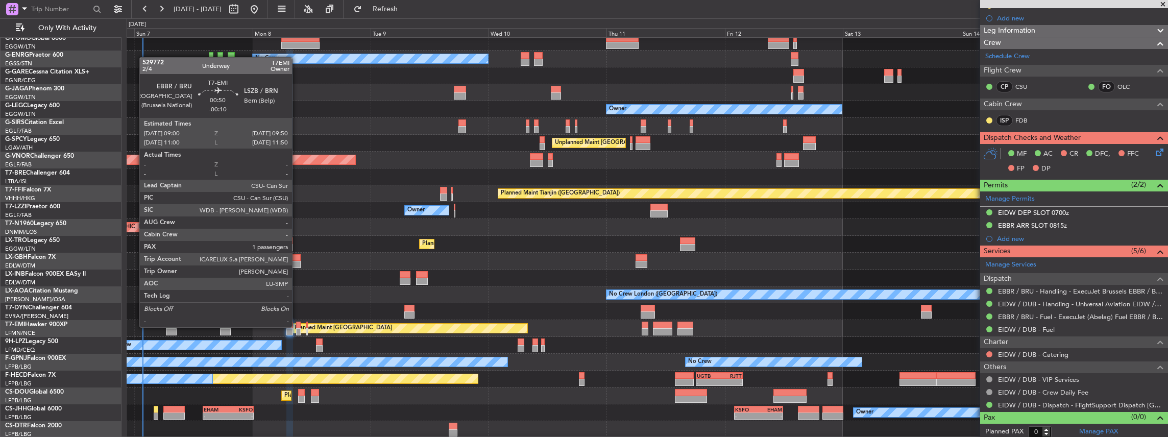
click at [297, 328] on div at bounding box center [298, 331] width 5 height 7
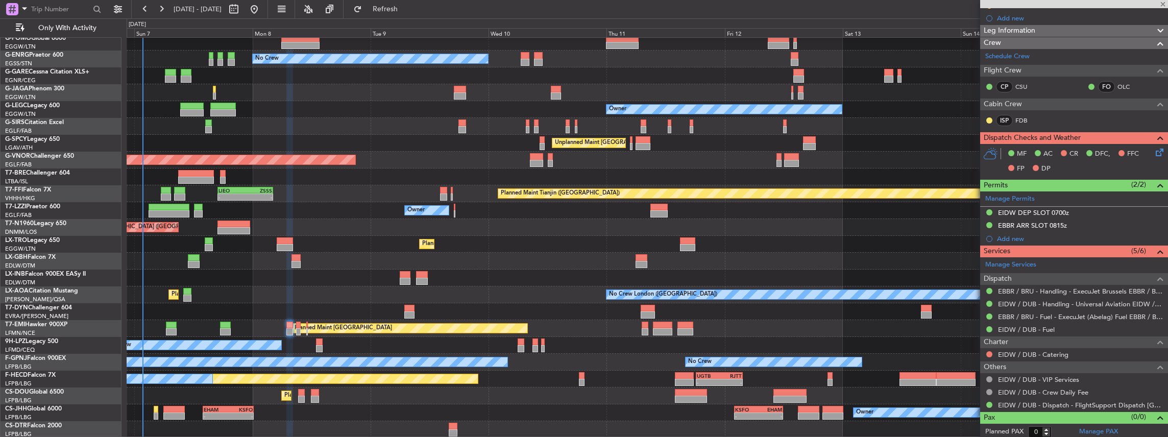
type input "-00:10"
type input "1"
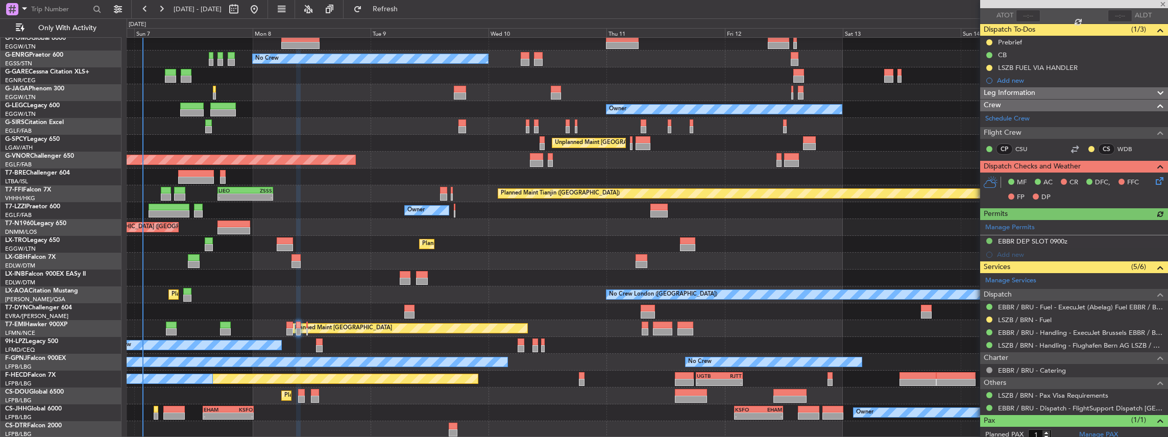
scroll to position [102, 0]
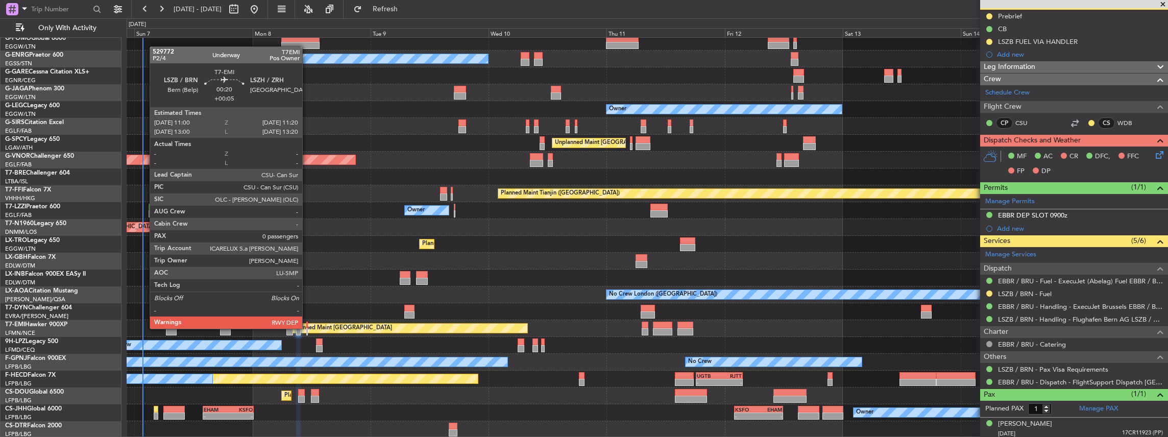
click at [307, 328] on div at bounding box center [307, 331] width 2 height 7
type input "+00:05"
type input "0"
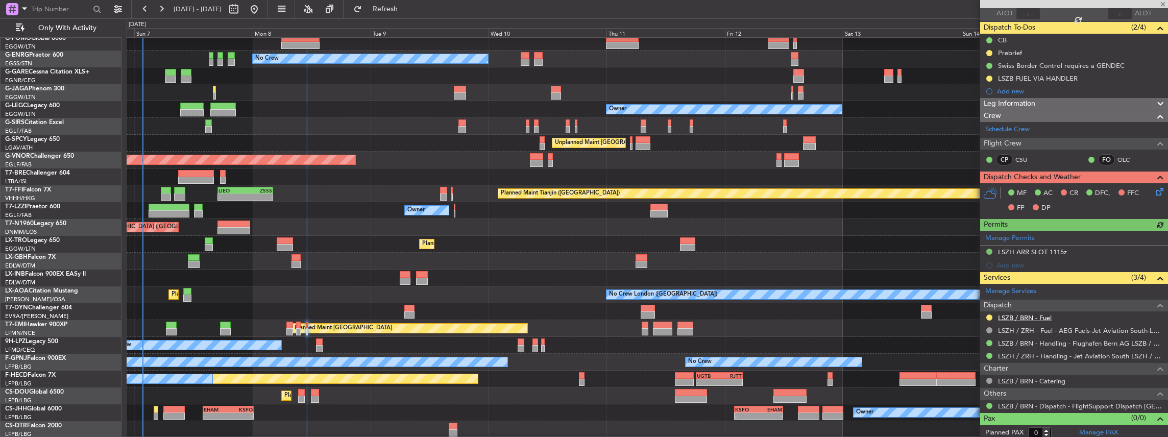
scroll to position [80, 0]
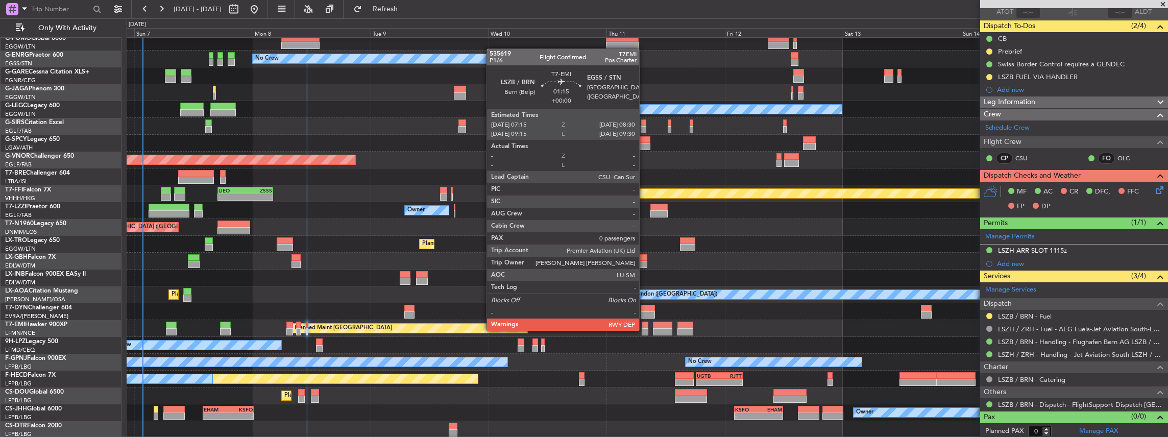
click at [644, 330] on div at bounding box center [645, 331] width 7 height 7
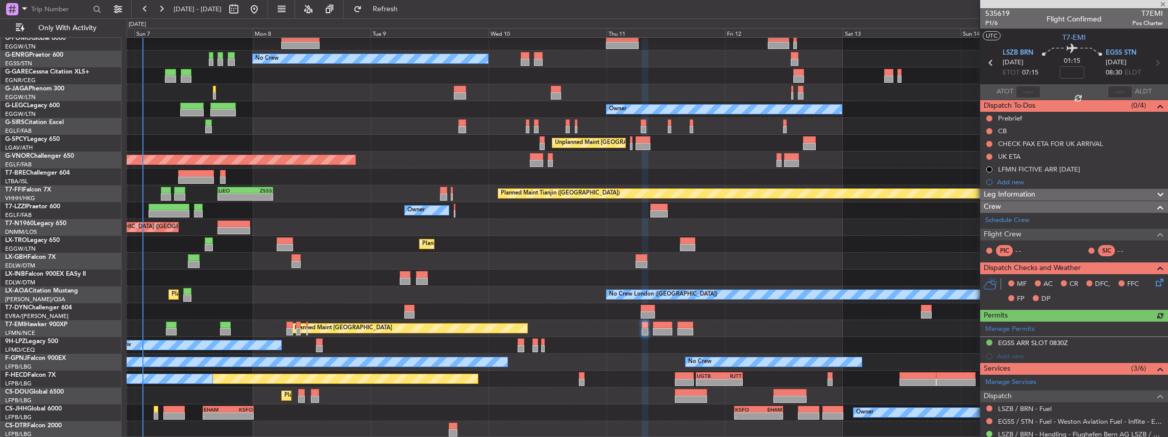
scroll to position [102, 0]
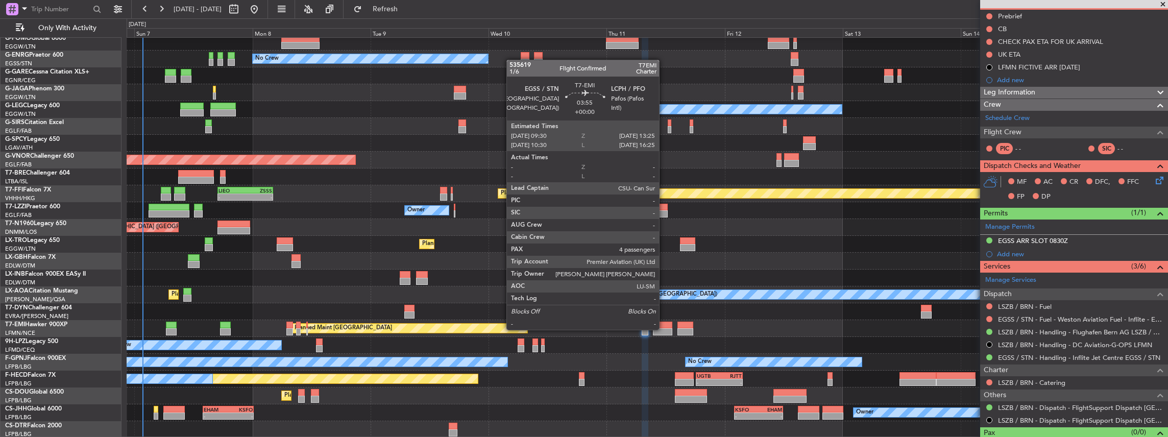
click at [664, 329] on div at bounding box center [662, 331] width 19 height 7
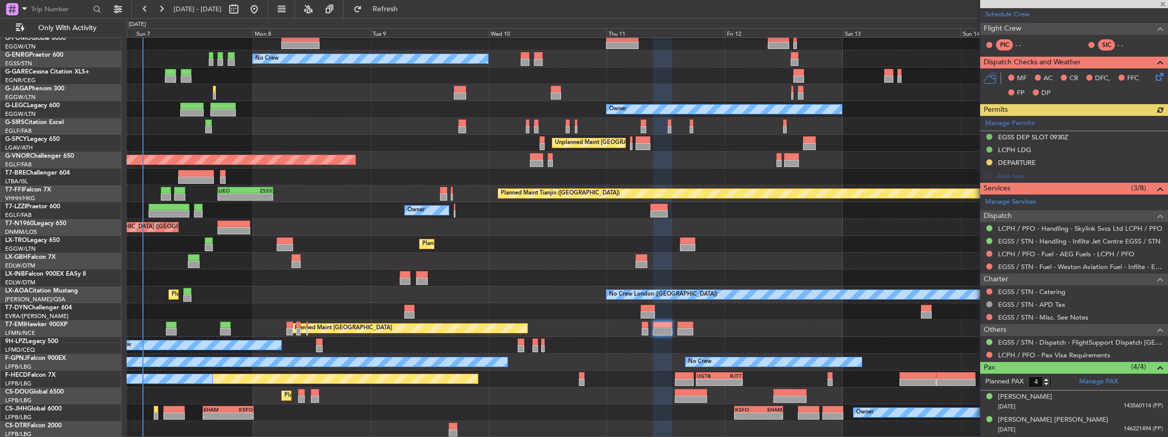
scroll to position [170, 0]
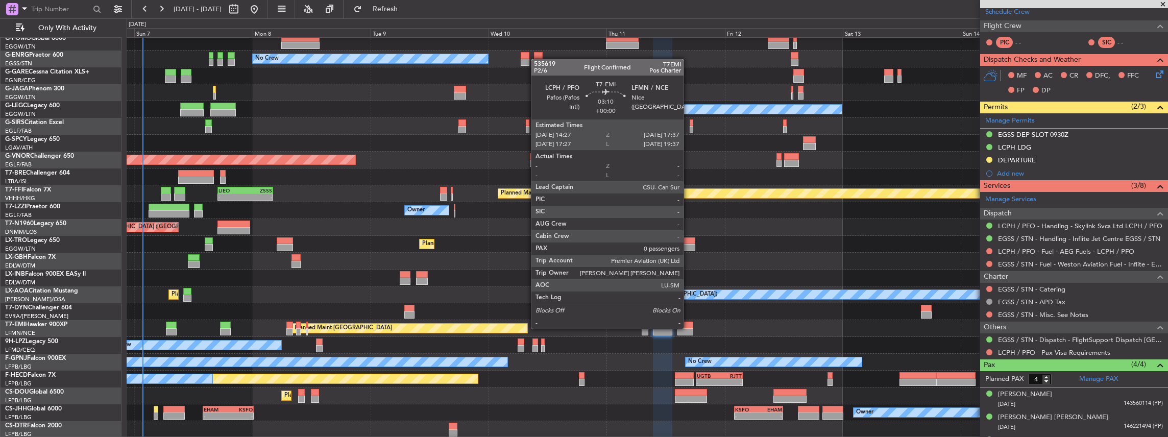
click at [688, 328] on div at bounding box center [685, 331] width 16 height 7
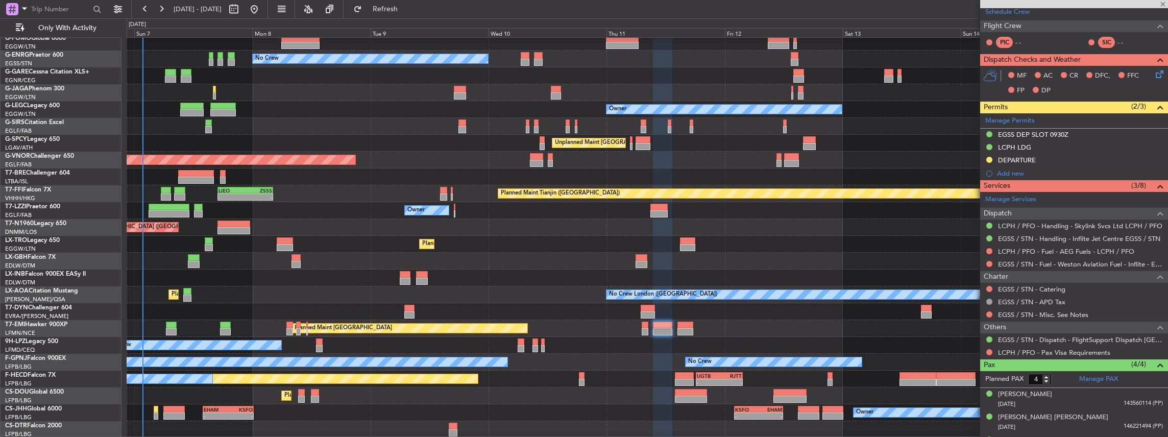
type input "0"
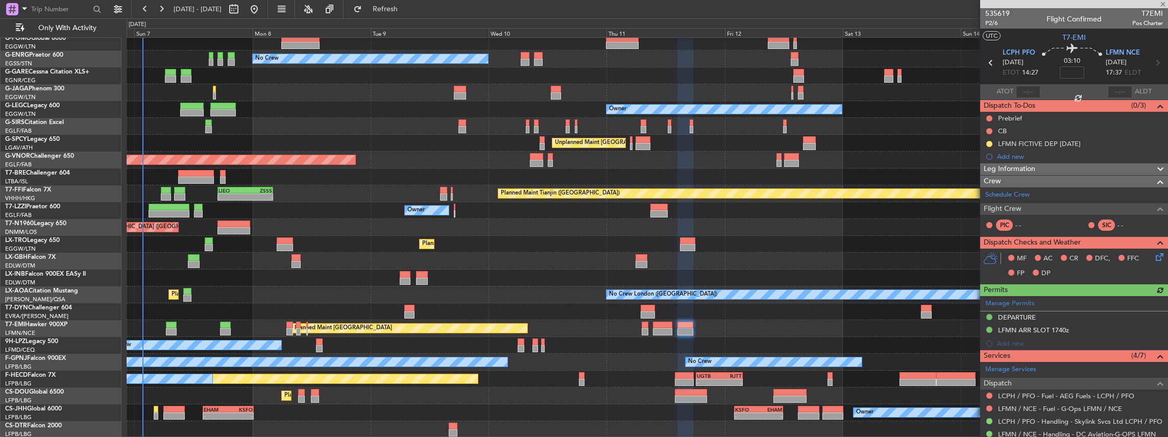
scroll to position [92, 0]
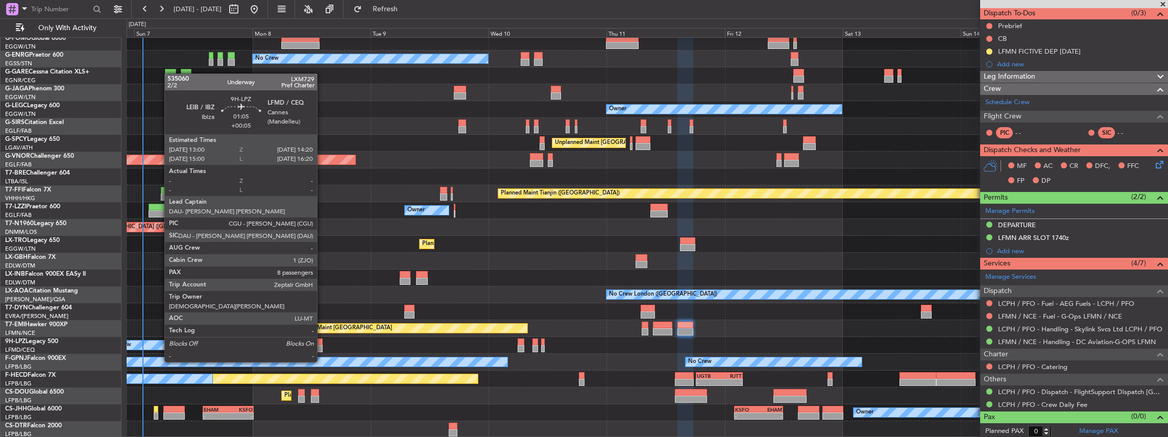
click at [322, 343] on div at bounding box center [319, 341] width 7 height 7
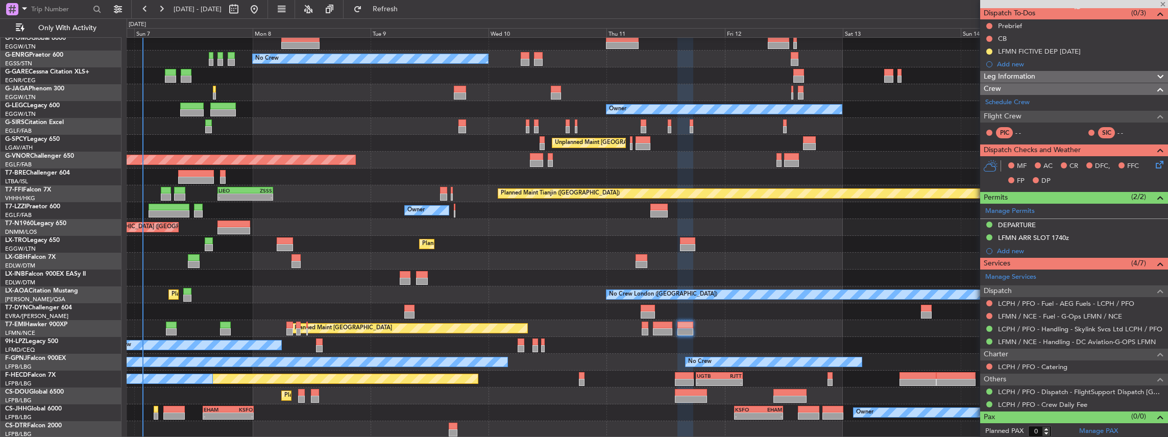
type input "+00:05"
type input "8"
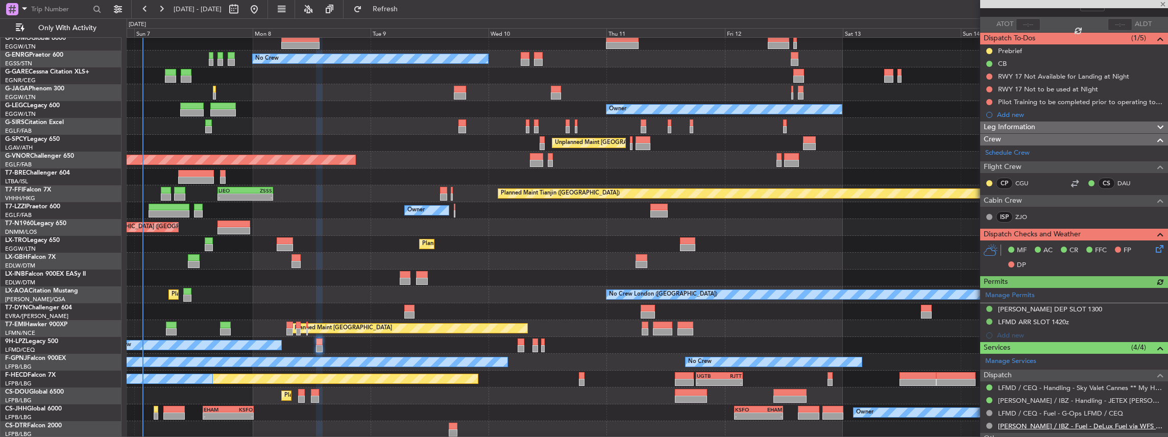
scroll to position [136, 0]
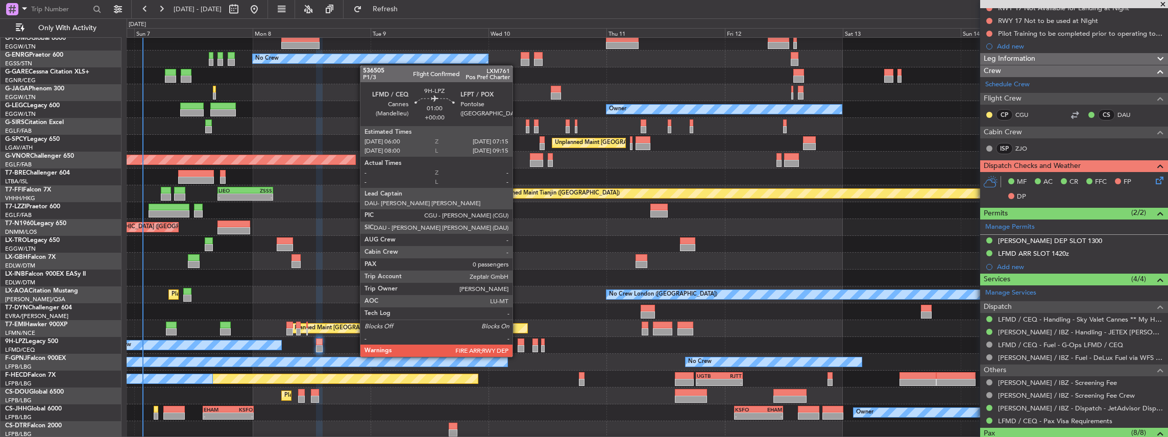
click at [518, 348] on div at bounding box center [521, 348] width 7 height 7
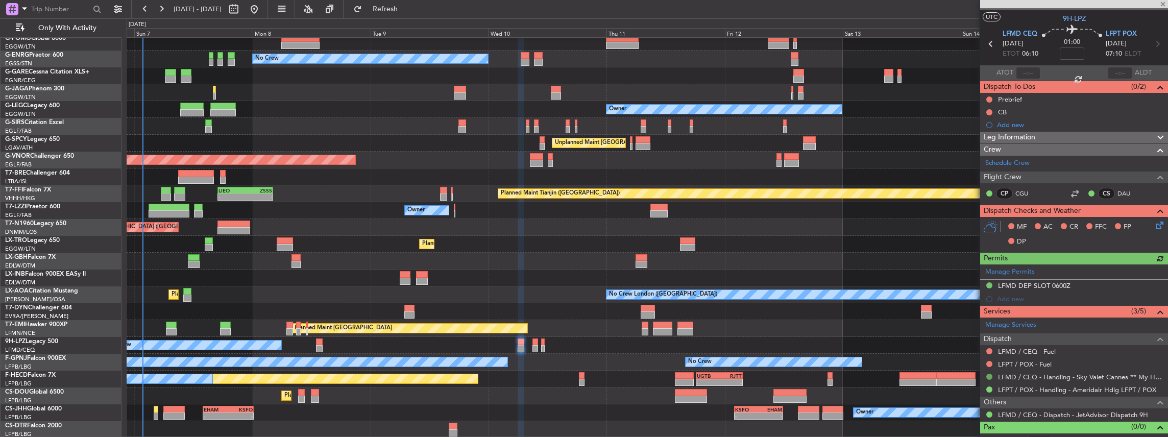
scroll to position [29, 0]
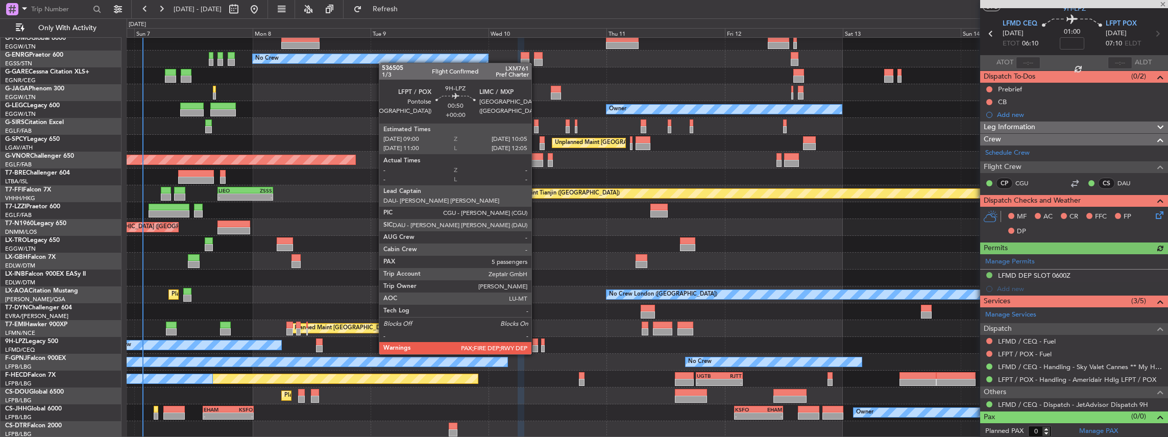
click at [535, 346] on div at bounding box center [535, 348] width 6 height 7
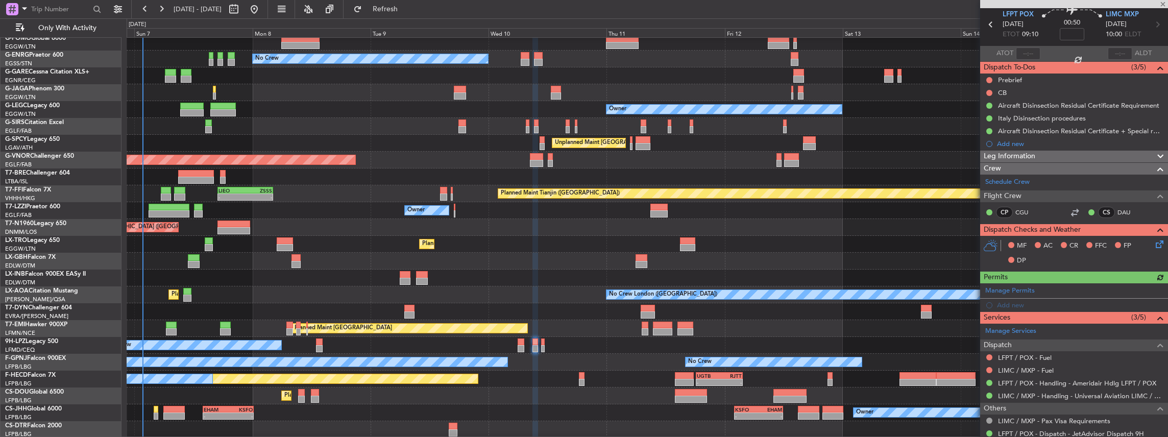
scroll to position [81, 0]
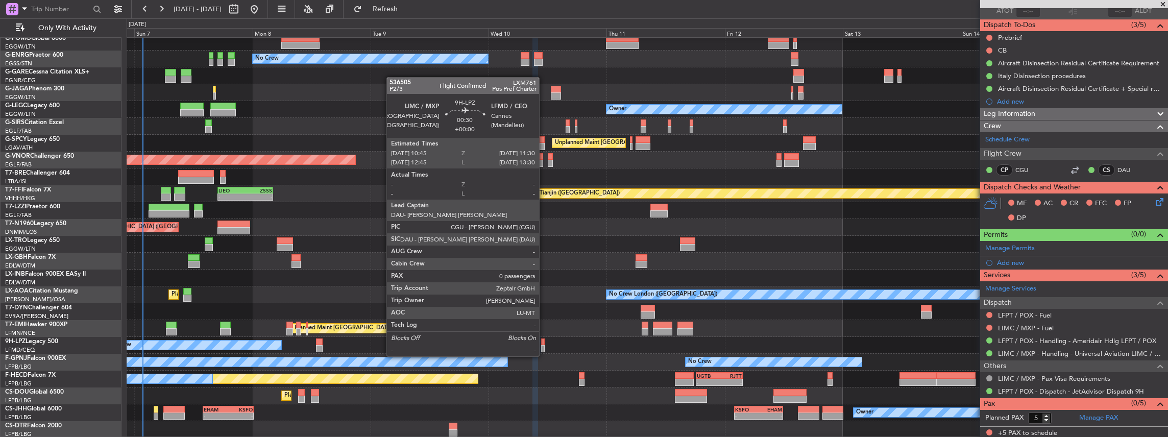
click at [544, 346] on div at bounding box center [543, 348] width 4 height 7
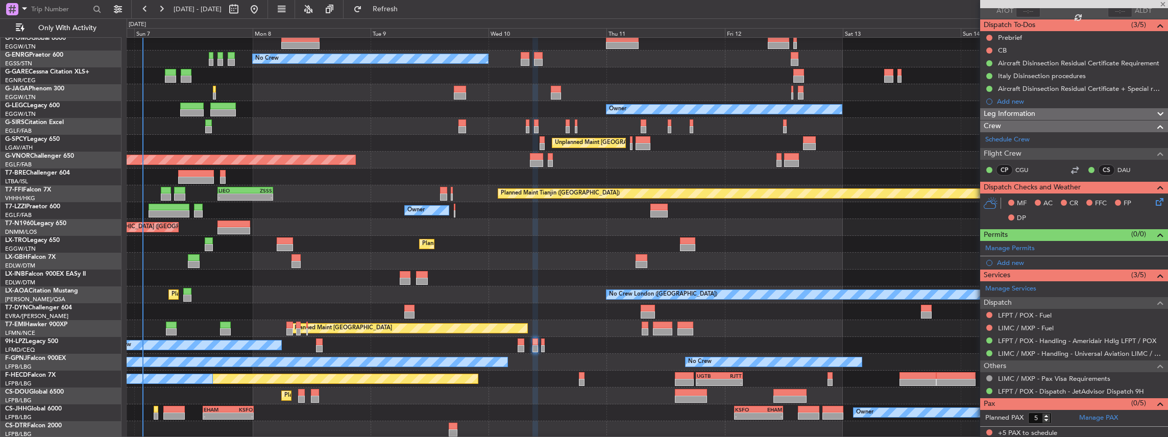
type input "0"
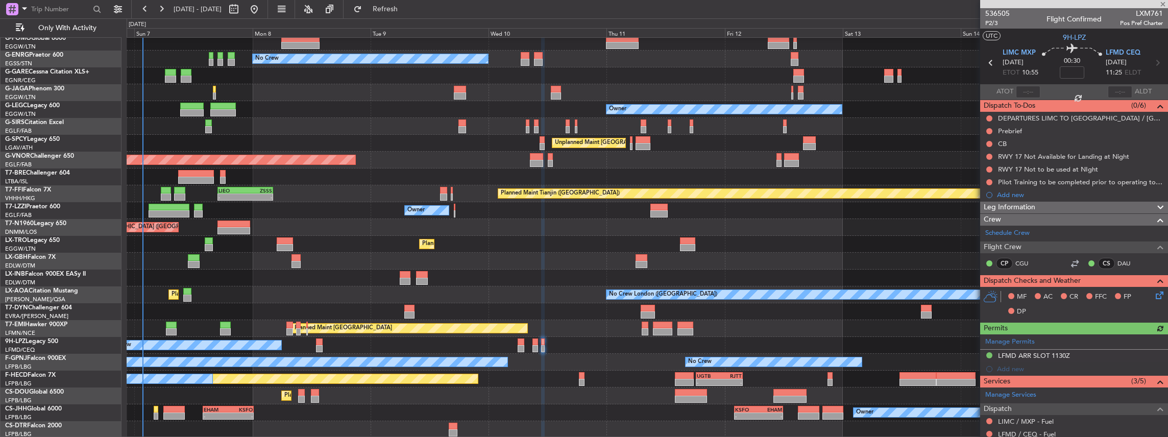
scroll to position [80, 0]
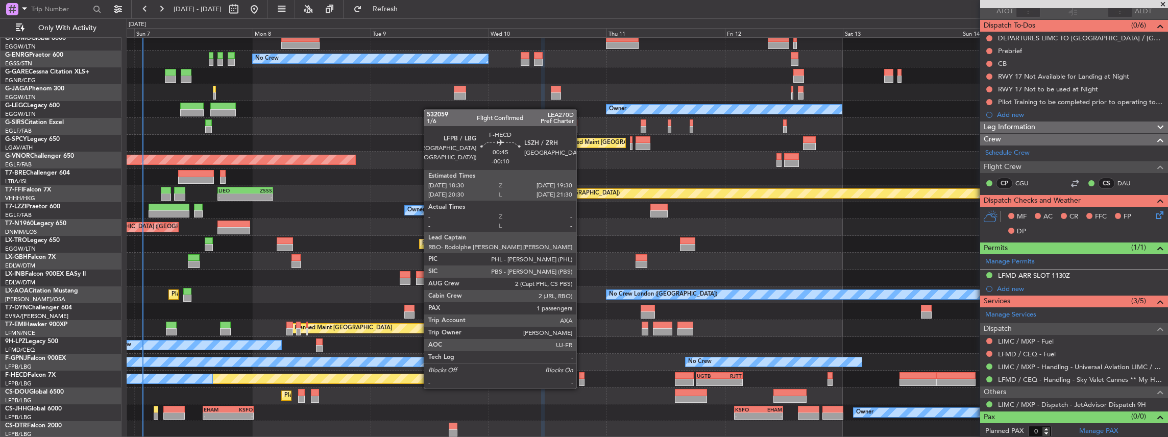
click at [581, 379] on div at bounding box center [581, 382] width 5 height 7
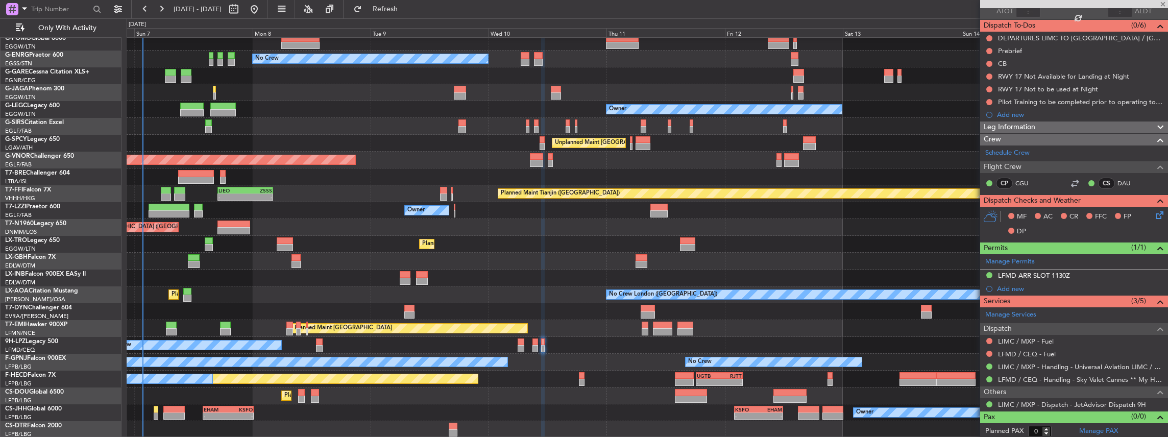
type input "-00:10"
type input "1"
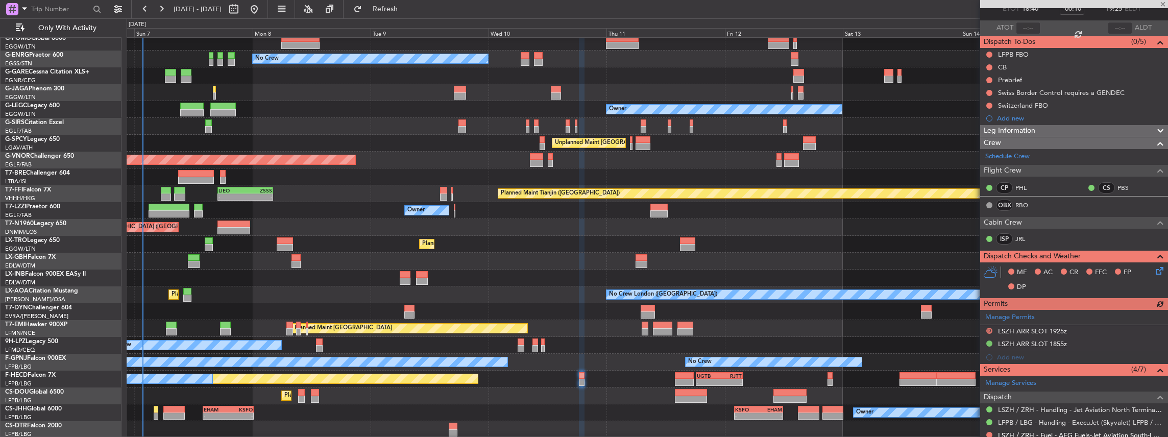
scroll to position [136, 0]
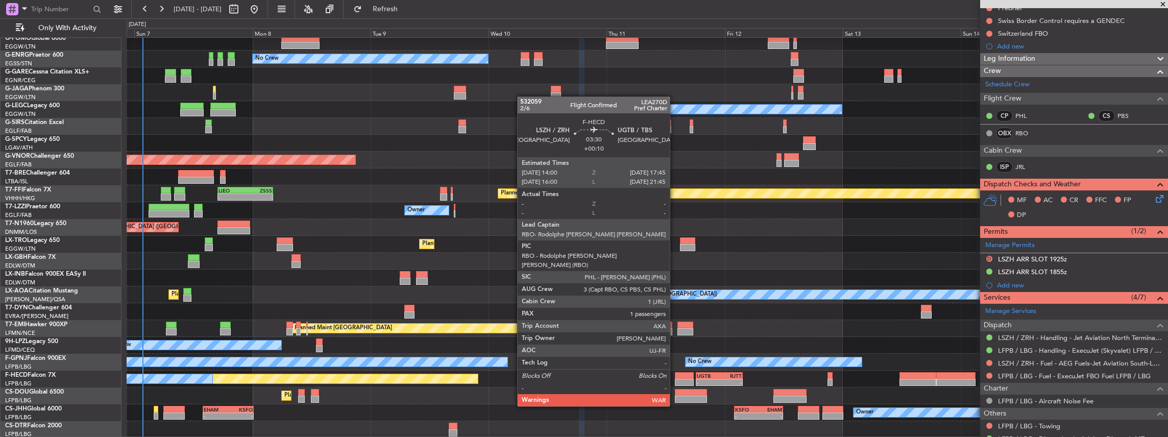
click at [675, 378] on div at bounding box center [684, 375] width 19 height 7
click at [679, 379] on div at bounding box center [684, 382] width 19 height 7
type input "+00:10"
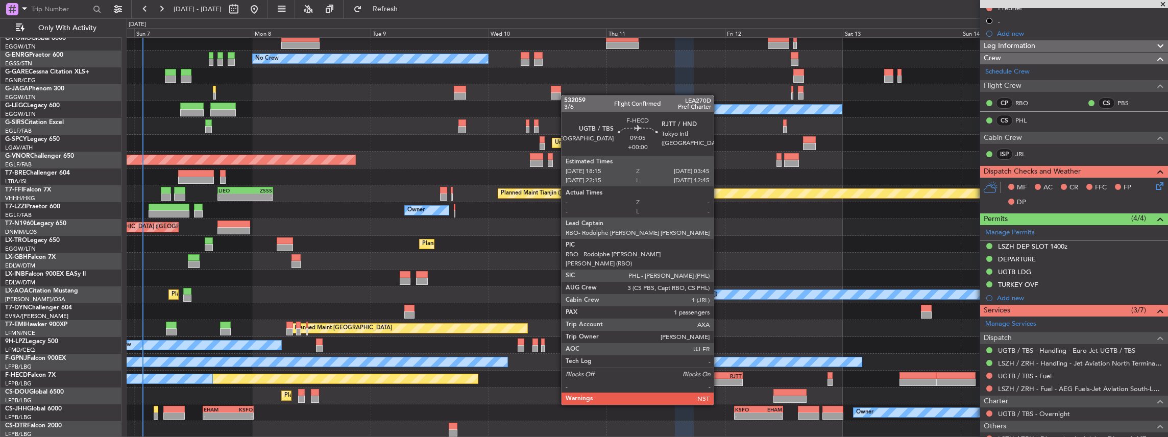
click at [719, 376] on div "UGTB" at bounding box center [708, 376] width 22 height 6
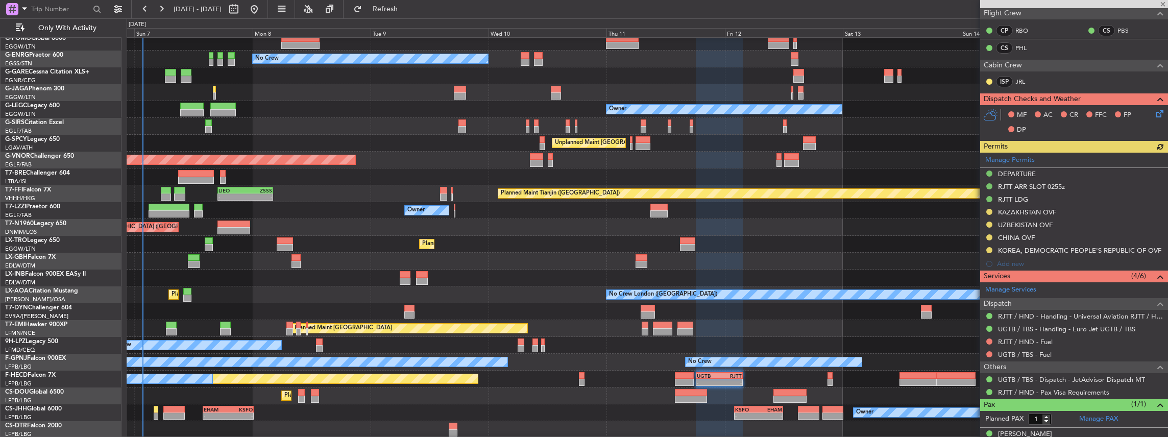
scroll to position [193, 0]
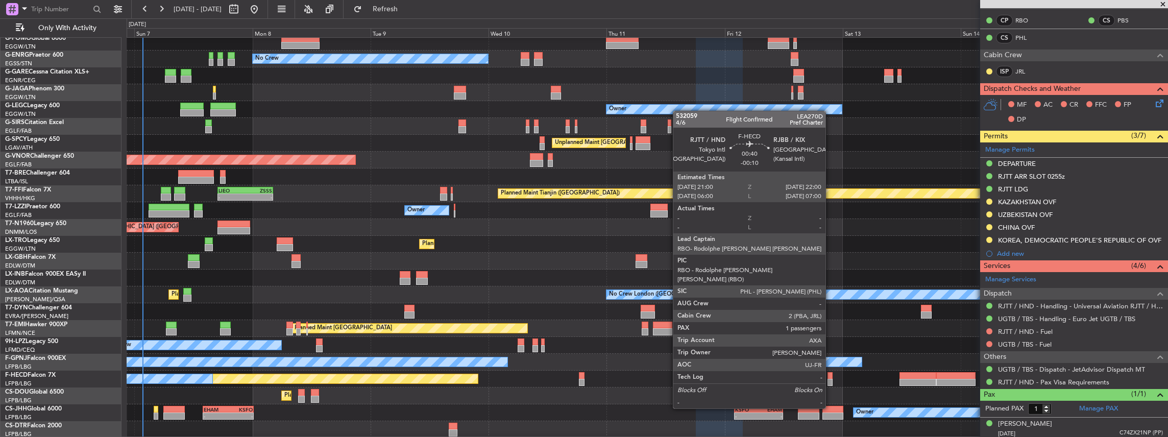
click at [831, 380] on div at bounding box center [829, 382] width 5 height 7
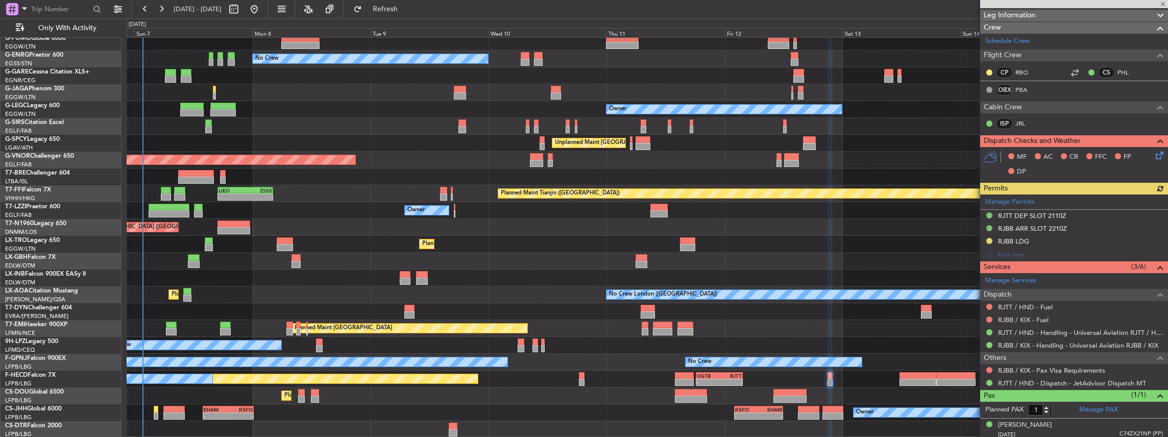
scroll to position [155, 0]
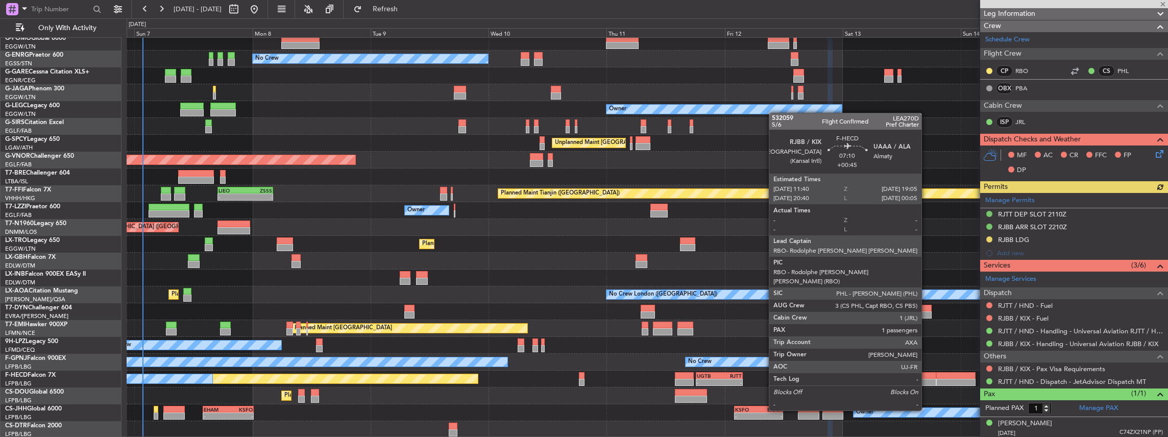
click at [922, 383] on div at bounding box center [917, 382] width 37 height 7
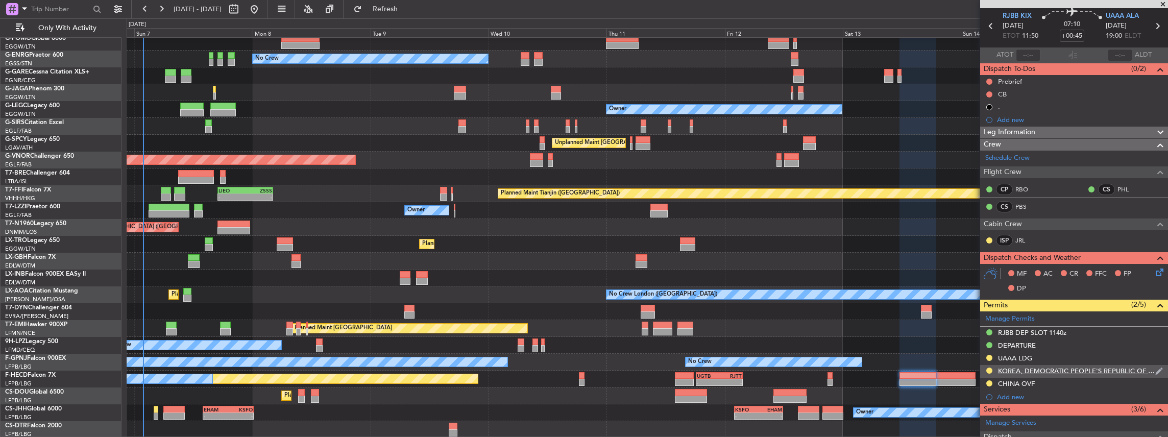
scroll to position [0, 0]
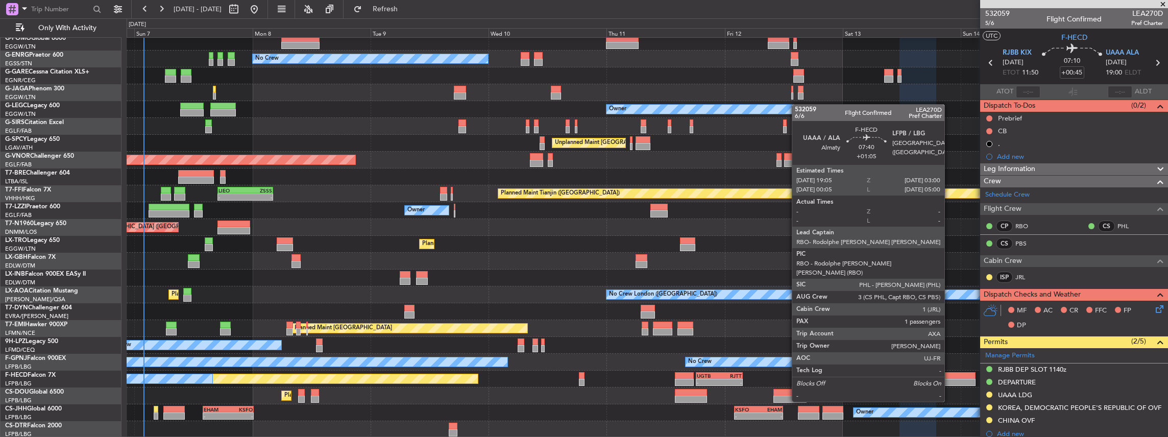
click at [950, 373] on div at bounding box center [955, 375] width 39 height 7
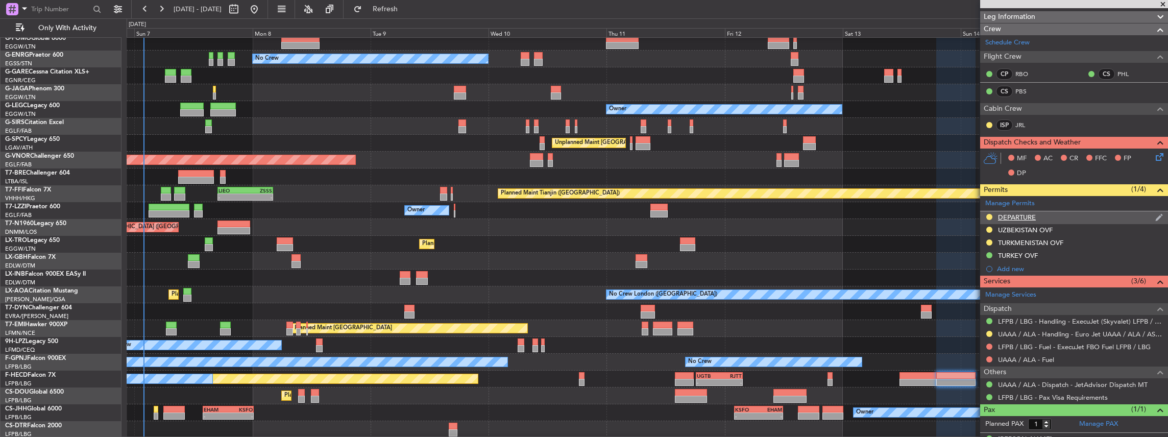
scroll to position [167, 0]
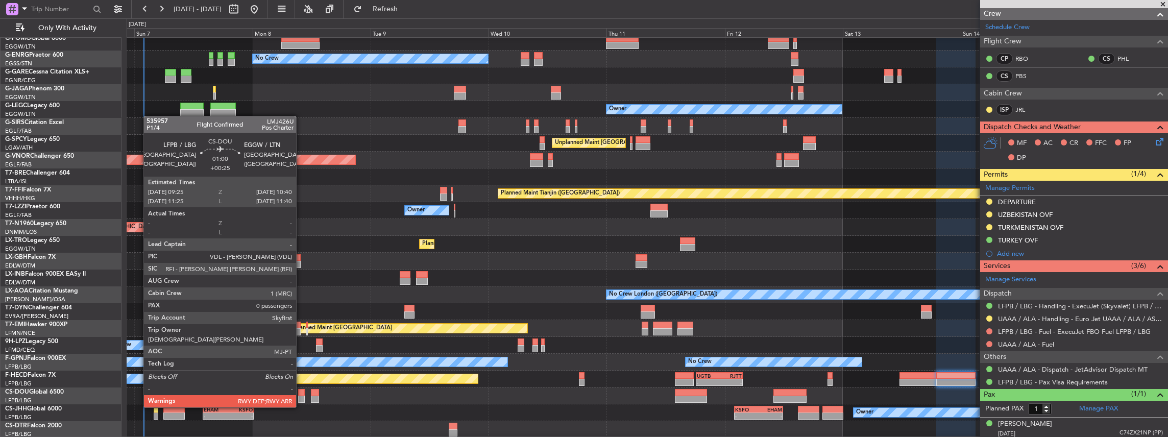
click at [301, 397] on div at bounding box center [301, 399] width 7 height 7
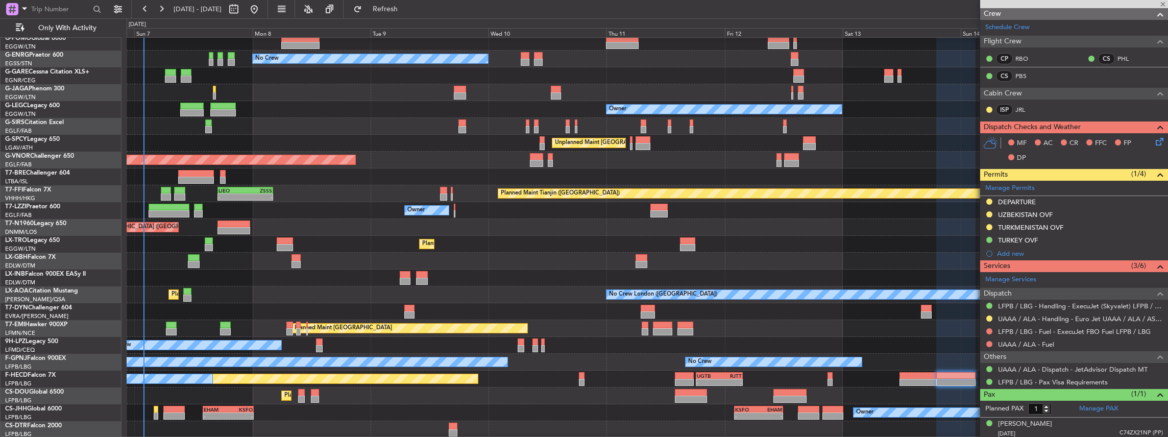
type input "+00:25"
type input "0"
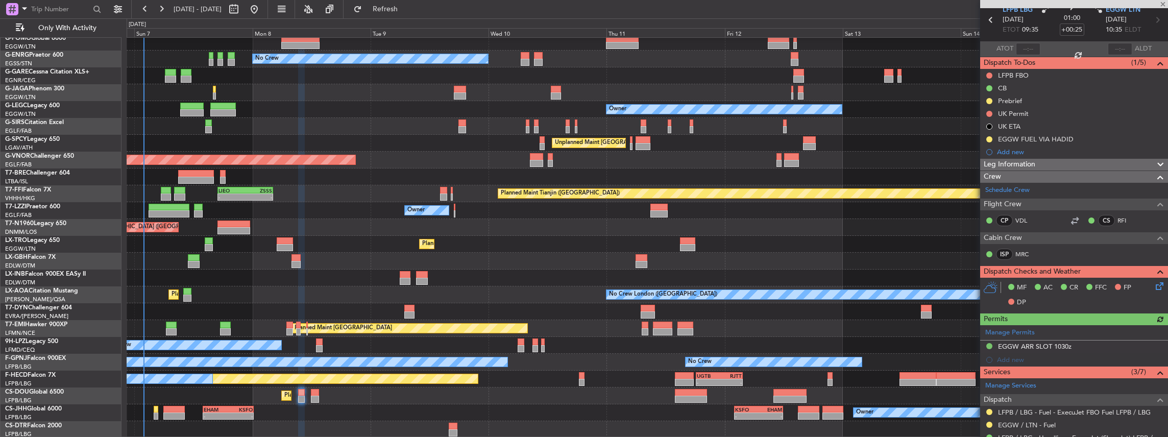
scroll to position [152, 0]
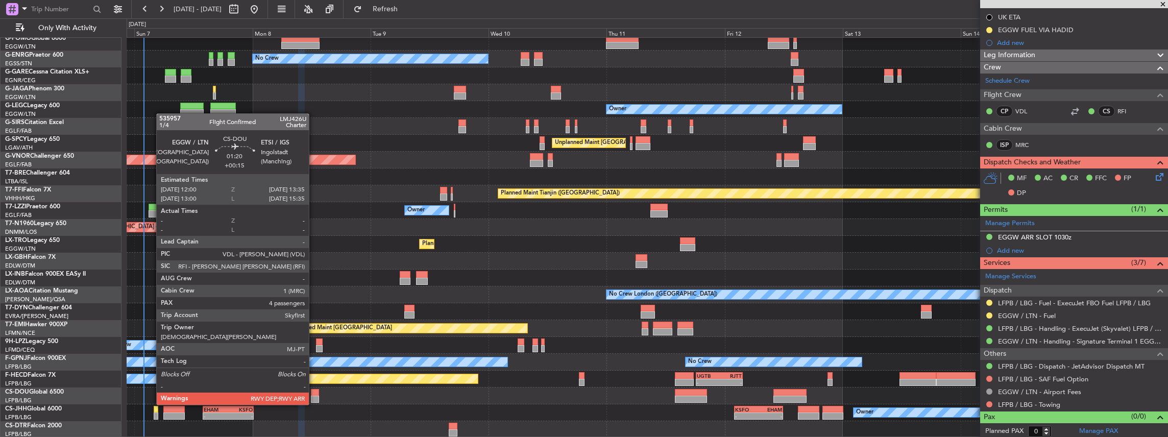
click at [314, 395] on div at bounding box center [315, 392] width 8 height 7
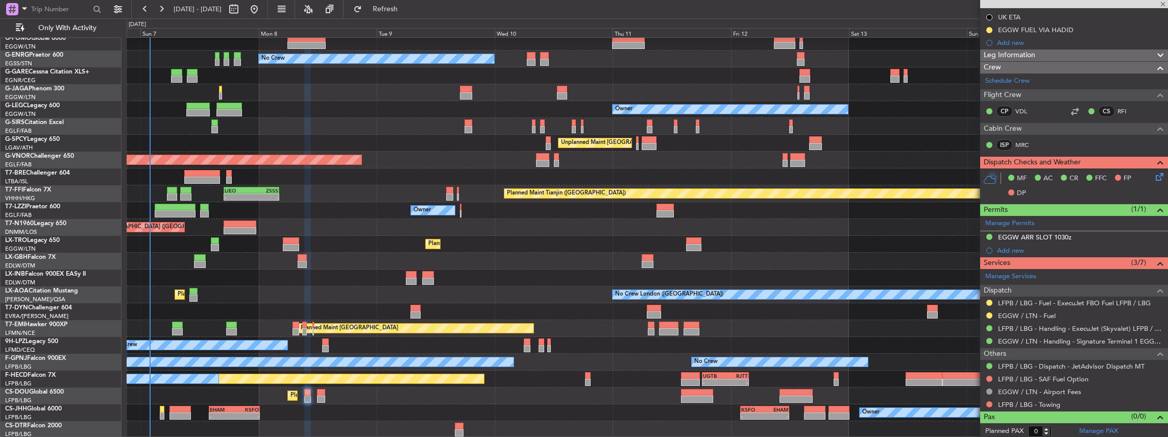
type input "+00:15"
type input "4"
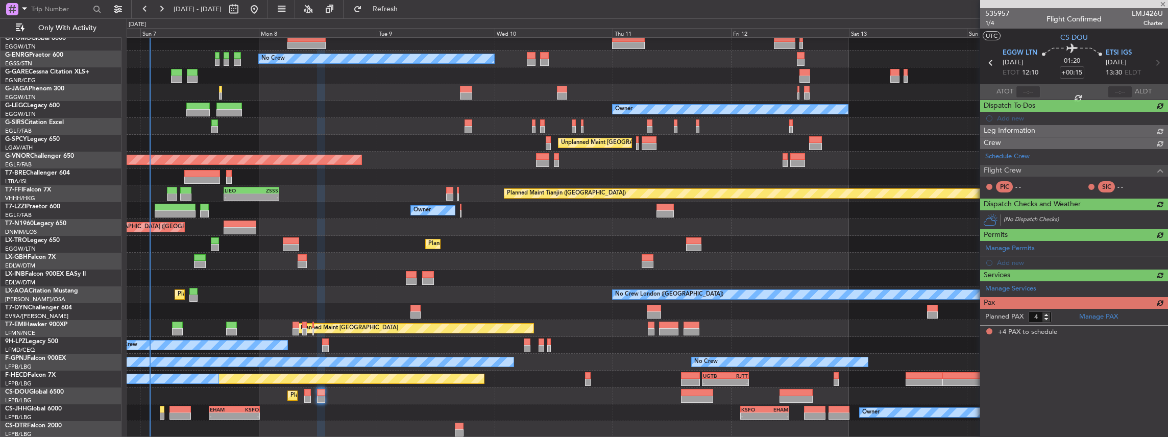
click at [342, 385] on div "Planned Maint [GEOGRAPHIC_DATA] ([GEOGRAPHIC_DATA]) No Crew Owner Planned Maint…" at bounding box center [647, 227] width 1041 height 421
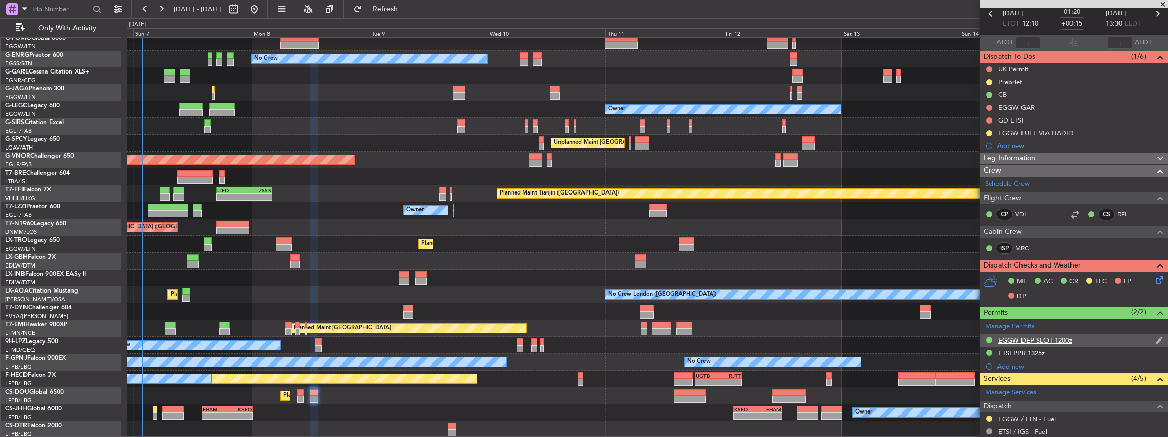
scroll to position [170, 0]
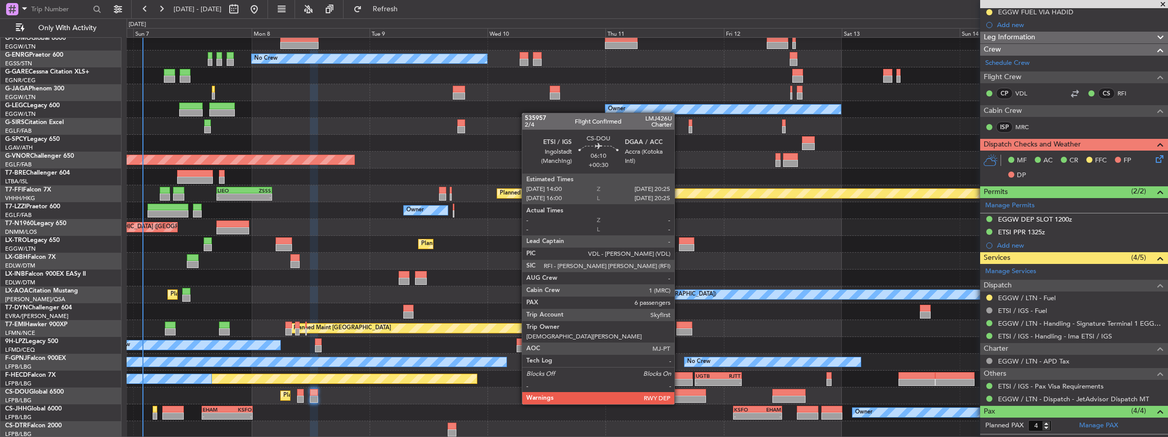
click at [679, 394] on div at bounding box center [690, 392] width 32 height 7
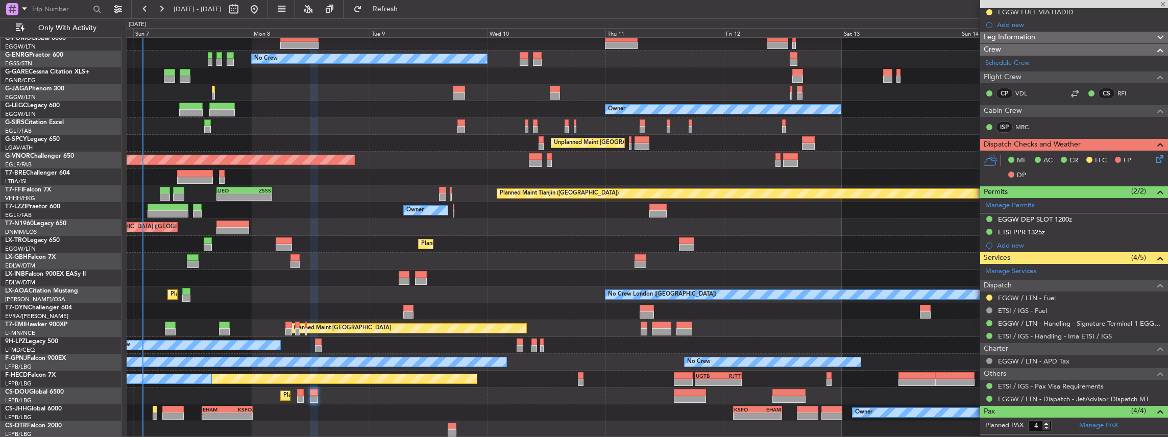
type input "+00:30"
type input "6"
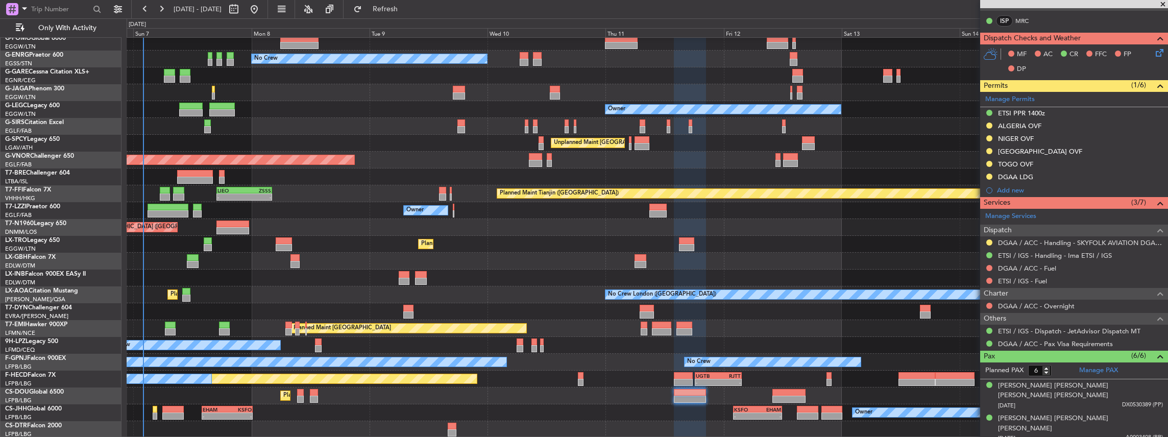
scroll to position [306, 0]
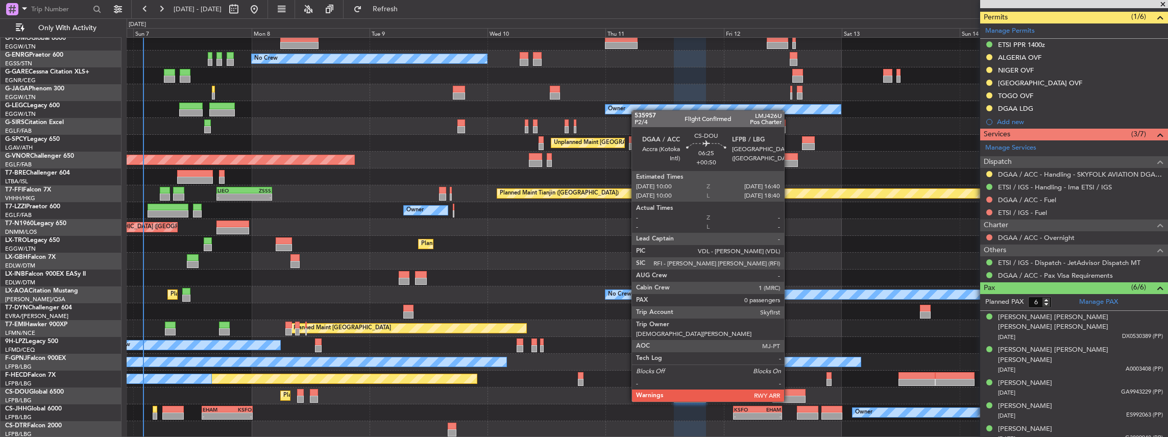
click at [789, 392] on div at bounding box center [788, 392] width 33 height 7
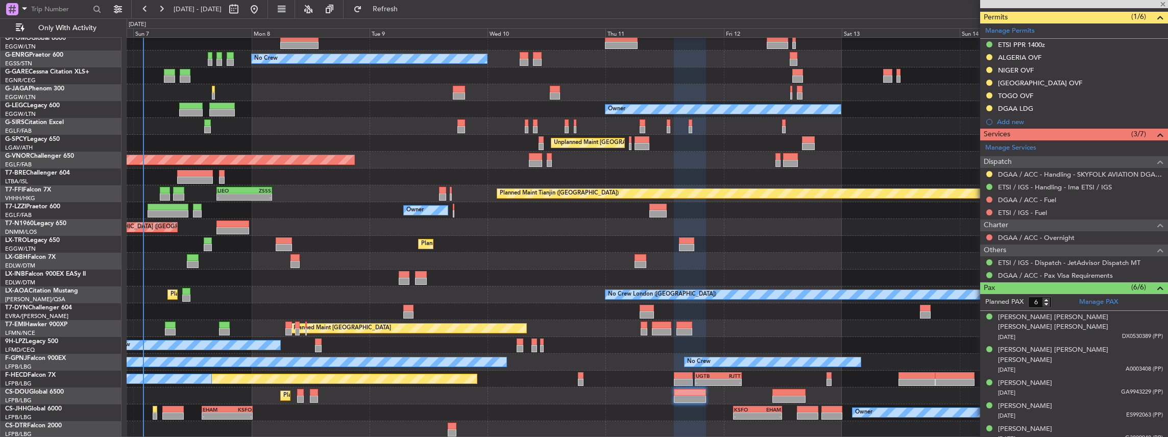
type input "+00:50"
type input "0"
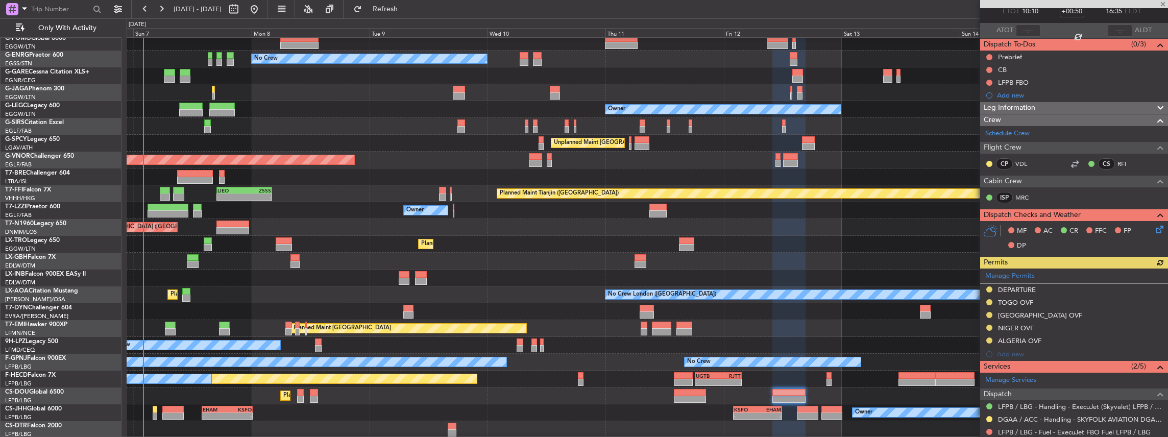
scroll to position [139, 0]
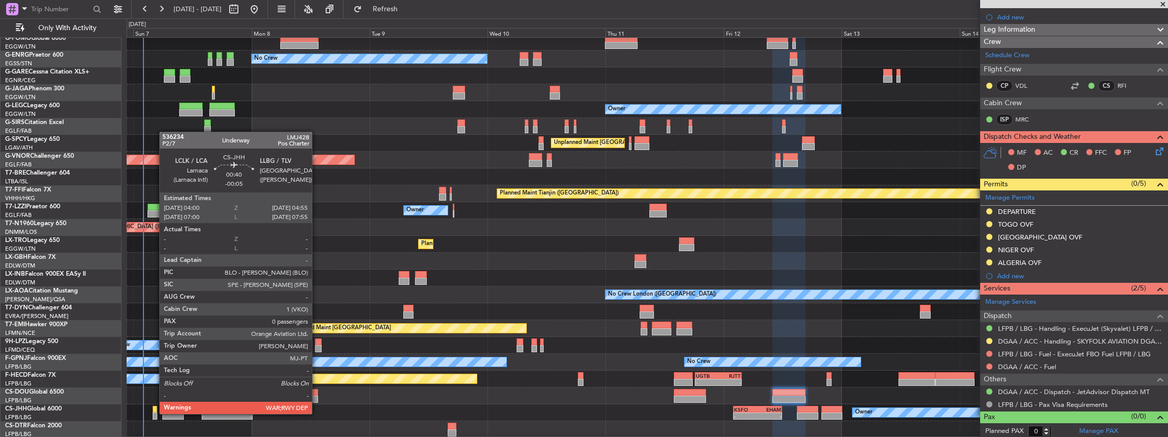
click at [154, 413] on div at bounding box center [155, 415] width 5 height 7
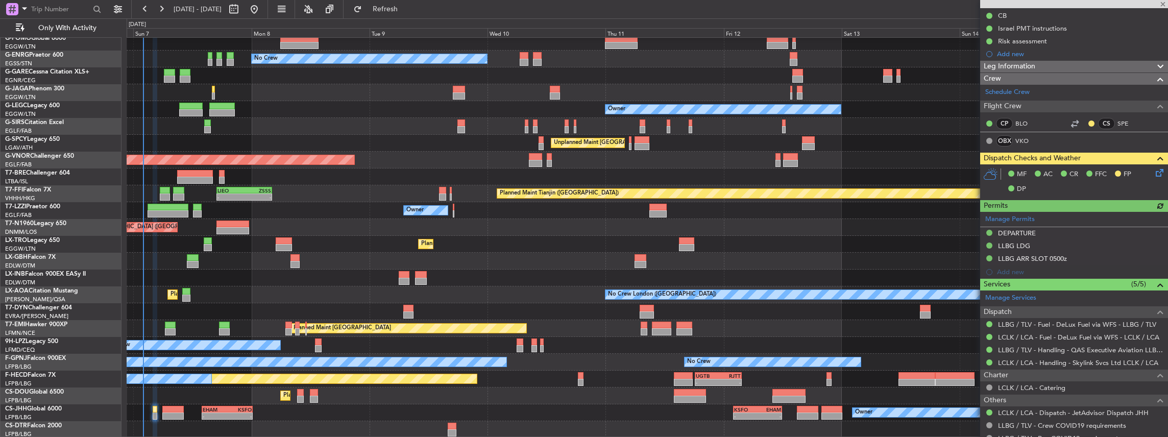
scroll to position [149, 0]
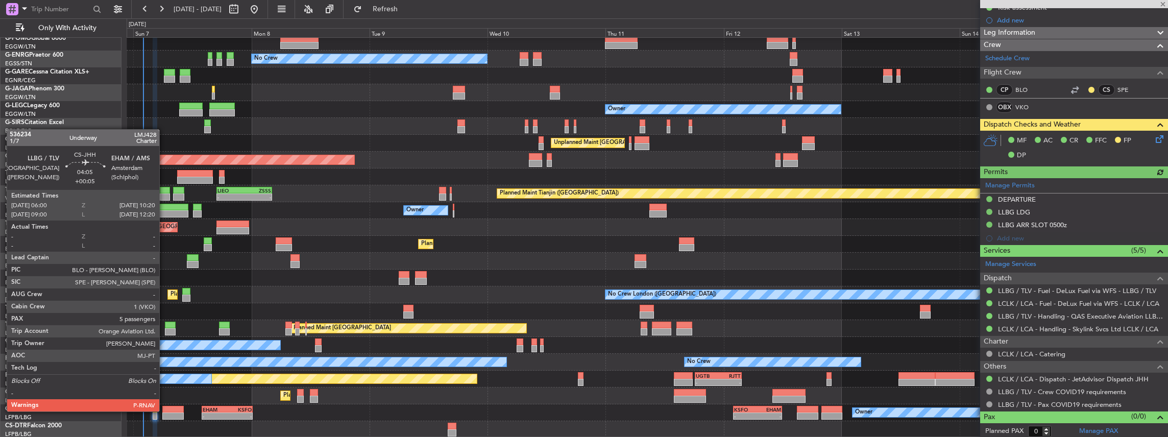
click at [164, 410] on div at bounding box center [172, 409] width 21 height 7
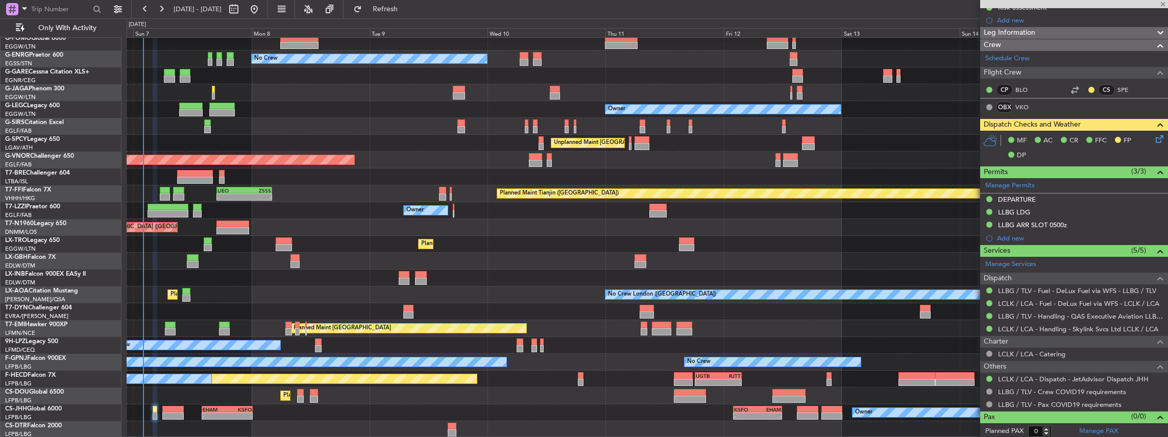
type input "+00:05"
type input "5"
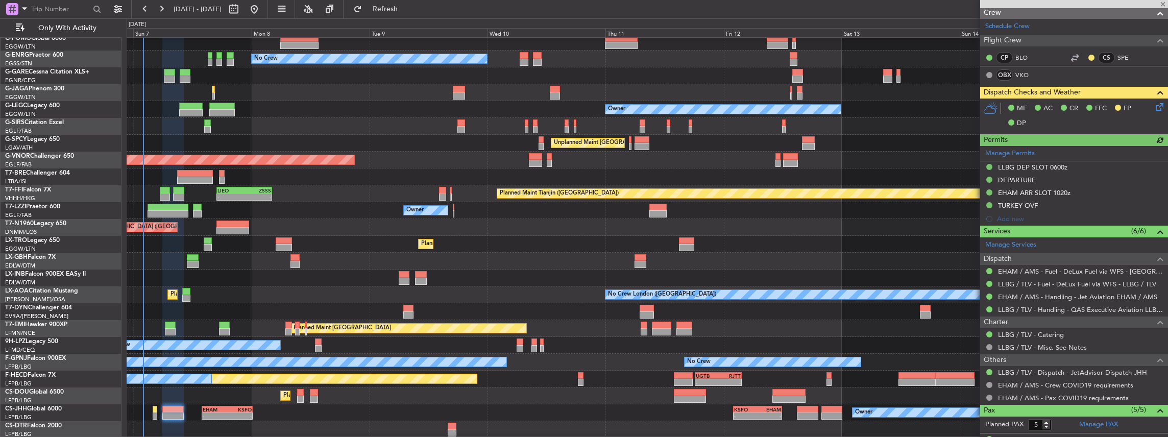
scroll to position [204, 0]
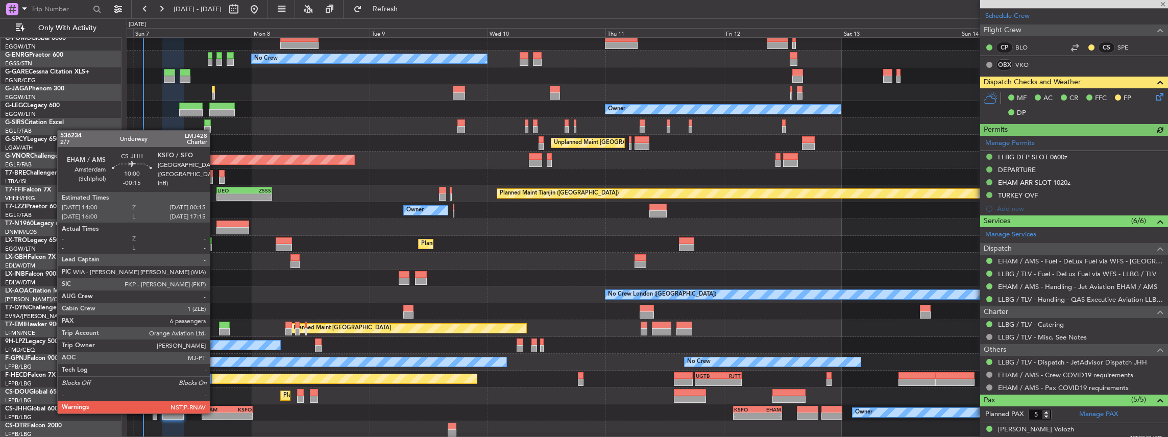
click at [215, 413] on div "-" at bounding box center [215, 416] width 25 height 6
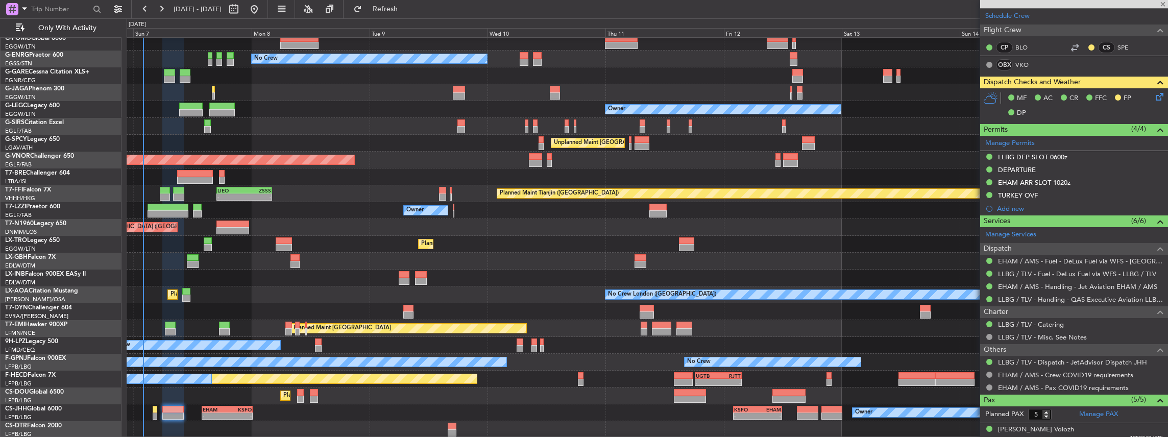
type input "-00:15"
type input "6"
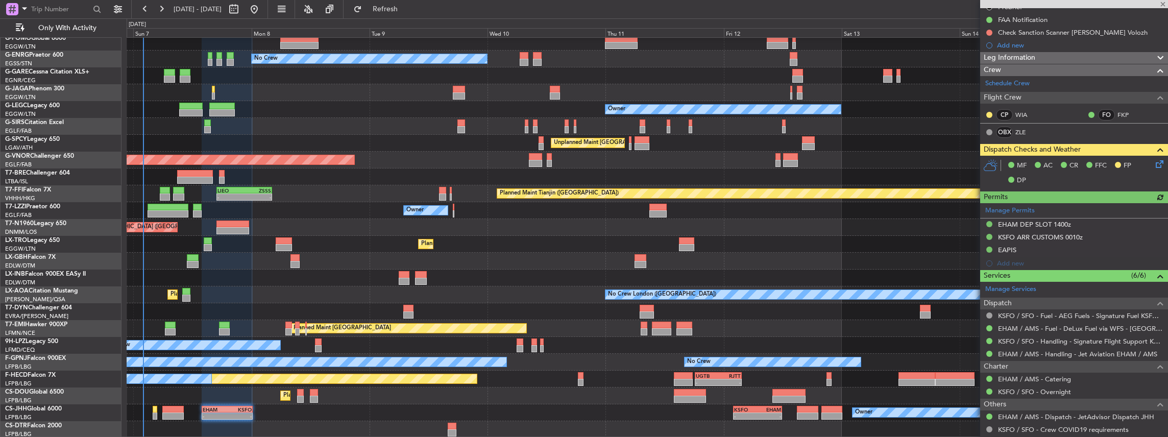
scroll to position [170, 0]
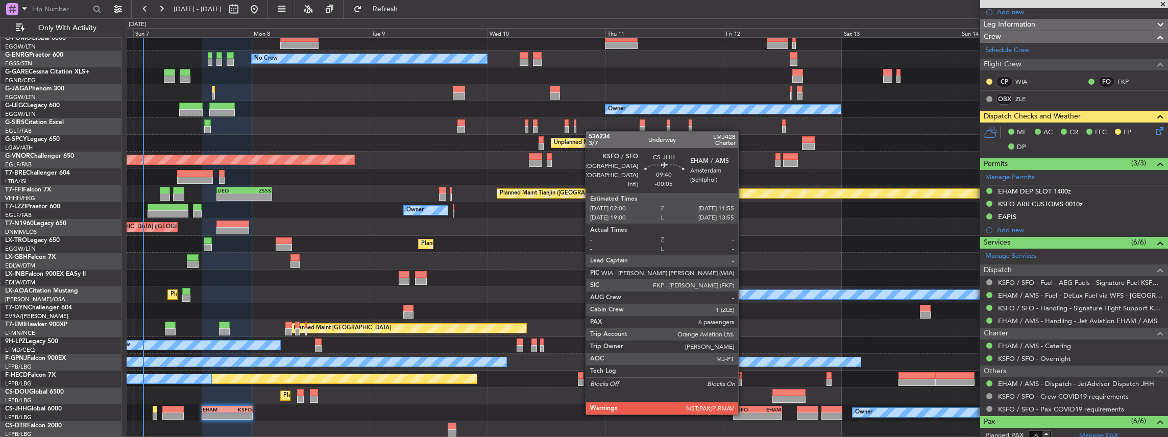
click at [743, 413] on div "-" at bounding box center [745, 416] width 23 height 6
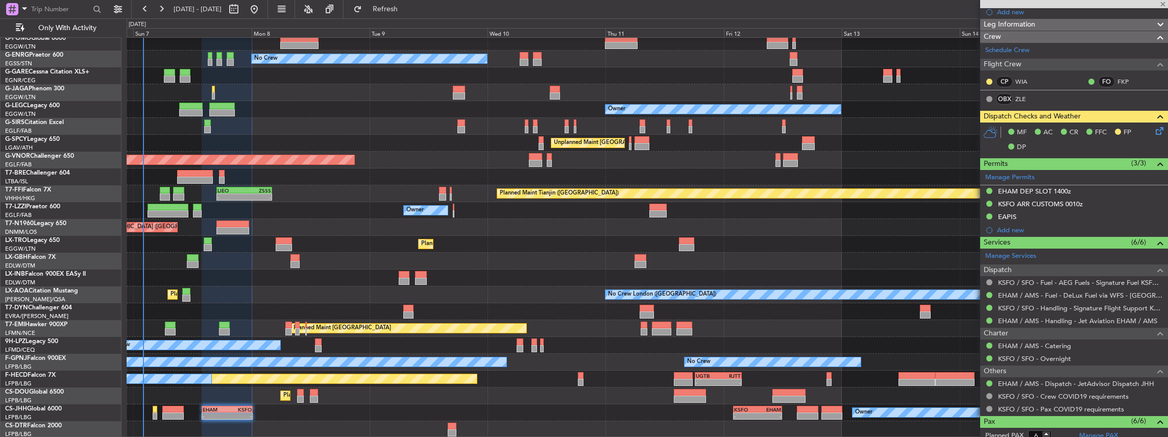
type input "-00:05"
type input "7"
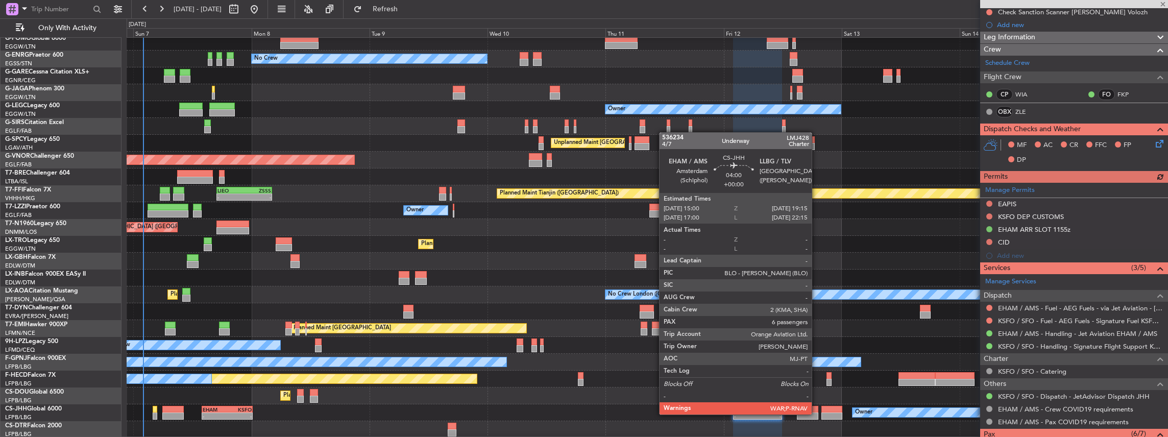
click at [817, 413] on div at bounding box center [807, 415] width 21 height 7
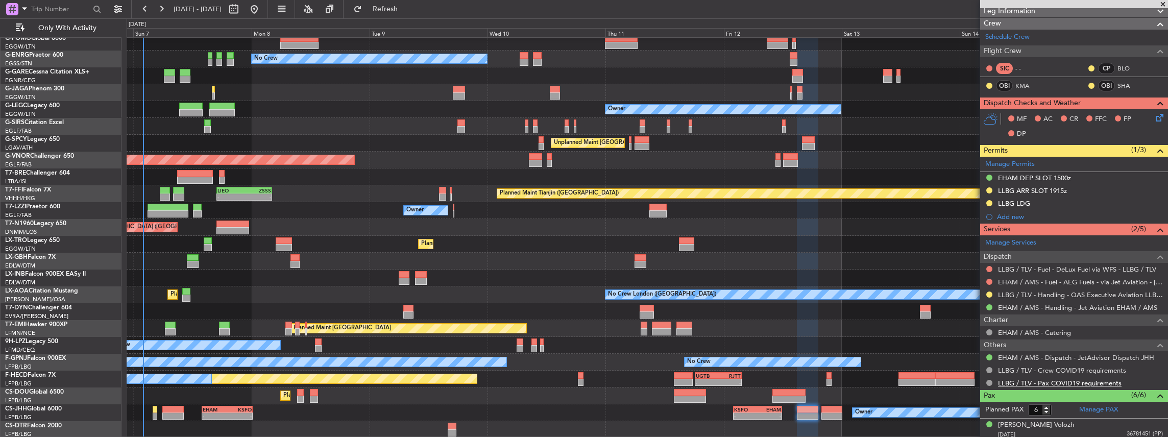
scroll to position [204, 0]
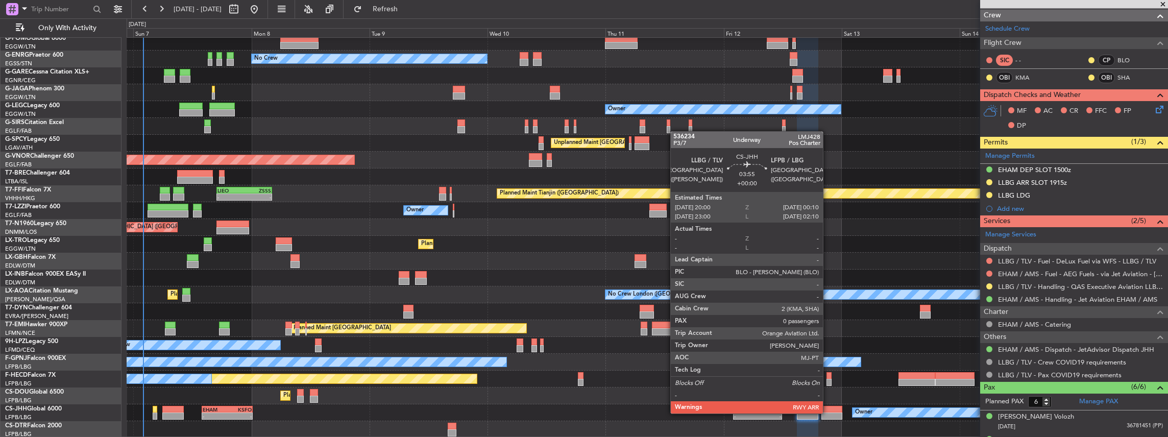
click at [828, 412] on div at bounding box center [831, 415] width 21 height 7
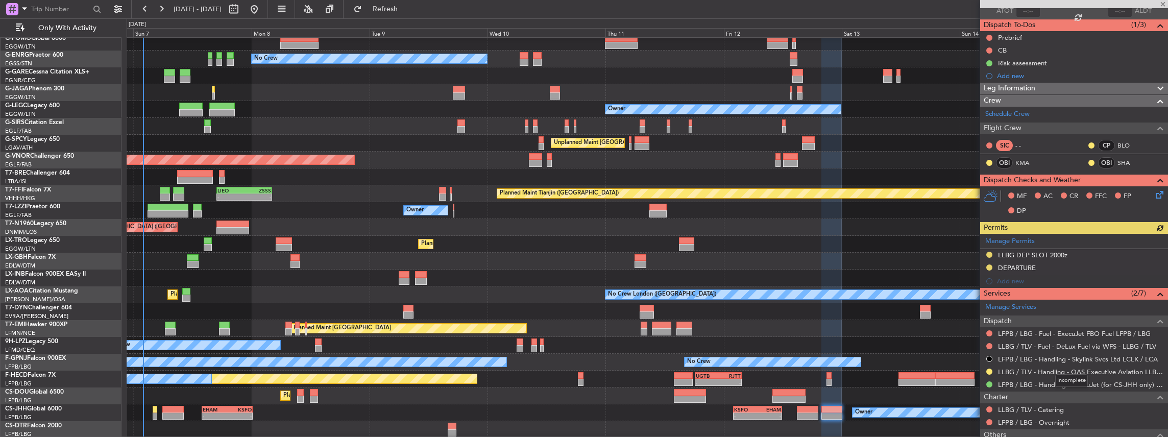
scroll to position [149, 0]
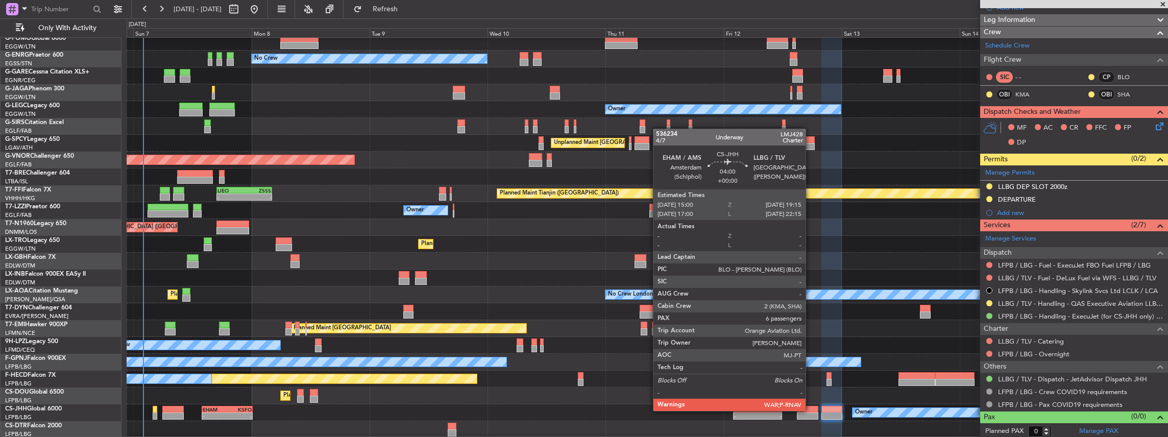
click at [810, 410] on div at bounding box center [807, 409] width 21 height 7
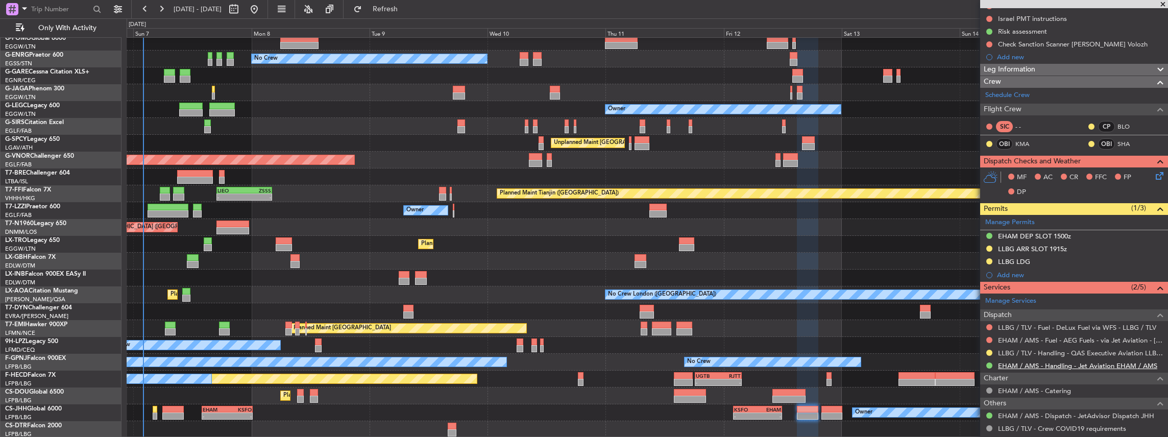
scroll to position [170, 0]
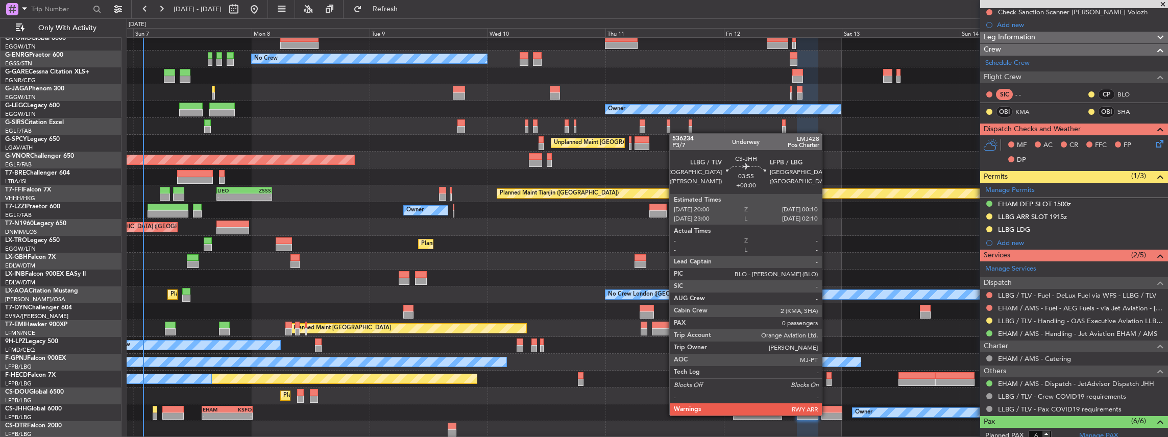
click at [827, 415] on div at bounding box center [831, 415] width 21 height 7
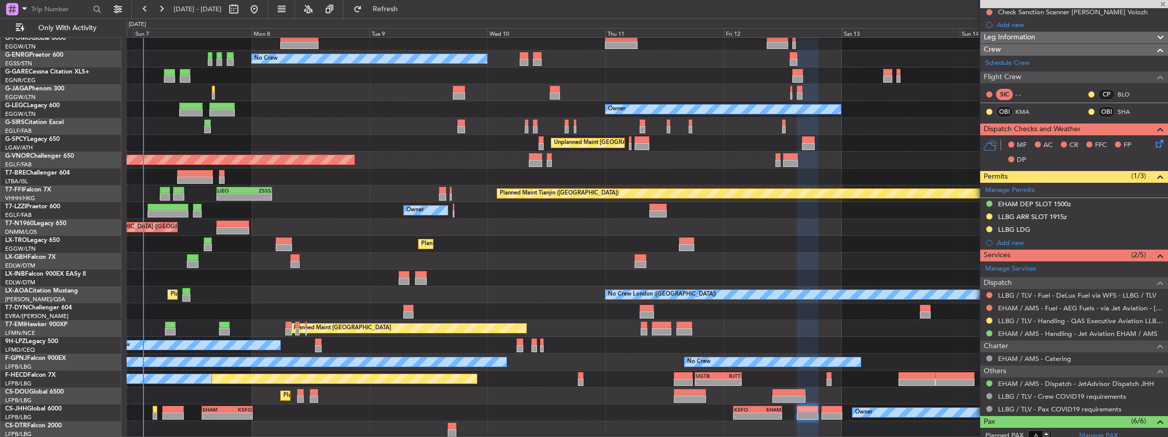
type input "0"
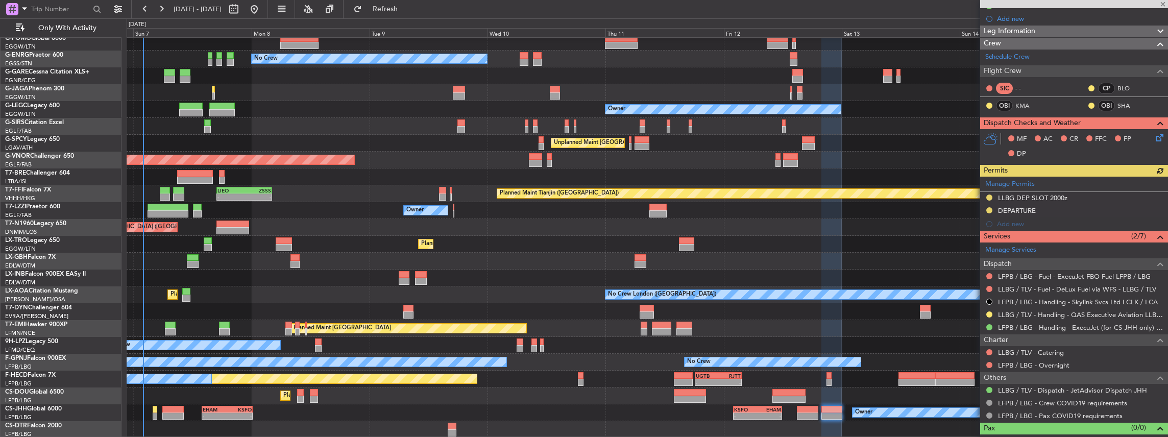
scroll to position [149, 0]
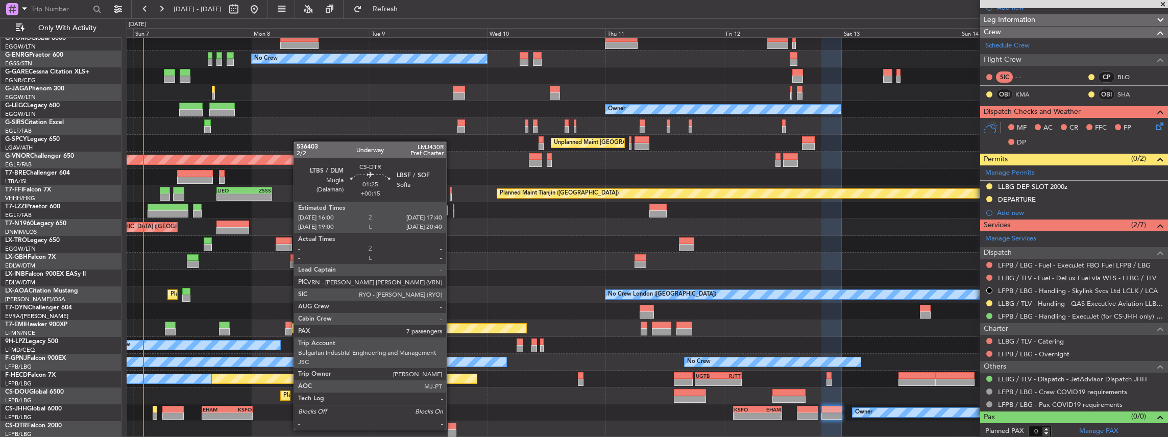
click at [451, 429] on div at bounding box center [452, 432] width 9 height 7
type input "+00:15"
type input "7"
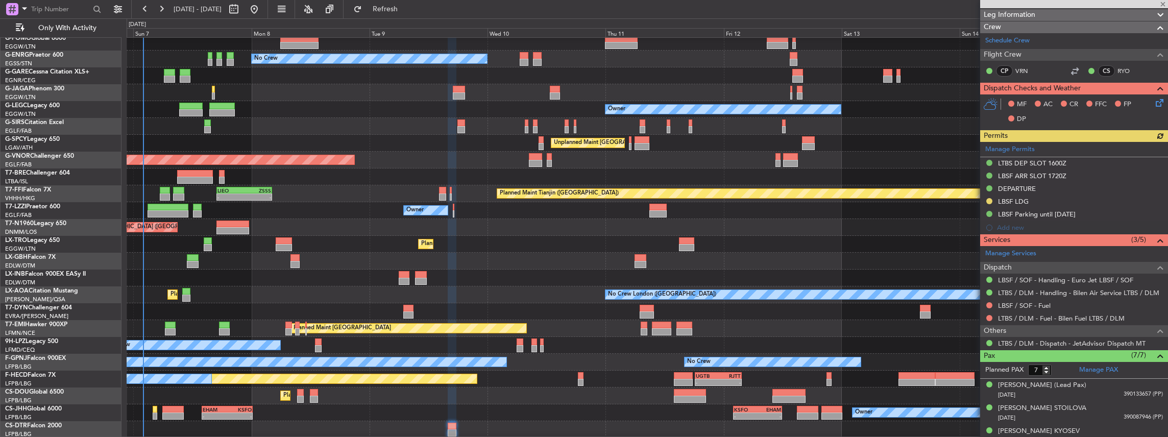
scroll to position [170, 0]
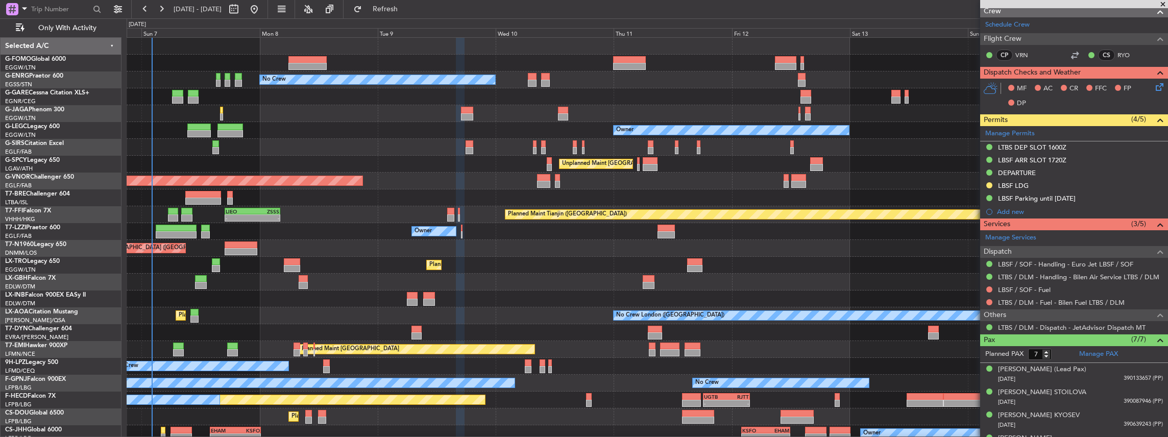
click at [484, 224] on div "Planned Maint [GEOGRAPHIC_DATA] ([GEOGRAPHIC_DATA]) No Crew Owner Planned Maint…" at bounding box center [647, 248] width 1041 height 421
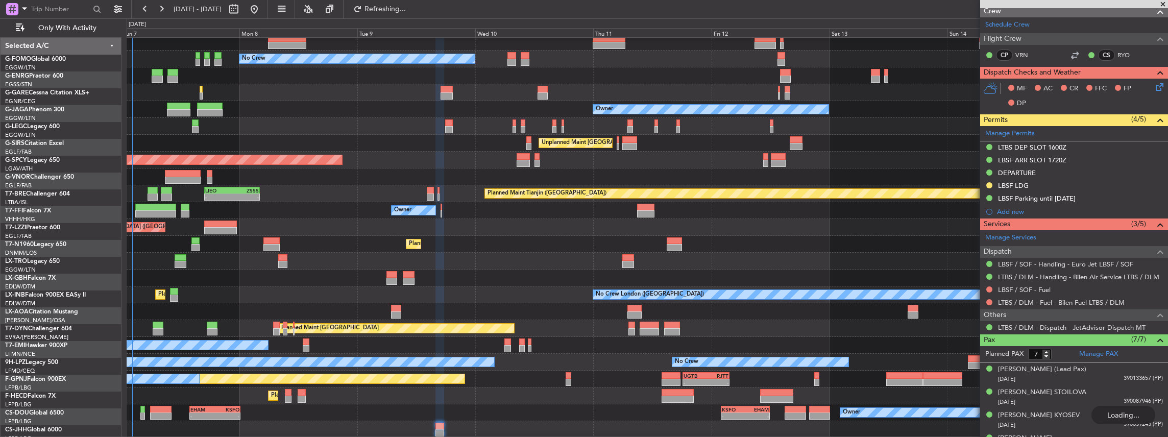
click at [862, 331] on div "Planned Maint [GEOGRAPHIC_DATA] ([GEOGRAPHIC_DATA]) No Crew Owner Unplanned Mai…" at bounding box center [647, 227] width 1041 height 421
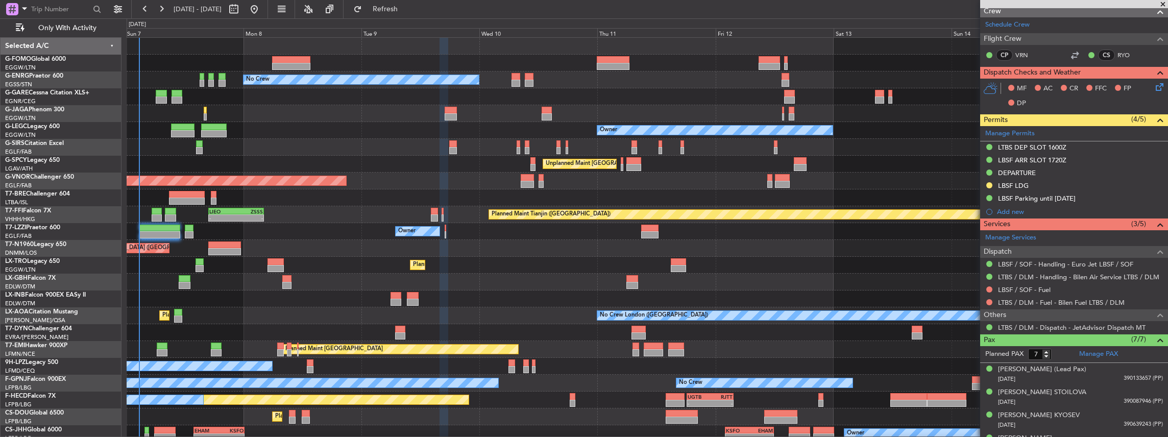
scroll to position [21, 0]
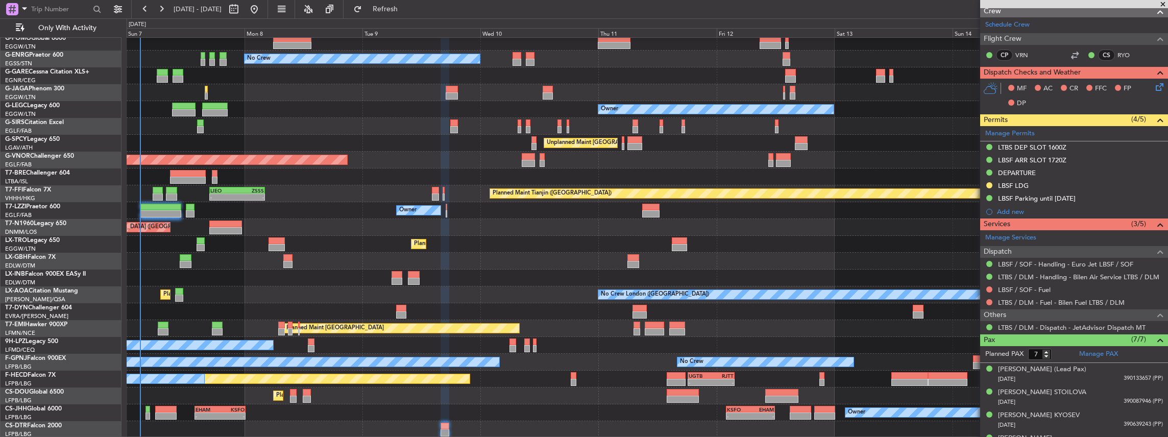
click at [704, 249] on div "Planned Maint [GEOGRAPHIC_DATA] ([GEOGRAPHIC_DATA]) No Crew Owner Unplanned Mai…" at bounding box center [647, 227] width 1041 height 421
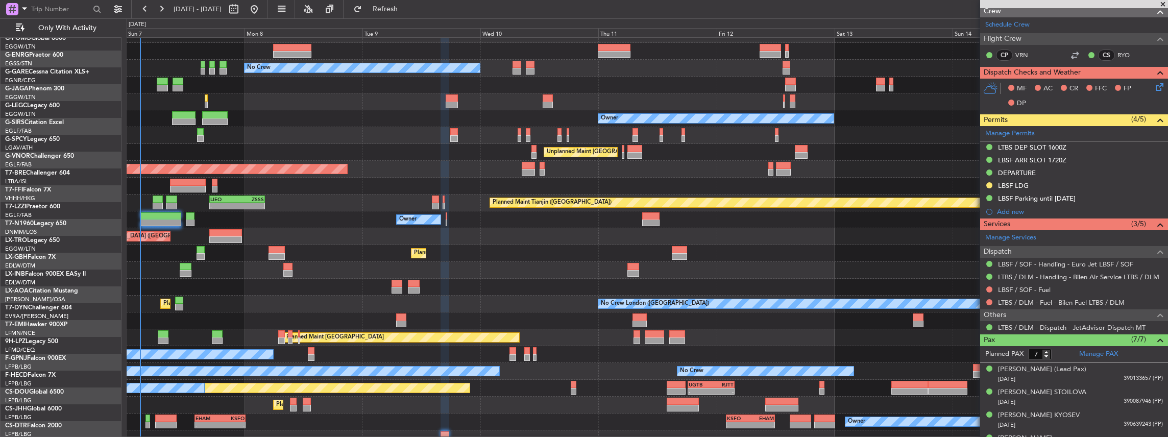
scroll to position [0, 0]
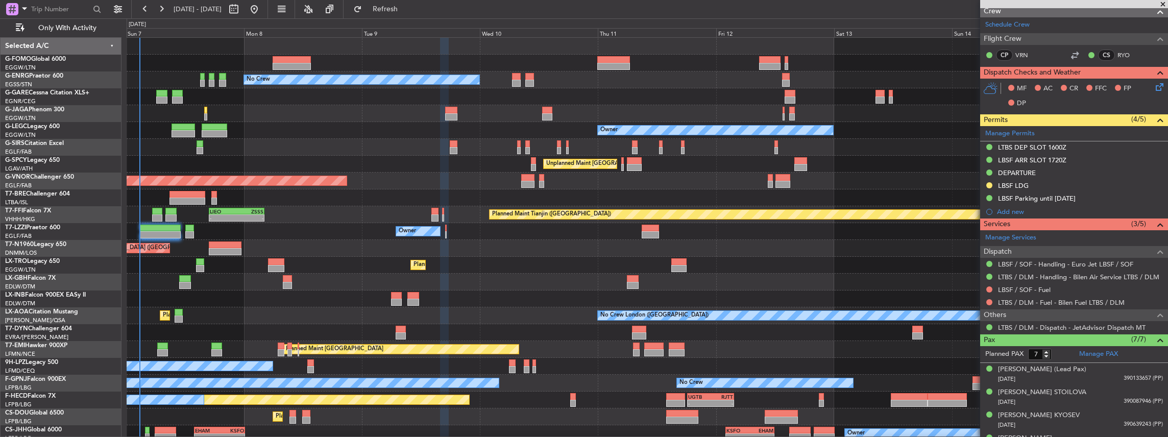
click at [704, 303] on div "Planned Maint [GEOGRAPHIC_DATA] ([GEOGRAPHIC_DATA]) No Crew Owner Unplanned Mai…" at bounding box center [647, 248] width 1041 height 421
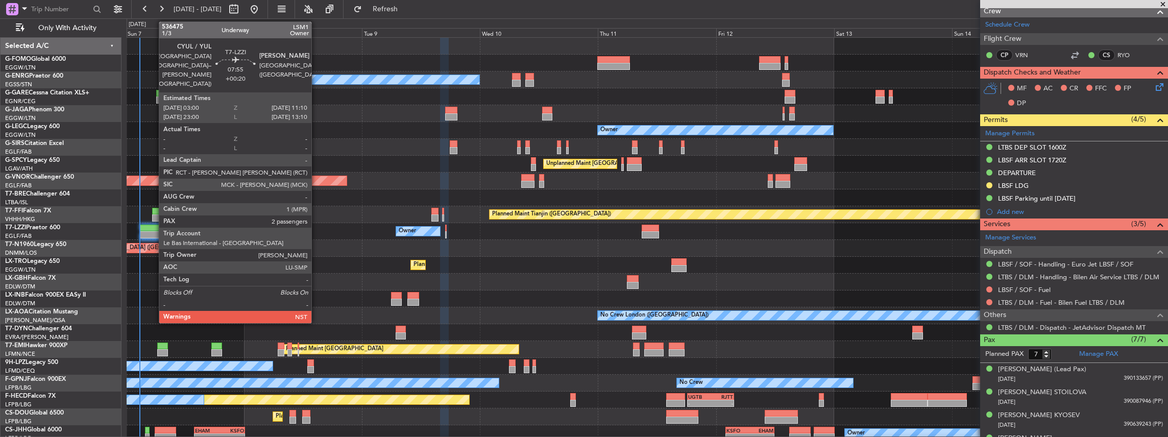
click at [154, 229] on div at bounding box center [160, 228] width 40 height 7
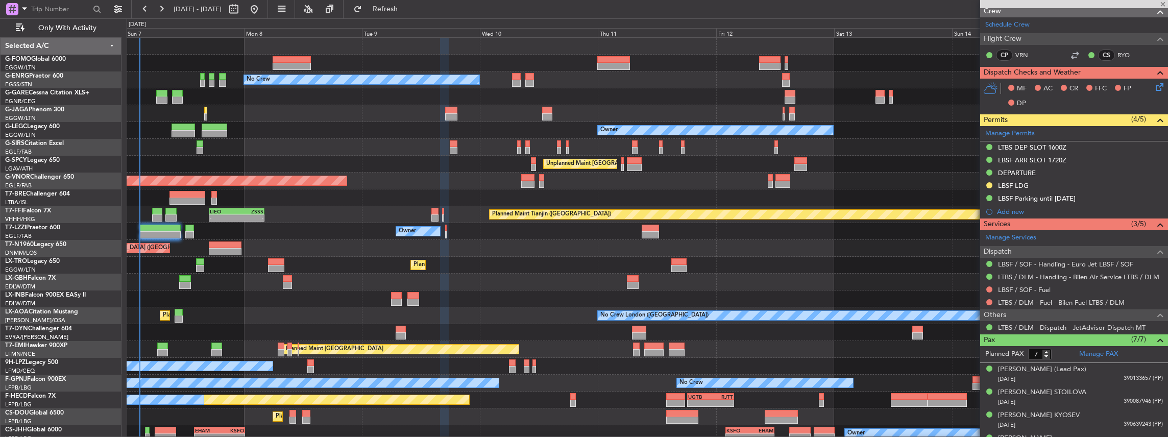
type input "+00:20"
type input "2"
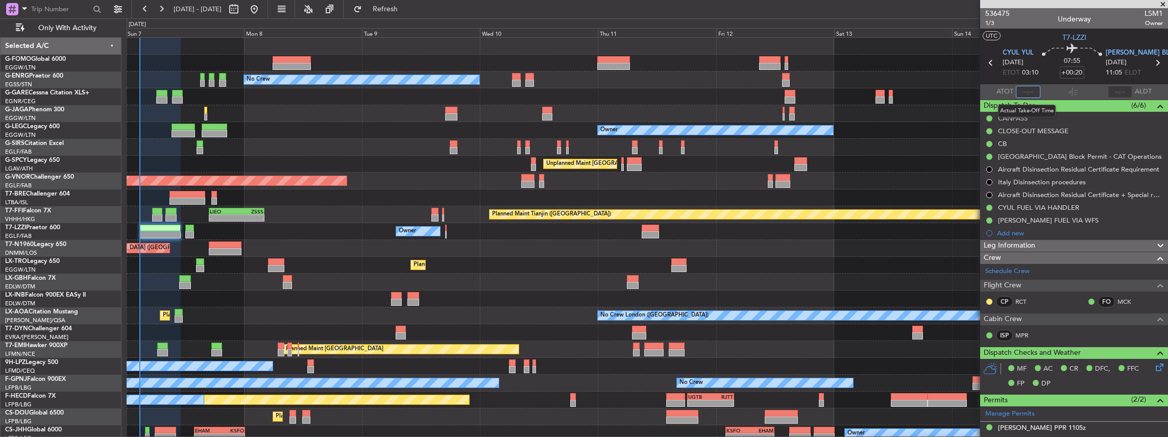
click at [1031, 92] on input "text" at bounding box center [1028, 92] width 25 height 12
click at [1033, 92] on input "text" at bounding box center [1028, 92] width 25 height 12
type input "02:51"
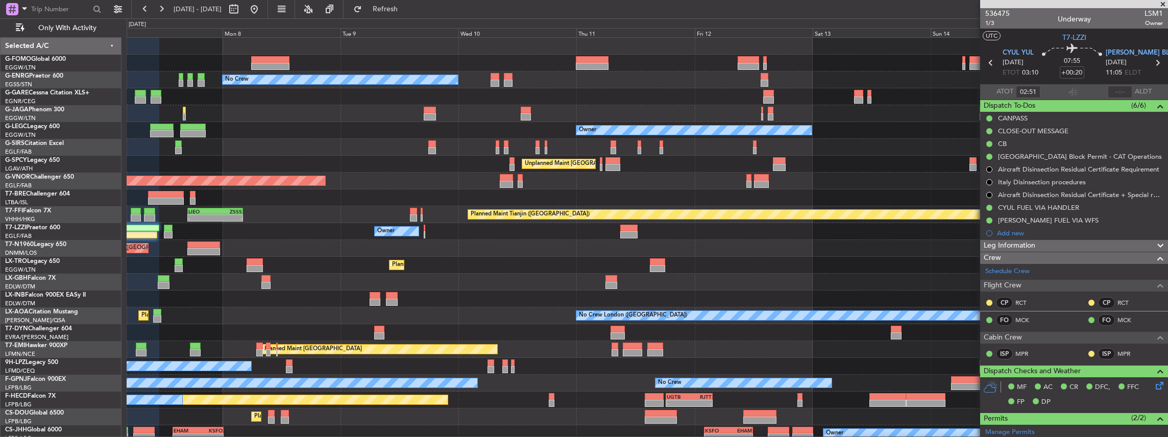
click at [626, 402] on div "Planned Maint [GEOGRAPHIC_DATA] ([GEOGRAPHIC_DATA]) No Crew Owner Unplanned Mai…" at bounding box center [647, 248] width 1041 height 421
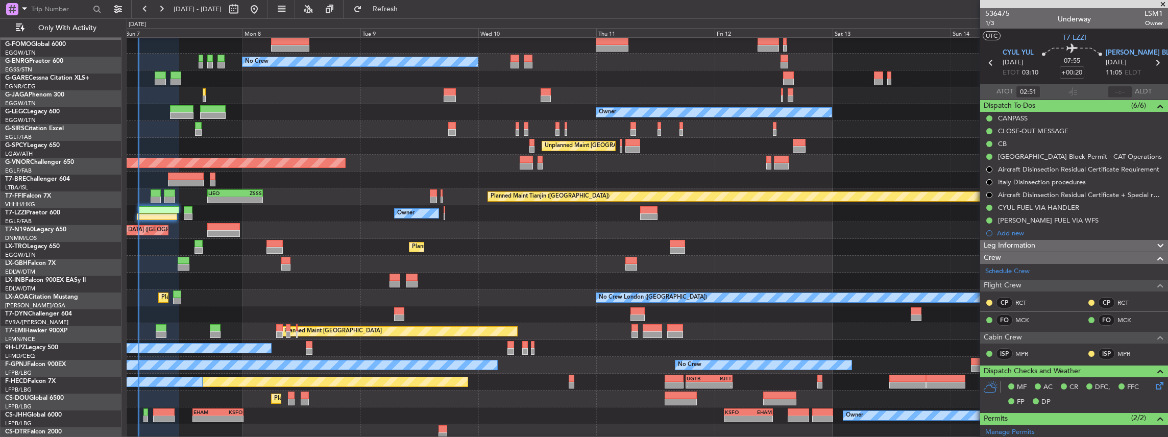
scroll to position [18, 0]
click at [435, 242] on div "Planned Maint Dusseldorf" at bounding box center [647, 247] width 1041 height 17
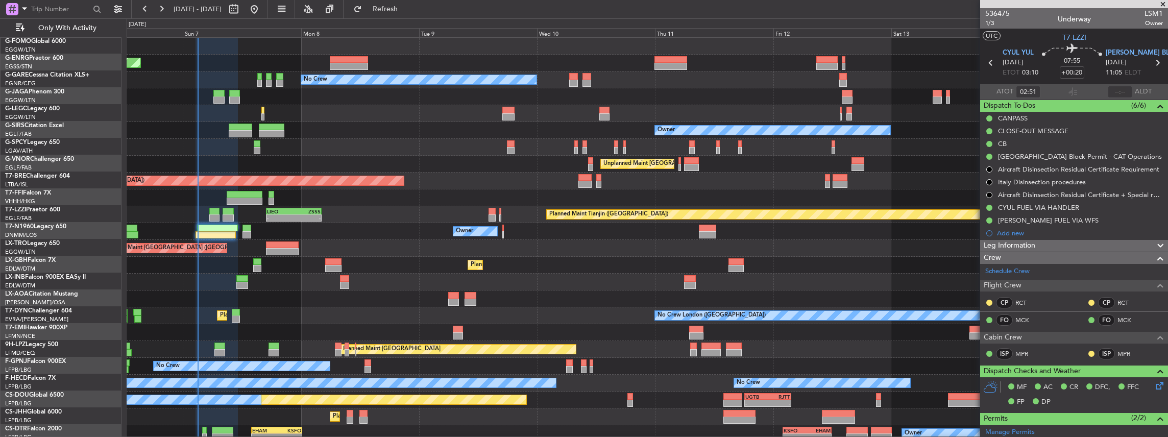
scroll to position [0, 0]
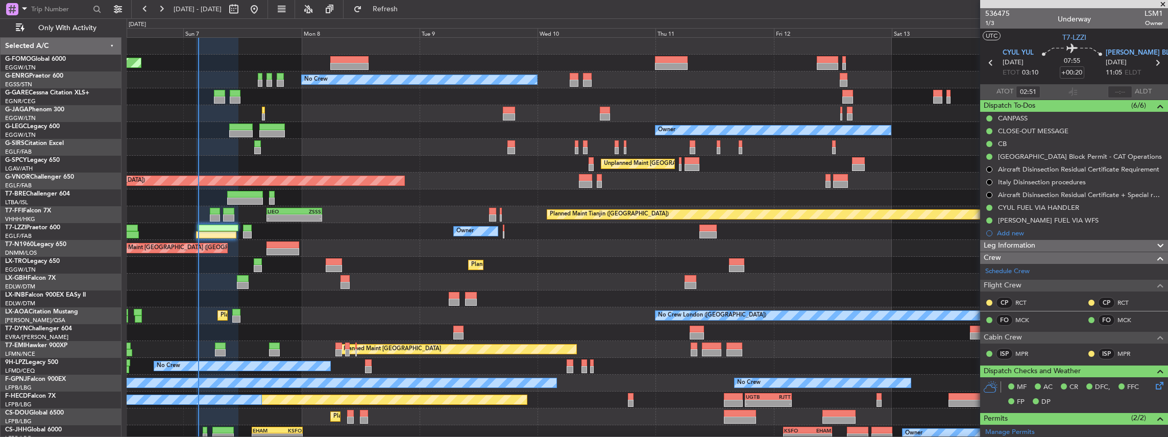
click at [369, 222] on div "Planned Maint [GEOGRAPHIC_DATA] ([GEOGRAPHIC_DATA]) No Crew Owner Planned Maint…" at bounding box center [647, 248] width 1041 height 421
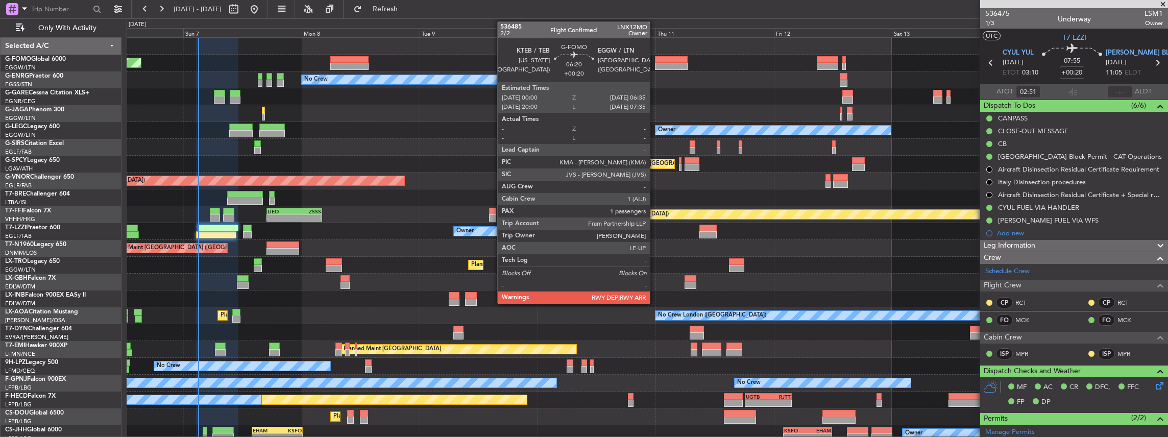
click at [655, 66] on div at bounding box center [671, 66] width 33 height 7
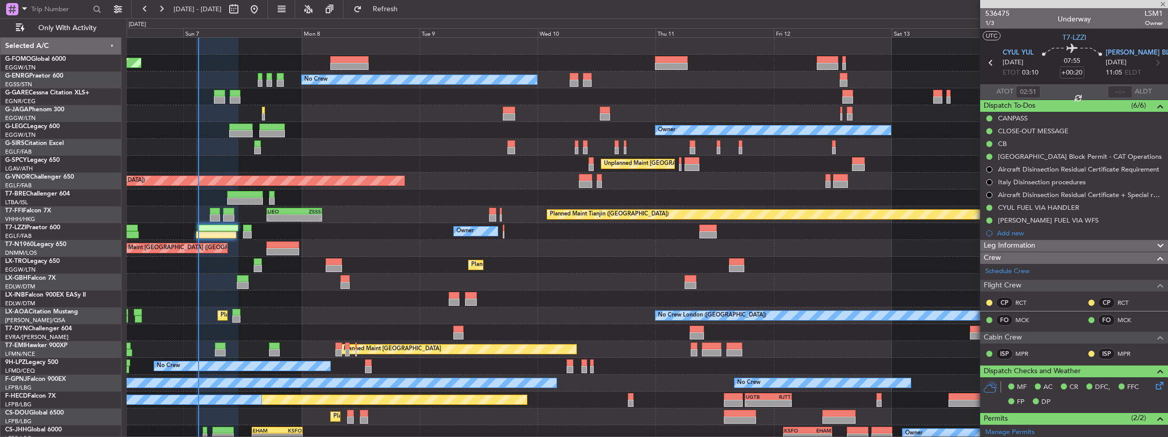
type input "1"
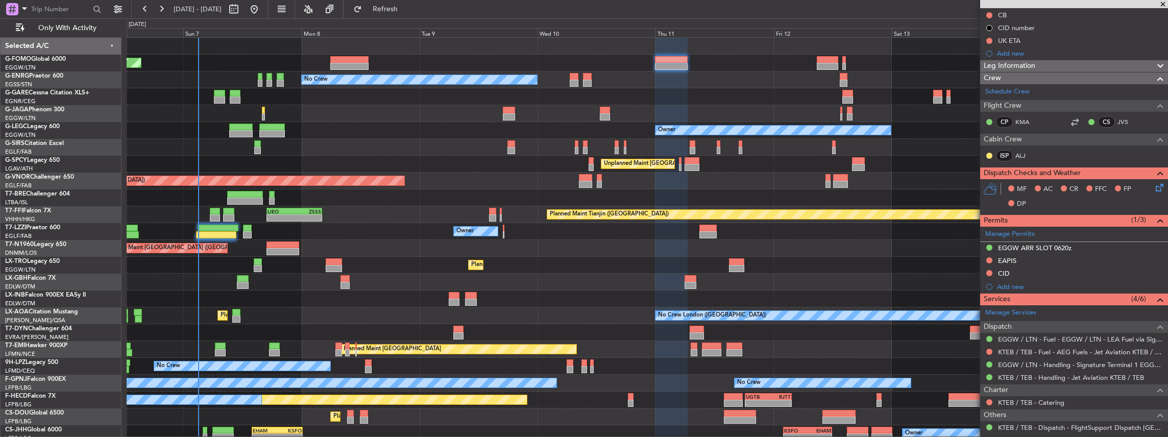
scroll to position [170, 0]
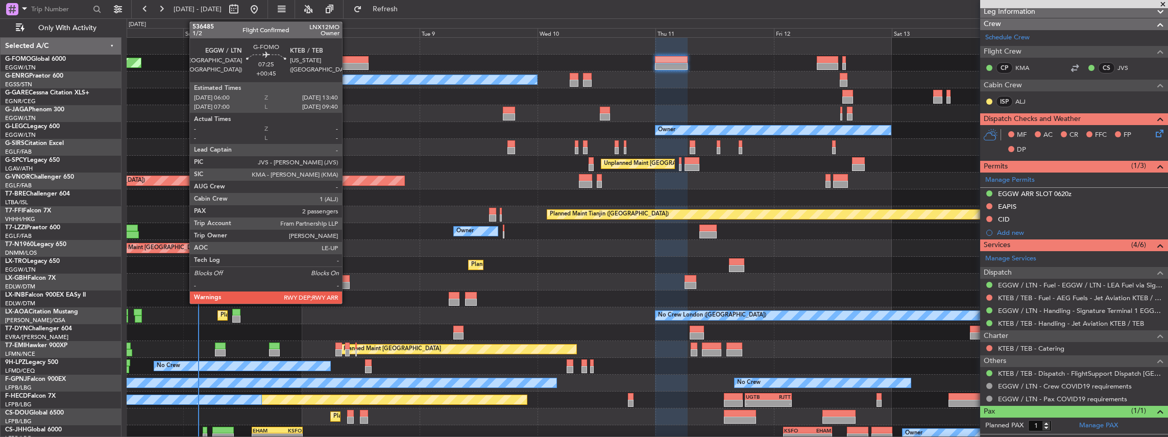
click at [347, 58] on div at bounding box center [349, 59] width 38 height 7
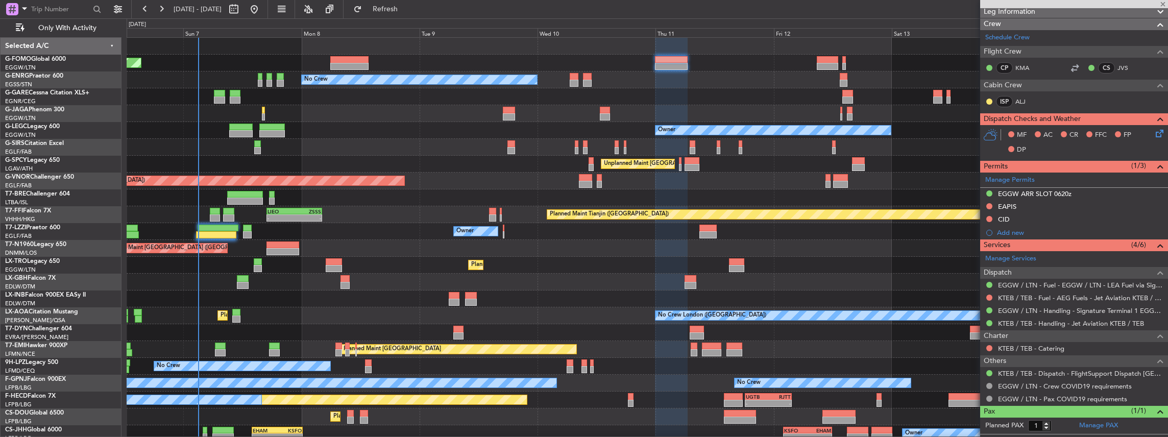
type input "+00:45"
type input "2"
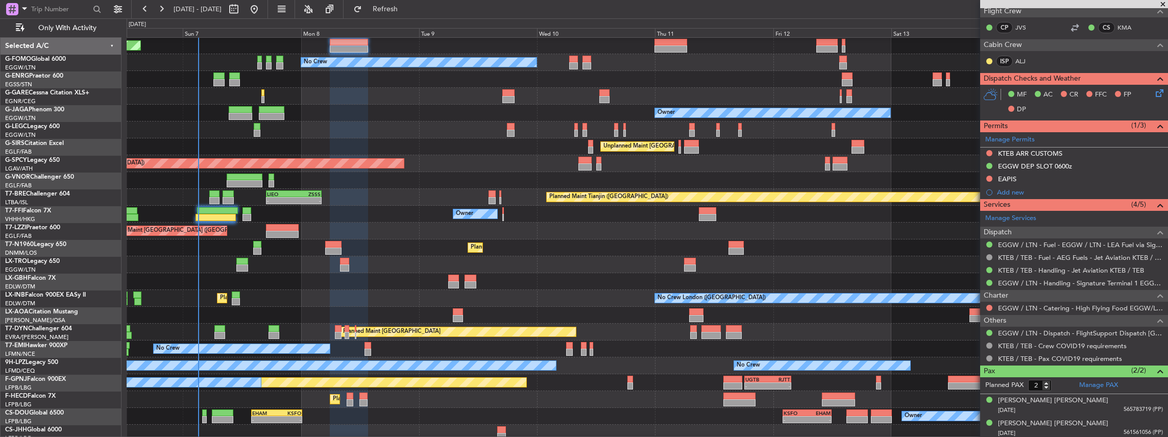
scroll to position [21, 0]
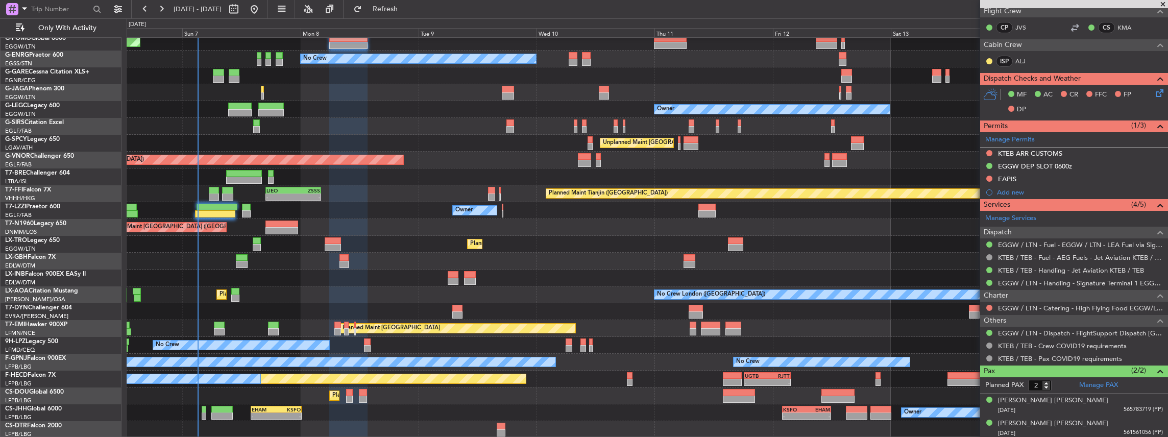
click at [209, 297] on div "Planned Maint [GEOGRAPHIC_DATA] ([GEOGRAPHIC_DATA]) No Crew Owner Planned Maint…" at bounding box center [647, 227] width 1041 height 421
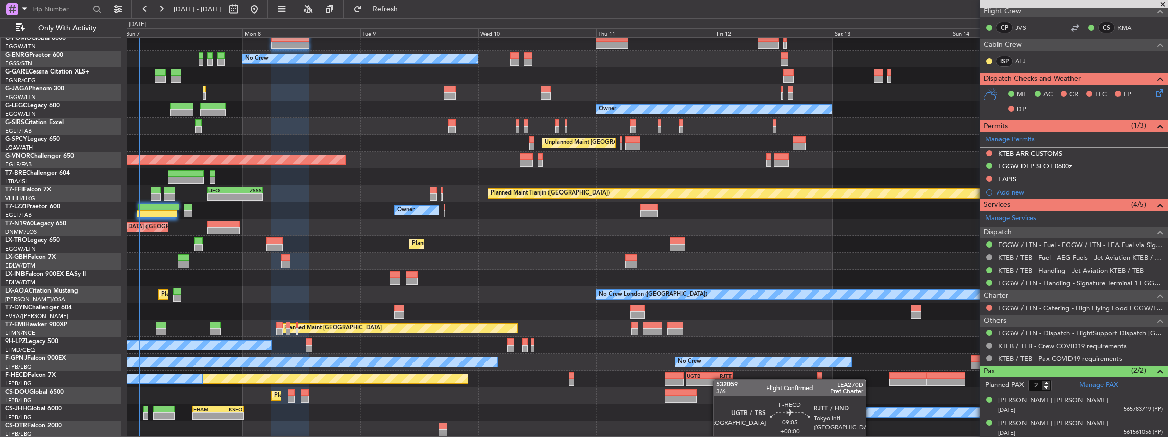
click at [700, 379] on div "-" at bounding box center [698, 382] width 22 height 6
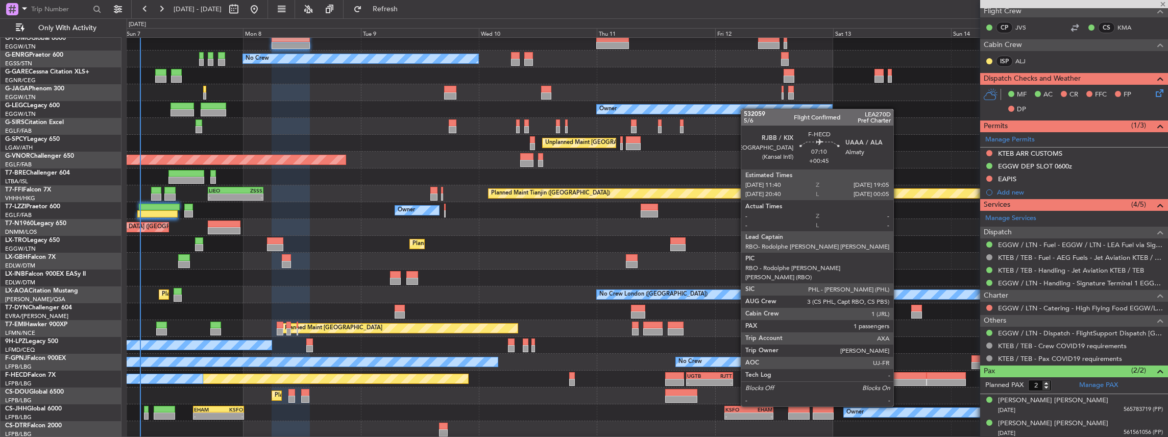
click at [898, 378] on div at bounding box center [908, 375] width 37 height 7
type input "1"
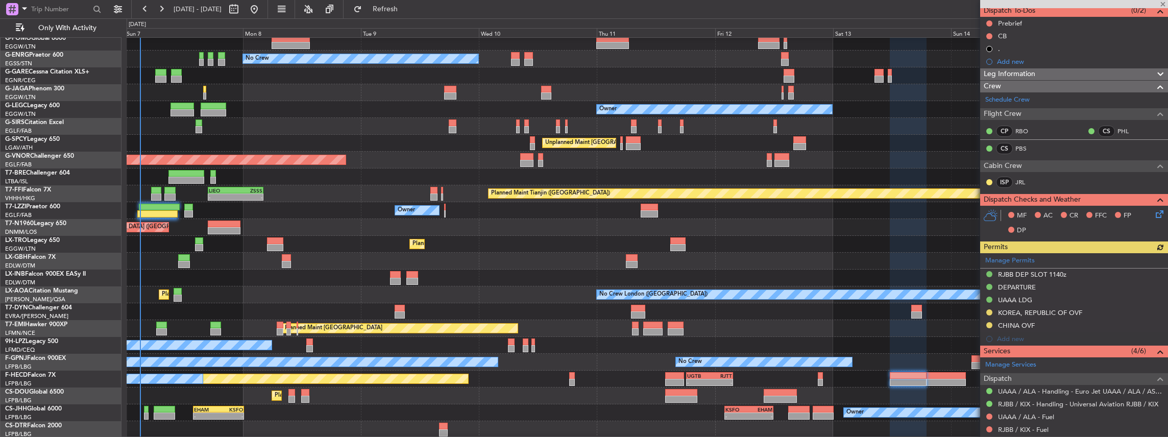
scroll to position [136, 0]
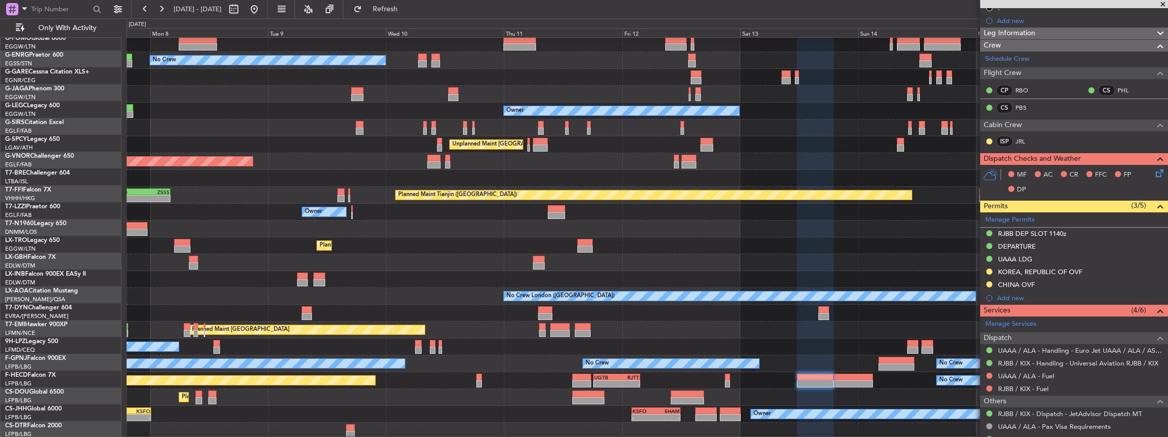
click at [794, 354] on div "No Crew No Crew" at bounding box center [647, 346] width 1041 height 17
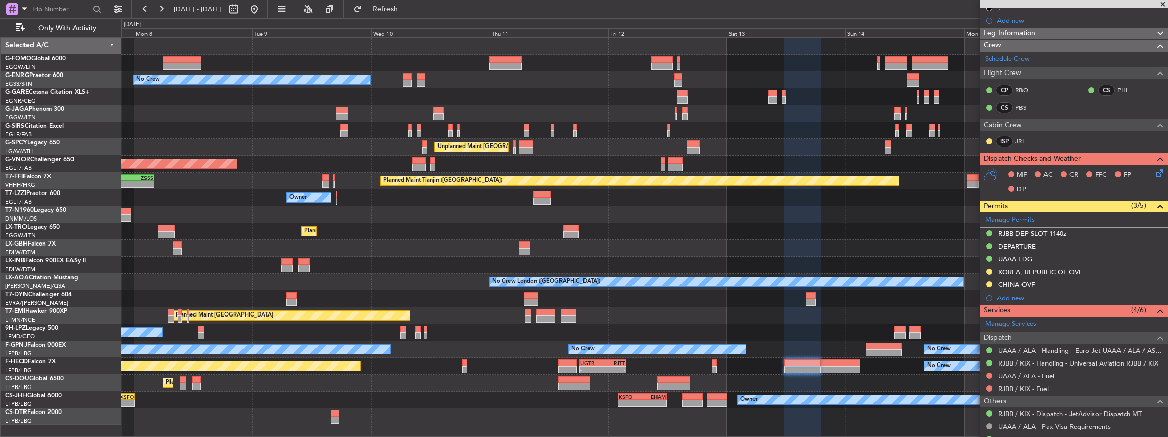
scroll to position [0, 0]
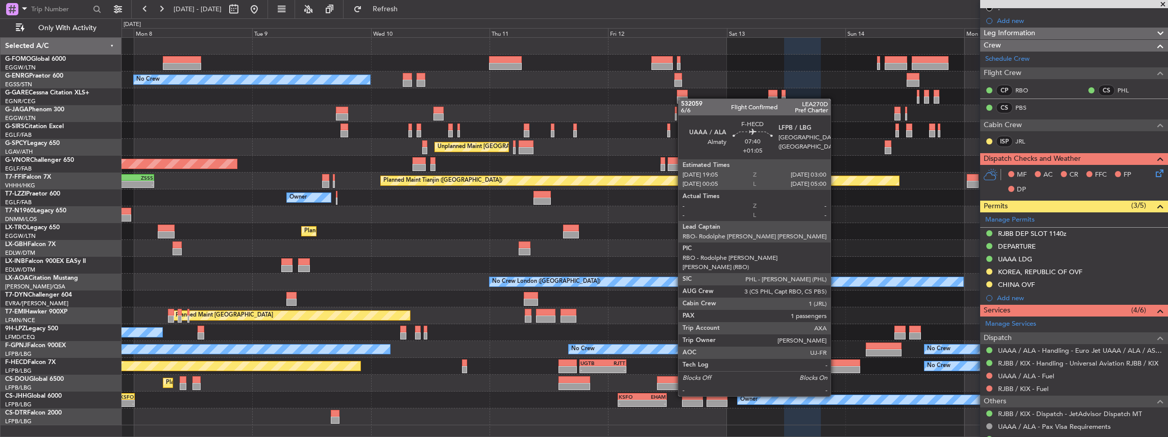
click at [836, 368] on div at bounding box center [840, 369] width 39 height 7
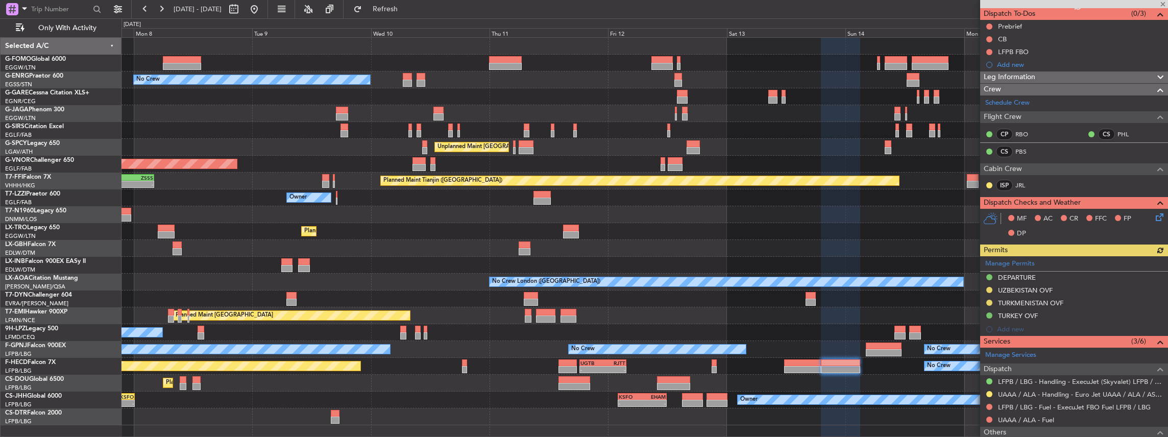
scroll to position [102, 0]
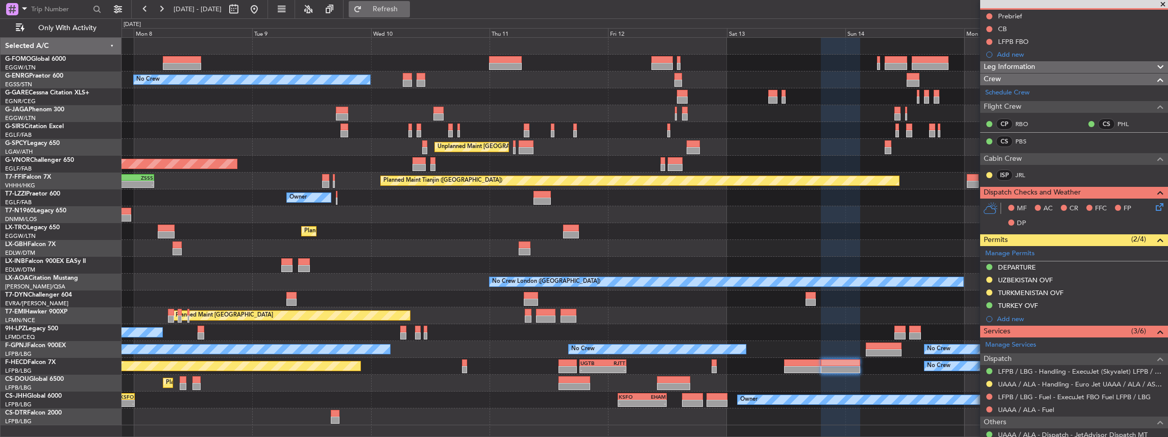
click at [407, 8] on span "Refresh" at bounding box center [385, 9] width 43 height 7
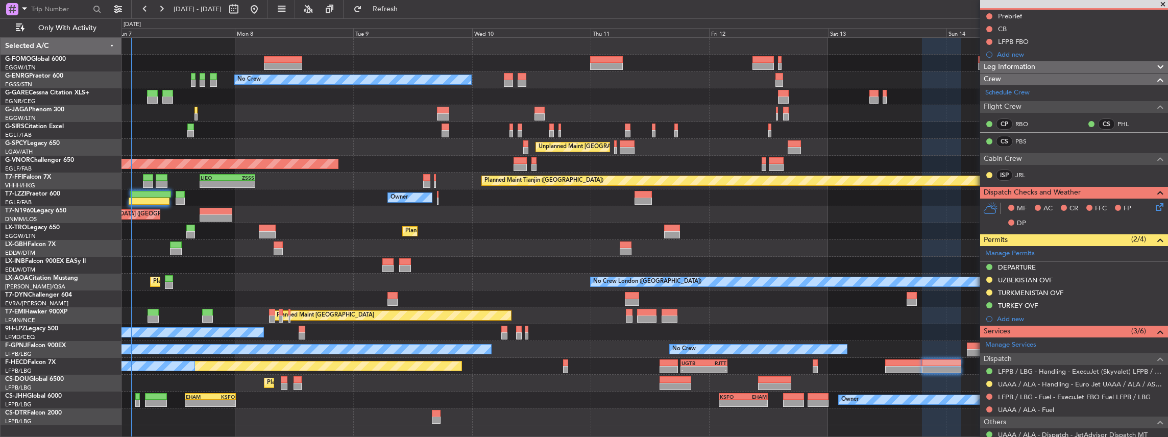
click at [519, 271] on div at bounding box center [644, 265] width 1046 height 17
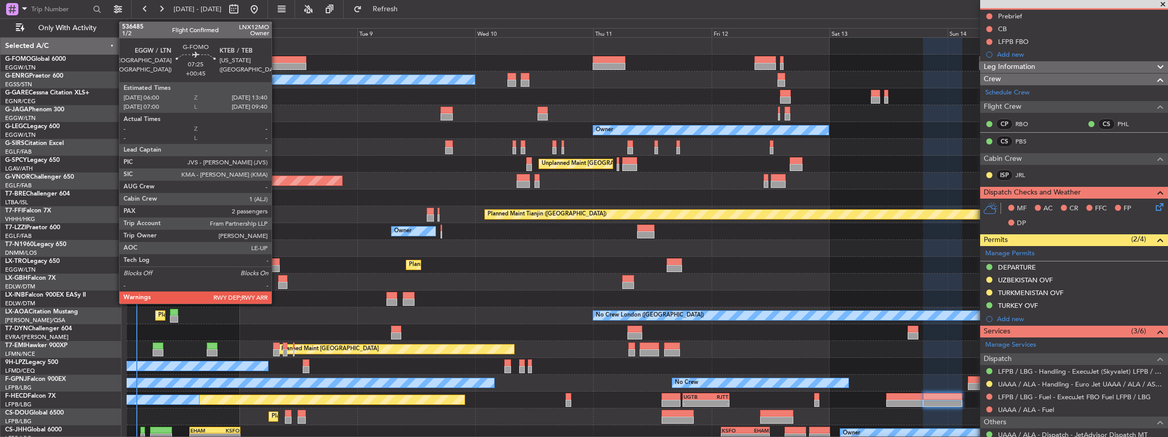
click at [277, 62] on div at bounding box center [288, 59] width 38 height 7
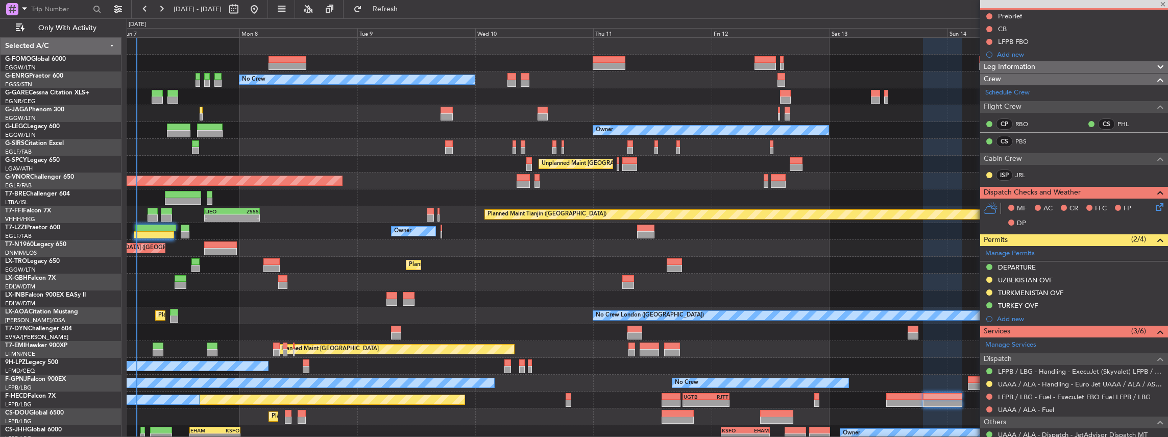
type input "+00:45"
type input "2"
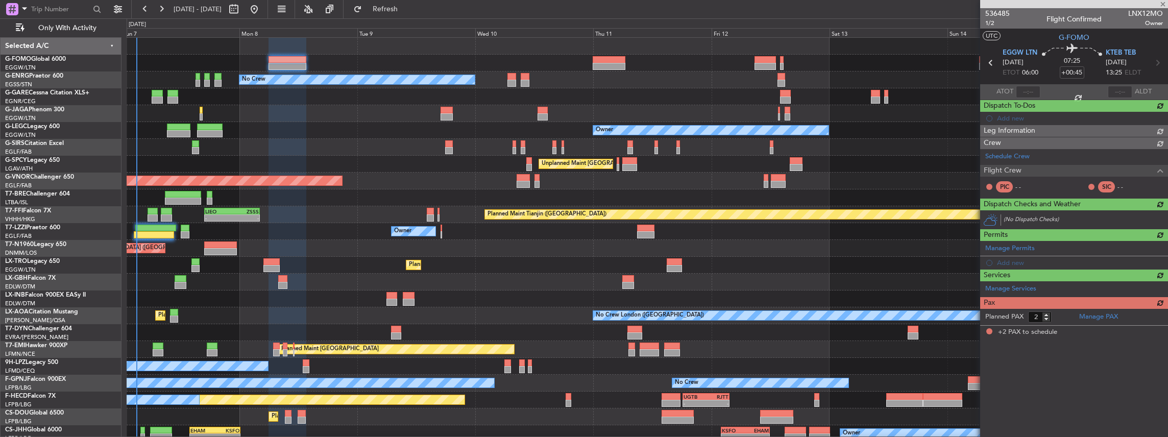
scroll to position [0, 0]
